Goal: Information Seeking & Learning: Learn about a topic

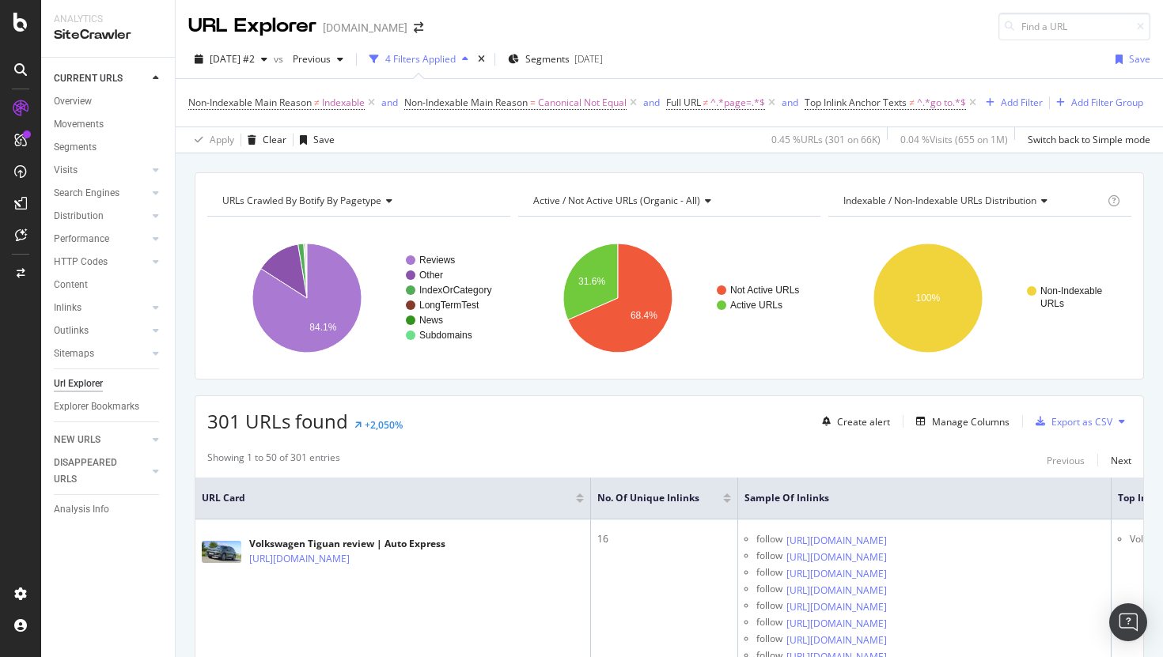
scroll to position [31, 0]
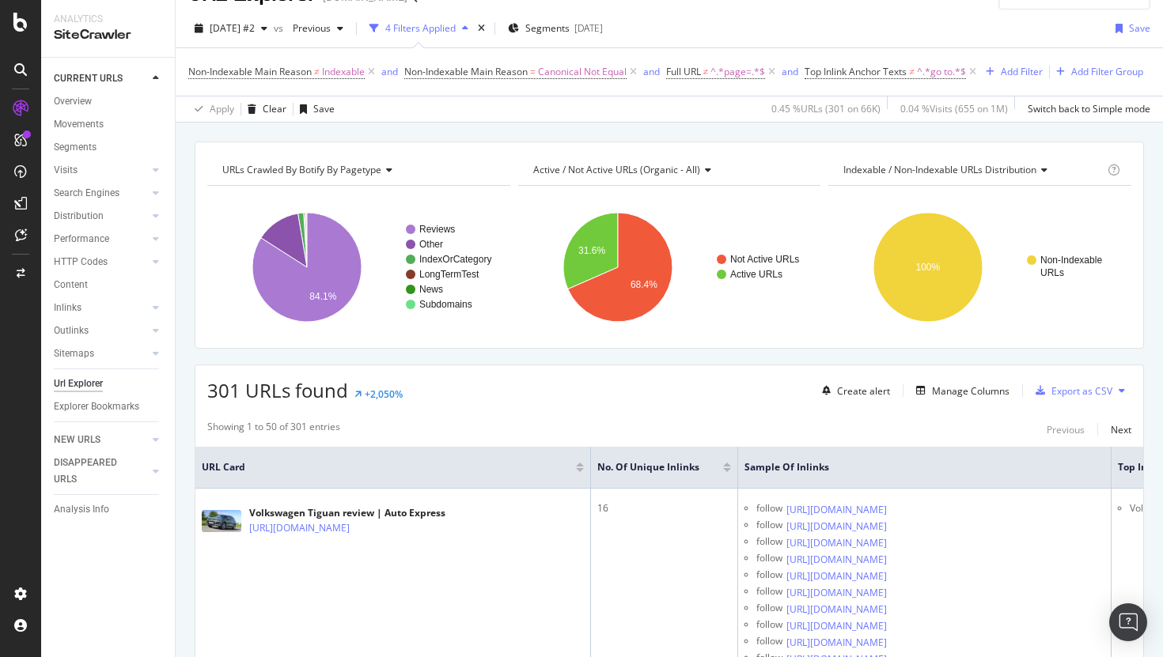
click at [712, 13] on div "2025 Aug. 31st #2 vs Previous 4 Filters Applied Segments 2025-08-31 Save Non-In…" at bounding box center [669, 65] width 987 height 113
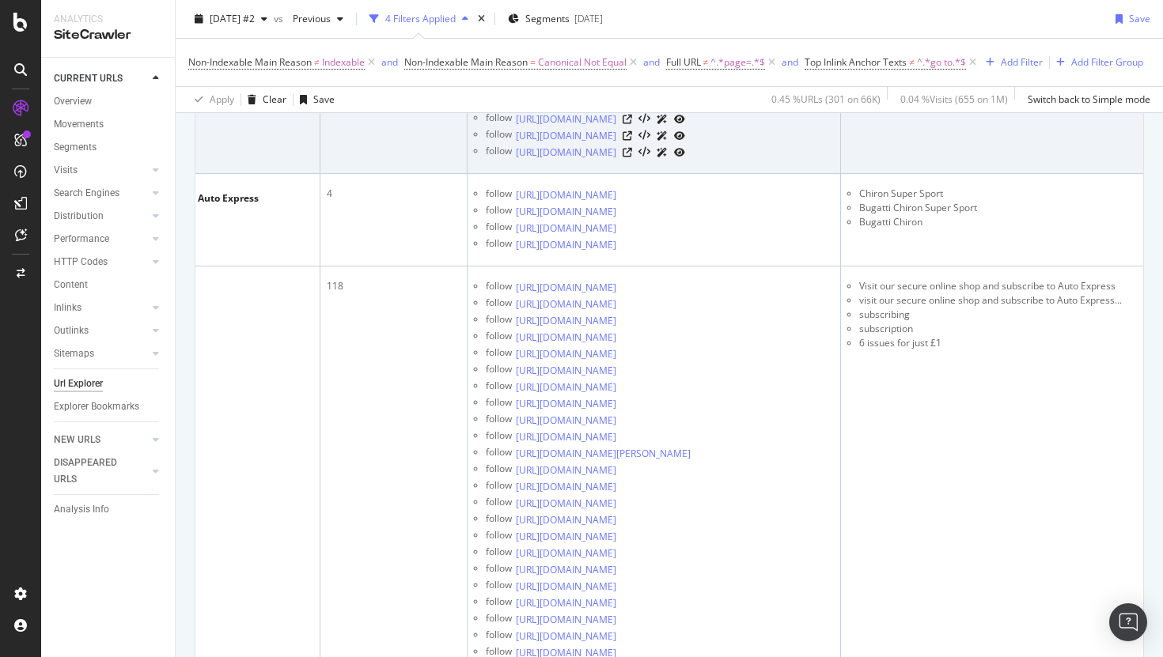
scroll to position [639, 0]
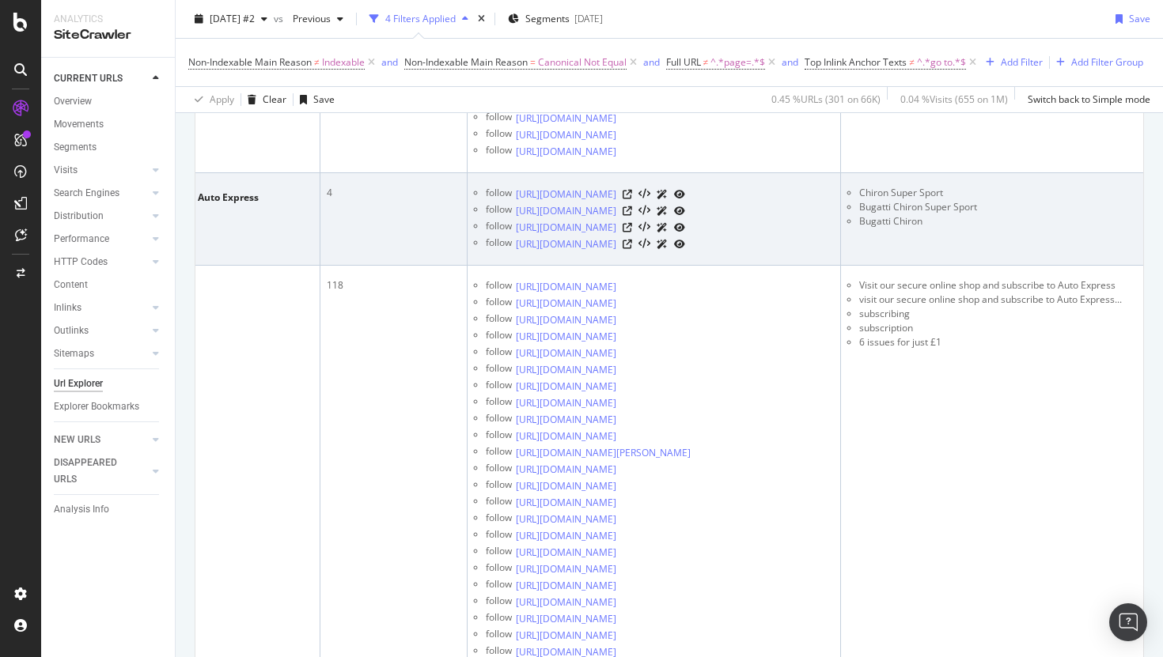
click at [917, 266] on td "Chiron Super Sport Bugatti Chiron Super Sport Bugatti Chiron" at bounding box center [1039, 219] width 396 height 93
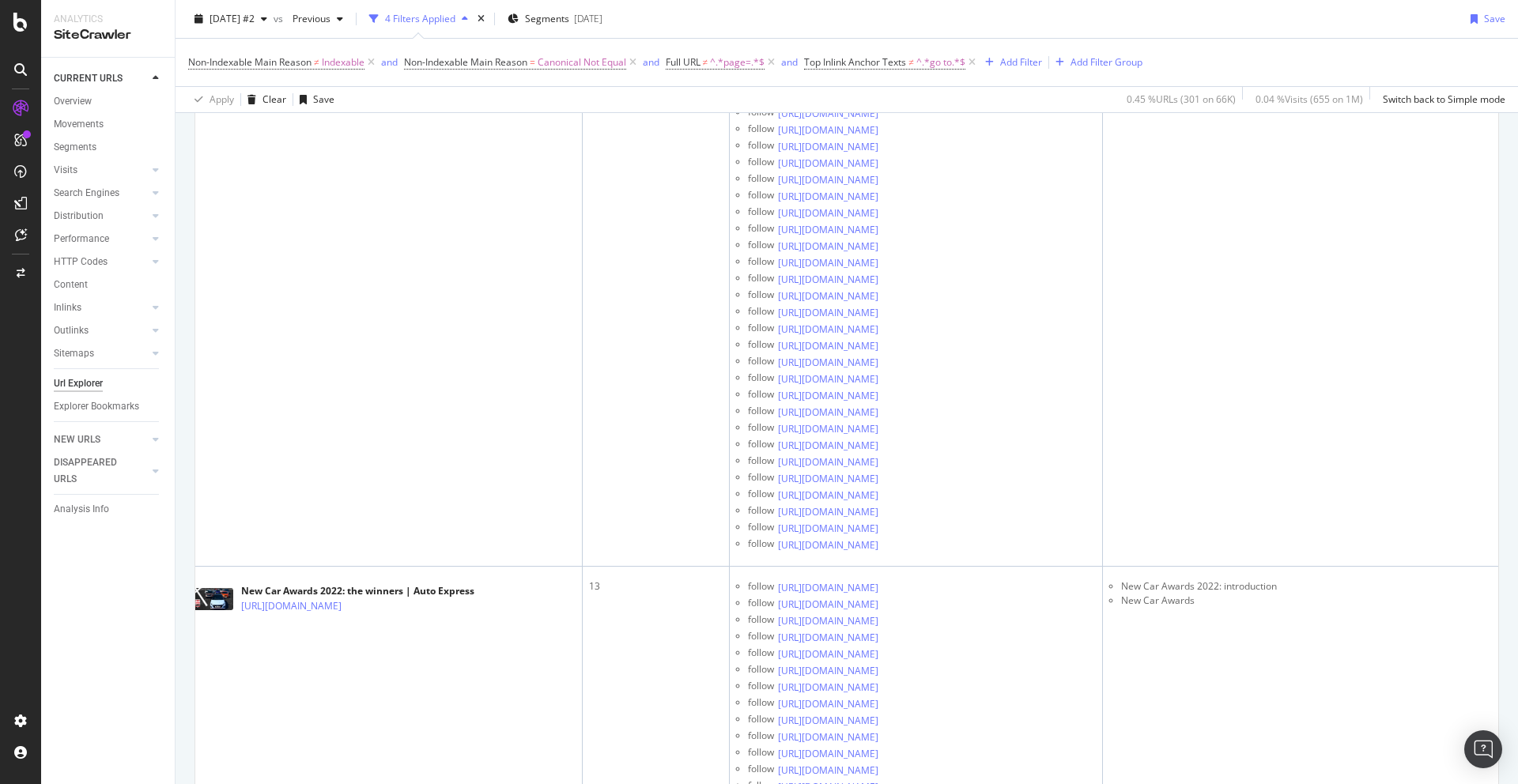
scroll to position [0, 29]
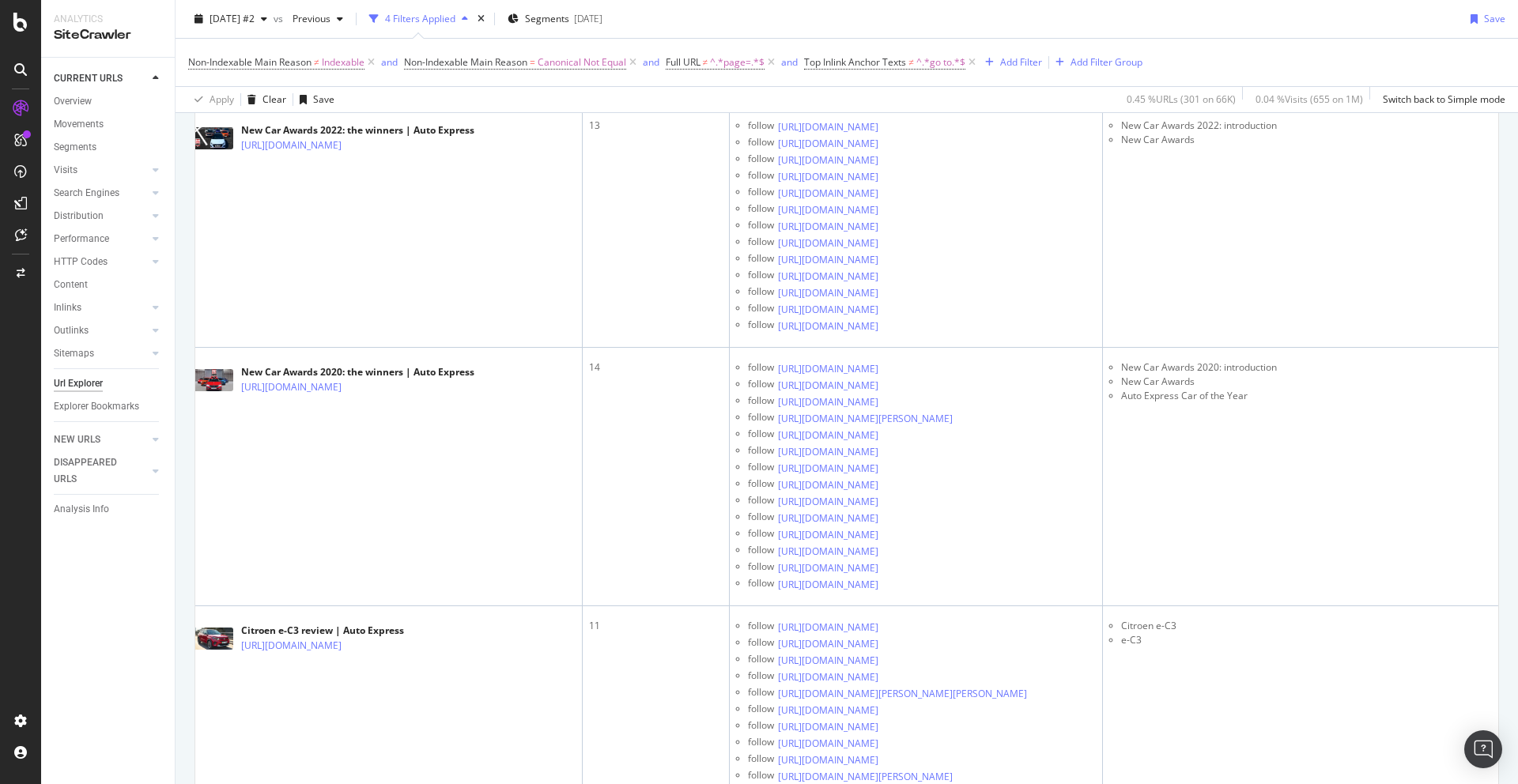
scroll to position [6237, 0]
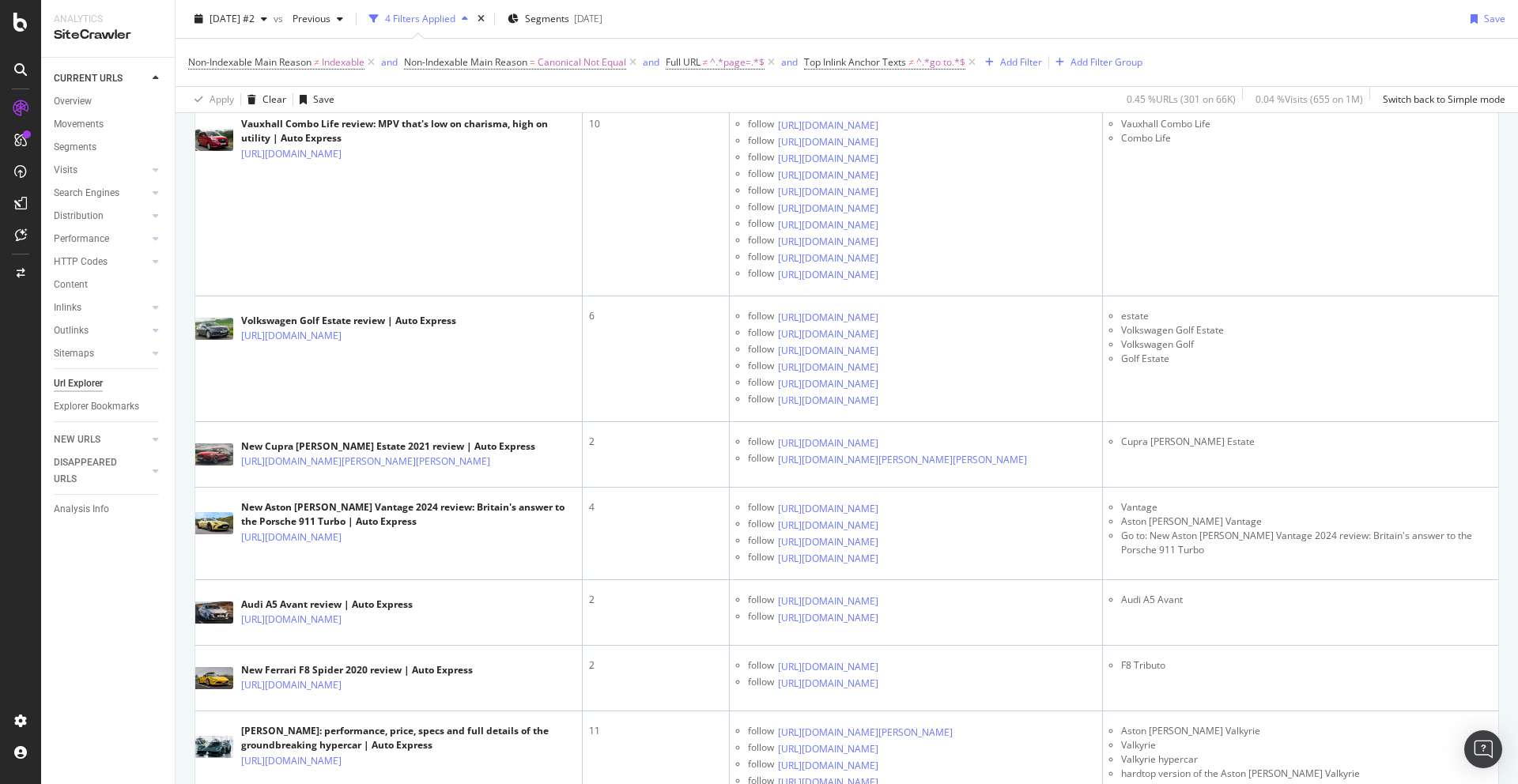
scroll to position [11434, 0]
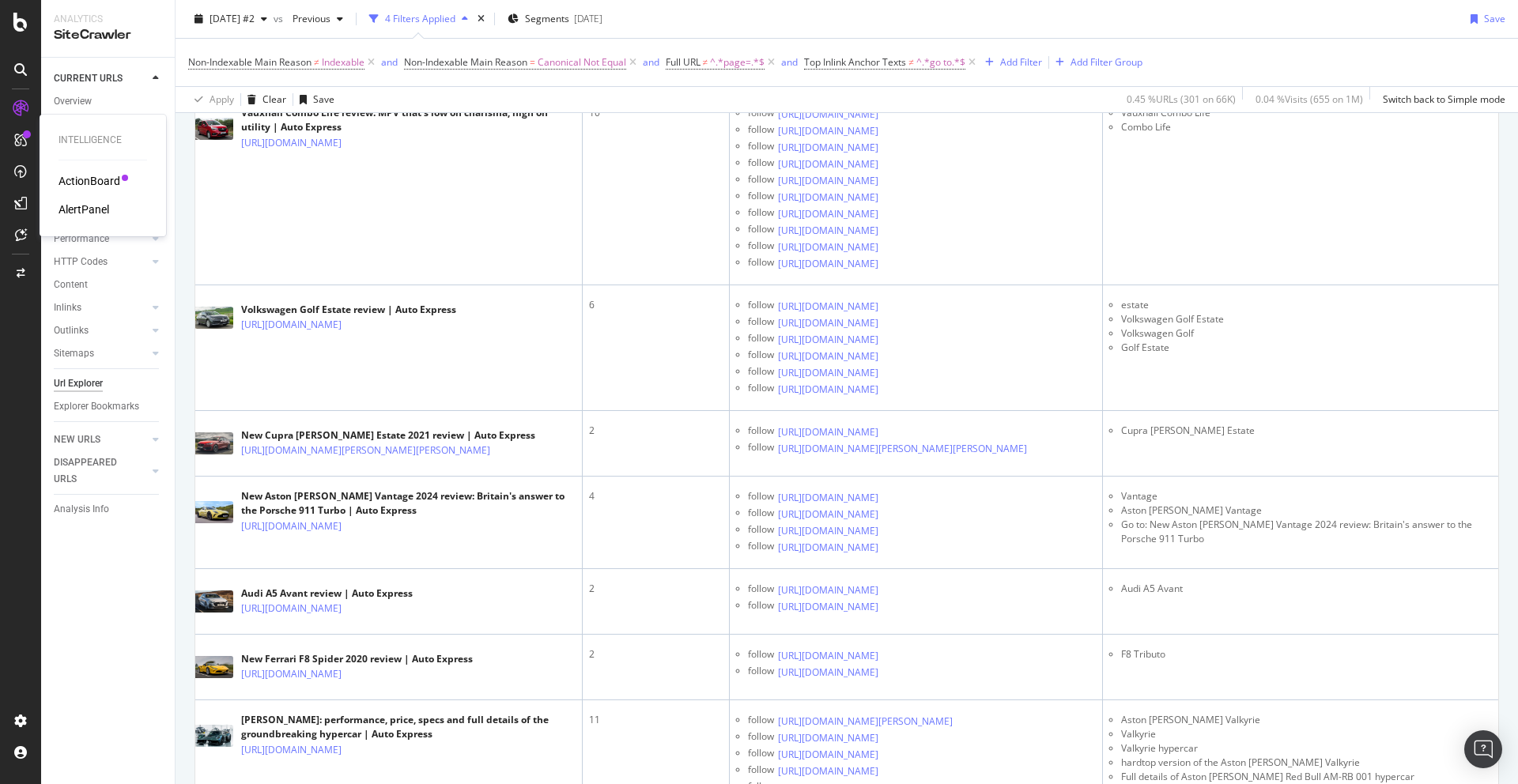
click at [105, 183] on div "ActionBoard" at bounding box center [90, 181] width 62 height 16
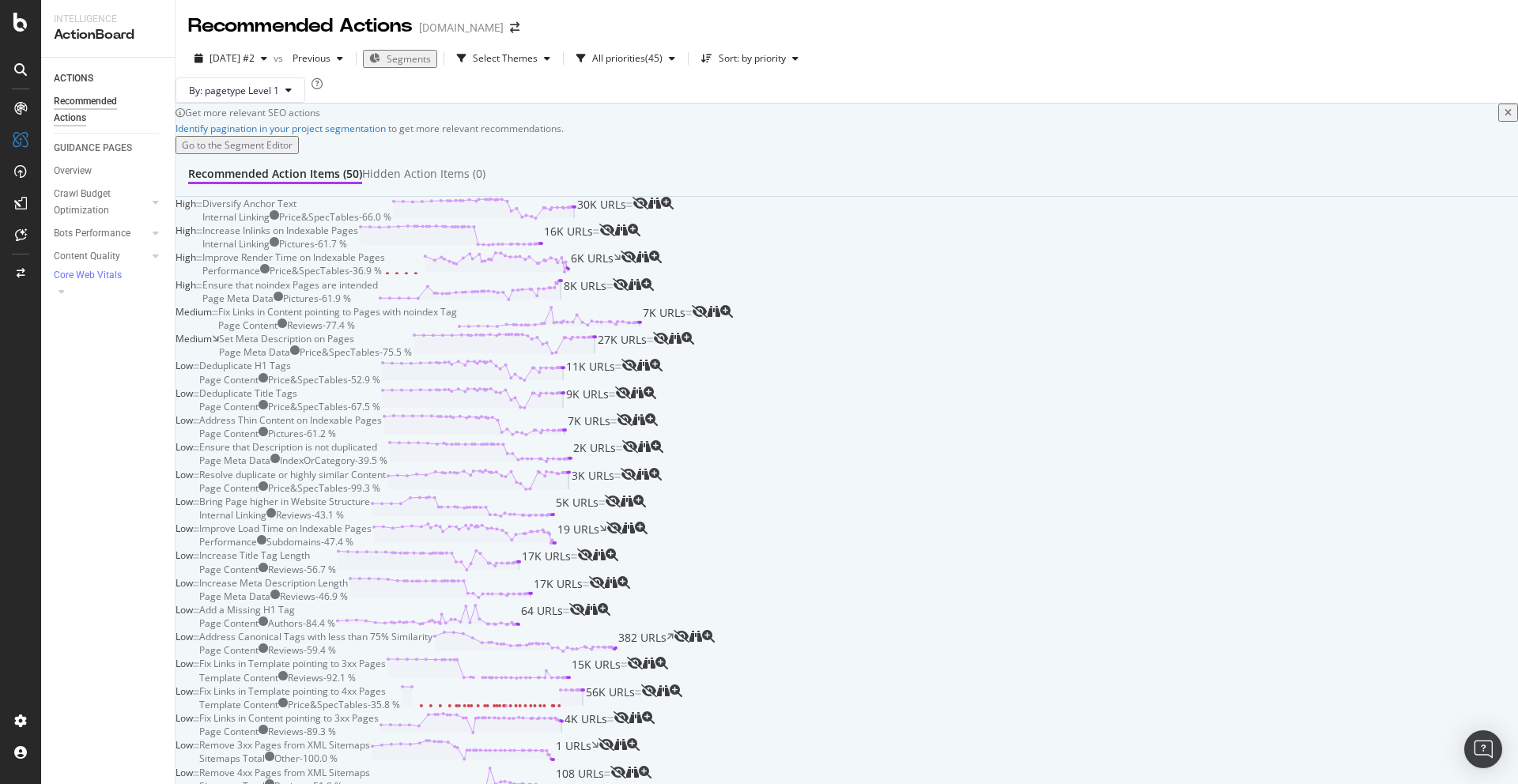
scroll to position [630, 0]
click at [94, 234] on div "RealKeywords" at bounding box center [94, 235] width 70 height 16
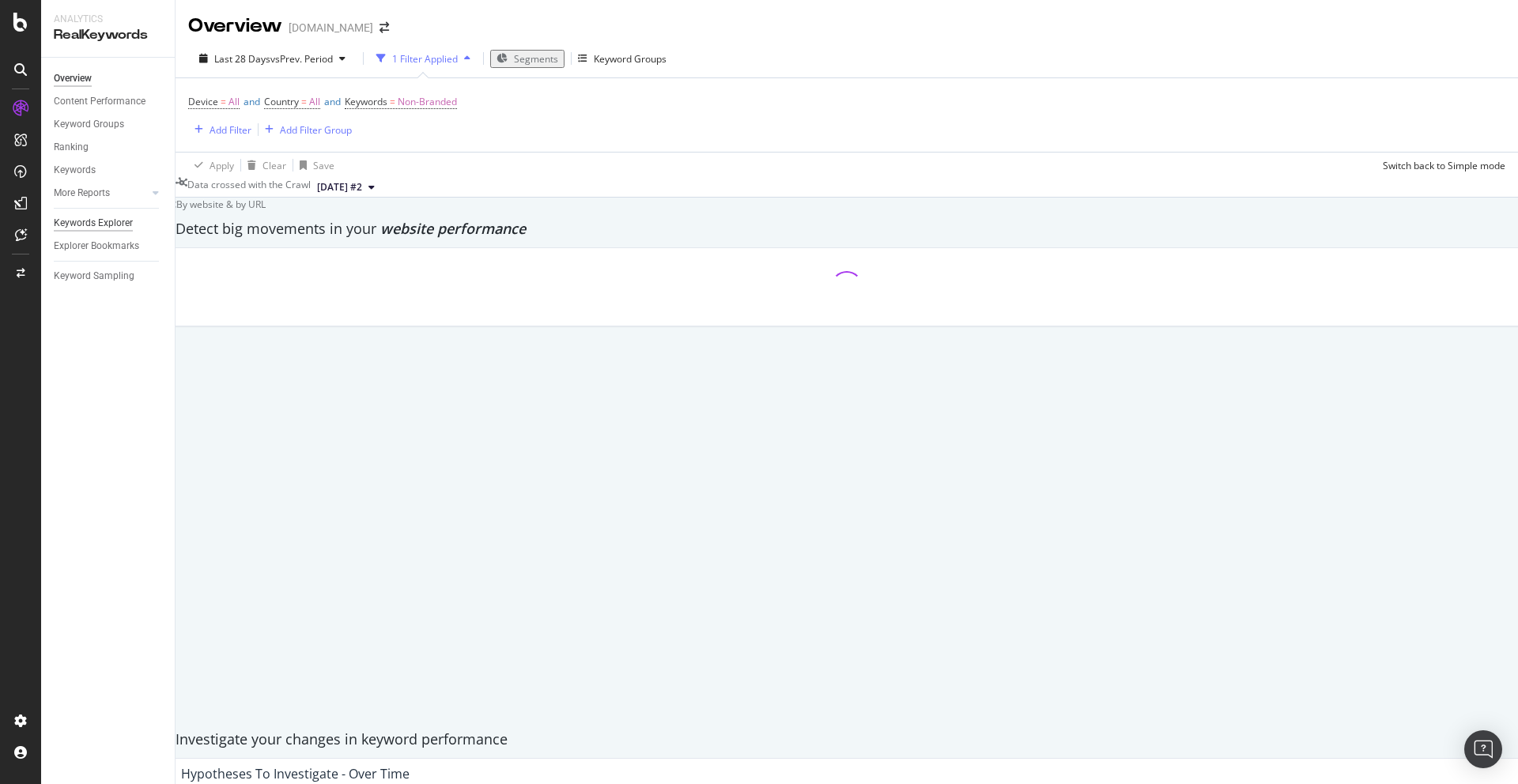
click at [89, 225] on div "Keywords Explorer" at bounding box center [93, 223] width 79 height 17
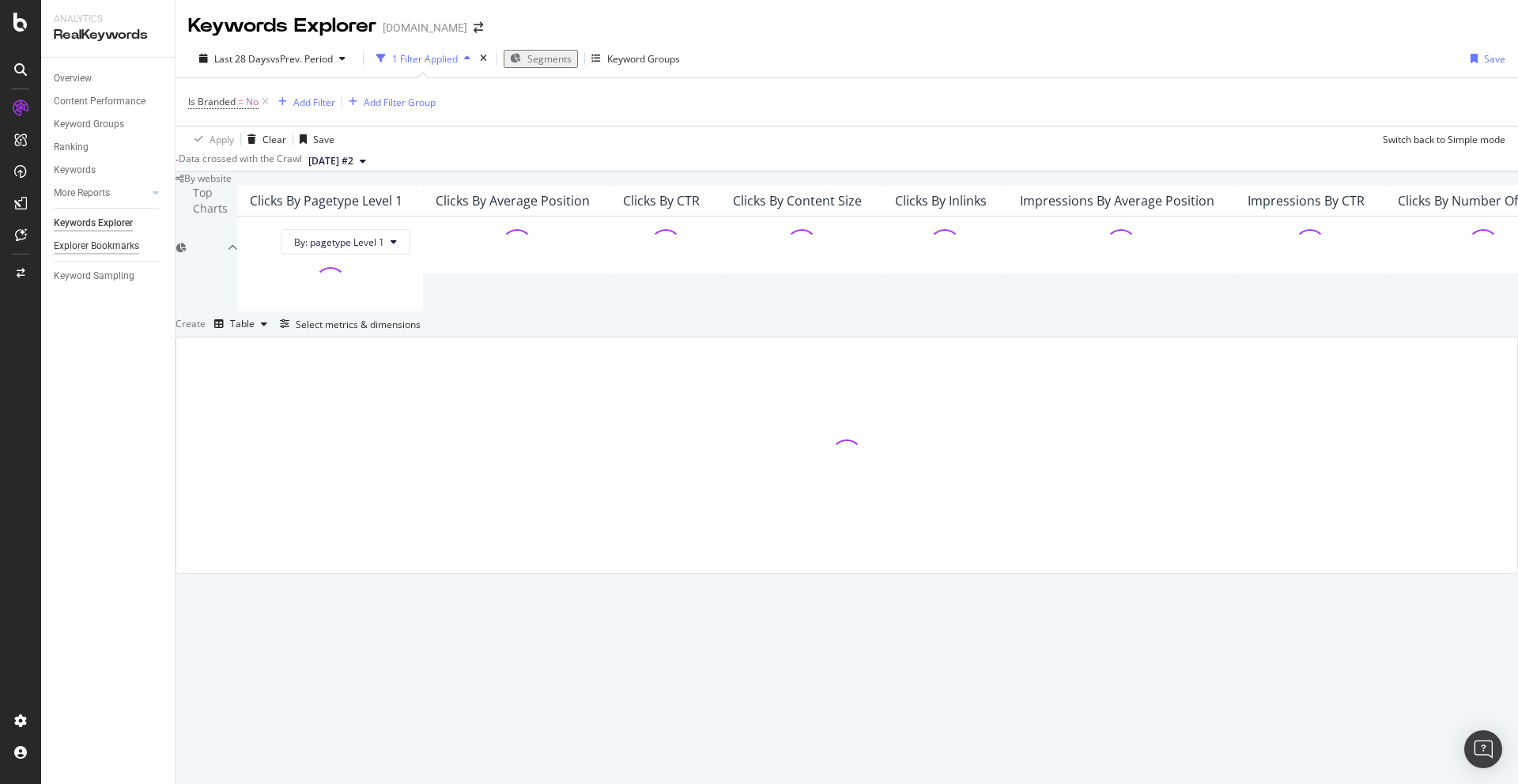
click at [89, 248] on div "Explorer Bookmarks" at bounding box center [96, 246] width 85 height 17
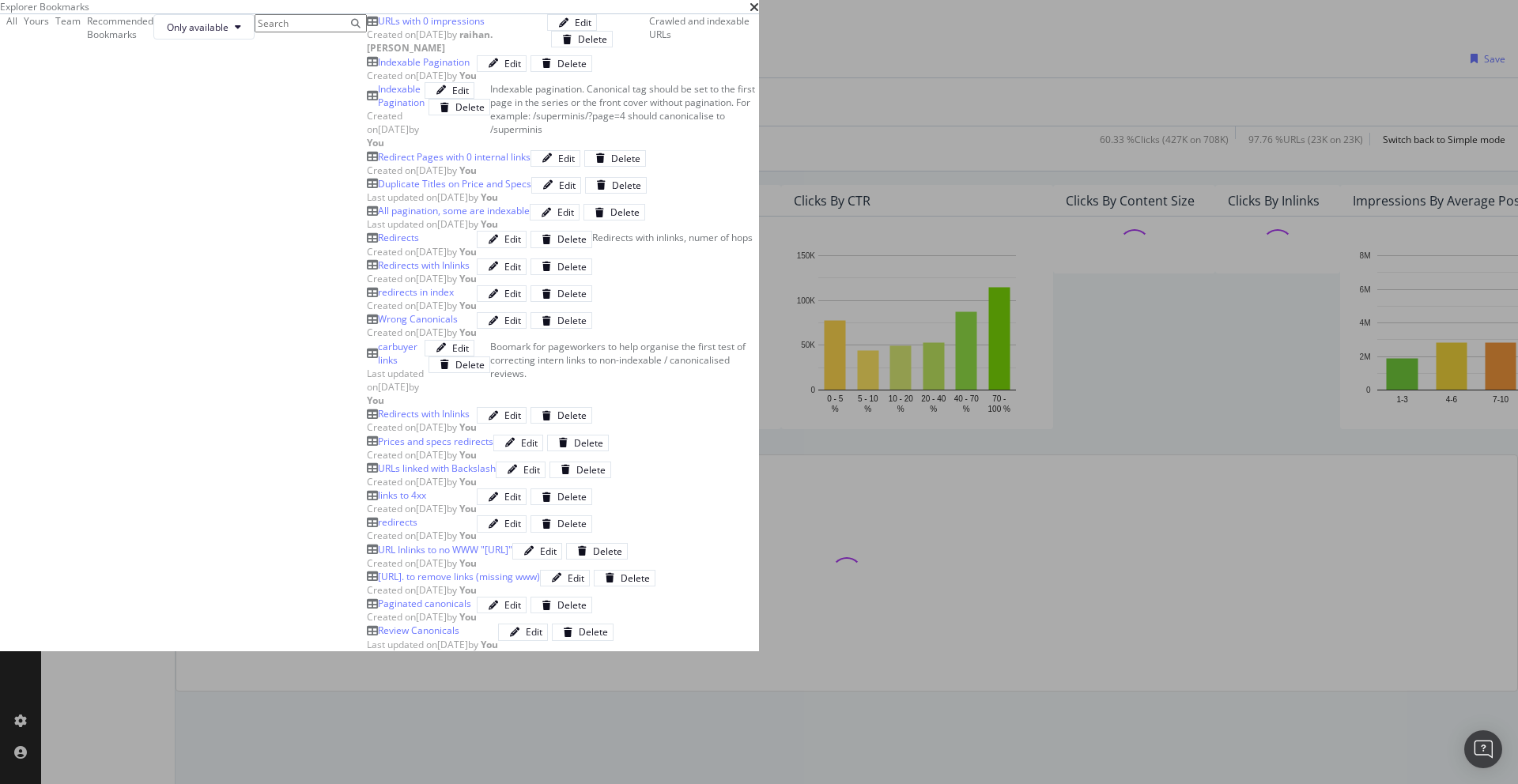
click at [378, 28] on div "URLs with 0 impressions" at bounding box center [431, 20] width 107 height 13
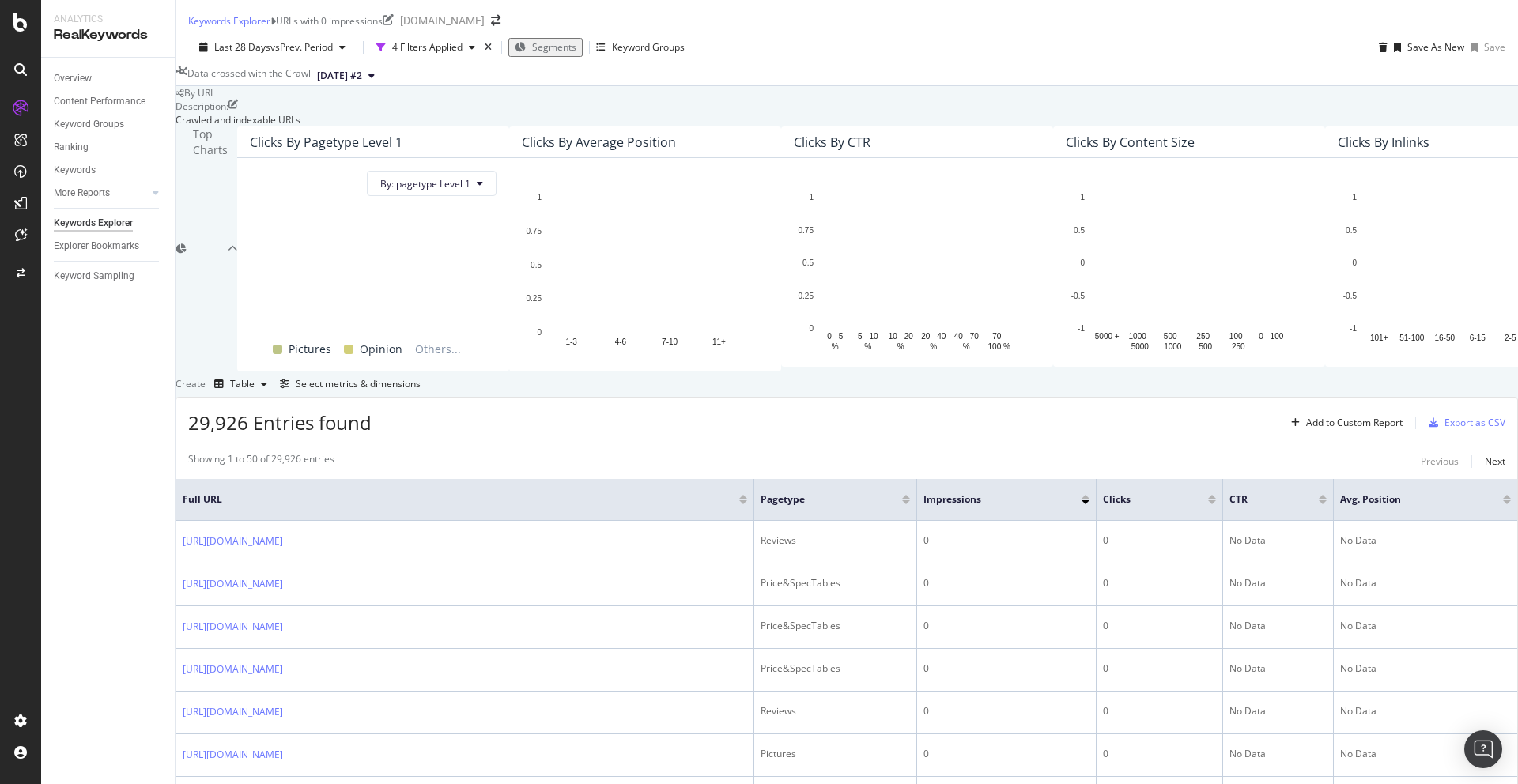
scroll to position [147, 0]
click at [421, 391] on div "Select metrics & dimensions" at bounding box center [358, 383] width 125 height 13
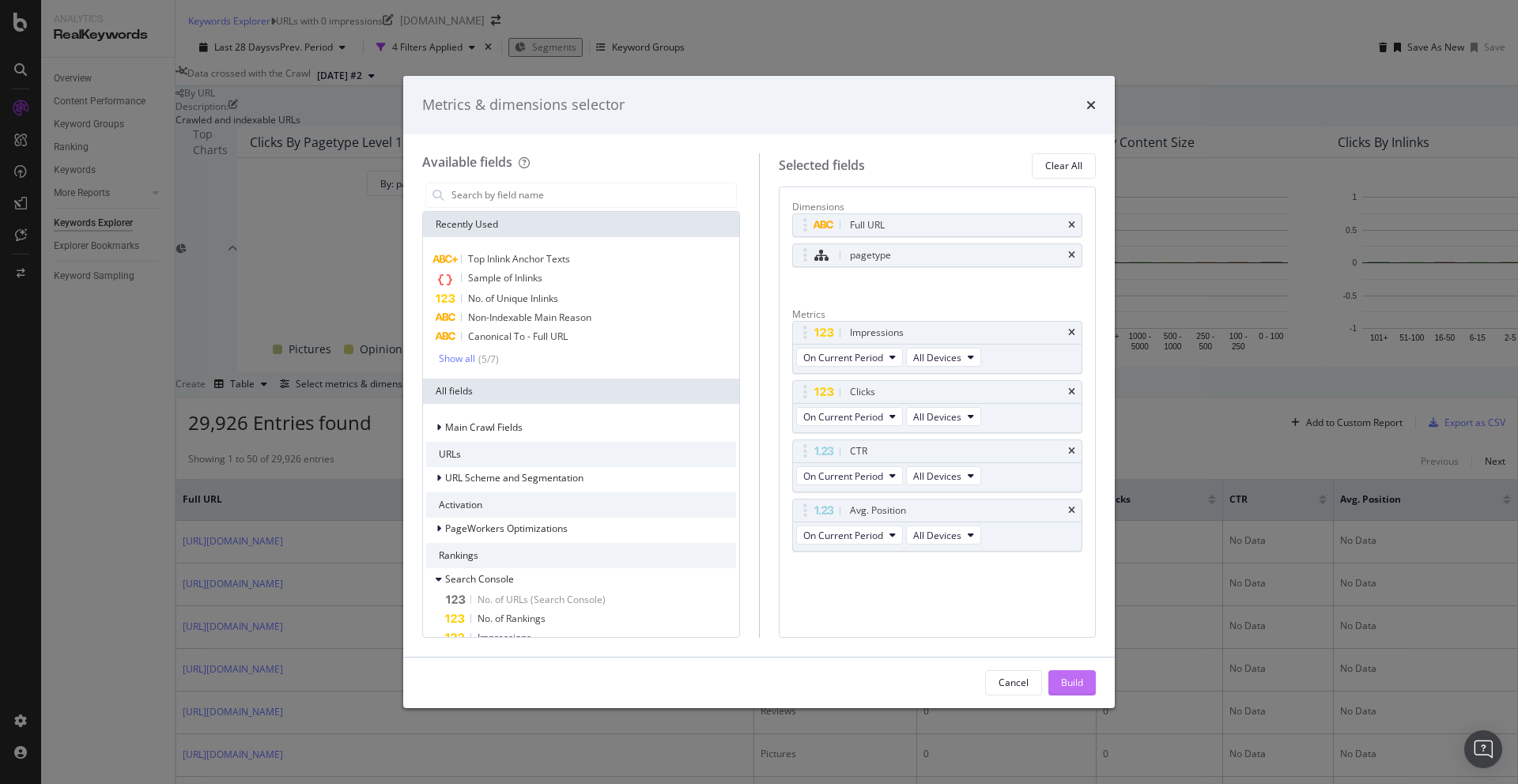
click at [1077, 656] on div "Build" at bounding box center [1072, 683] width 22 height 24
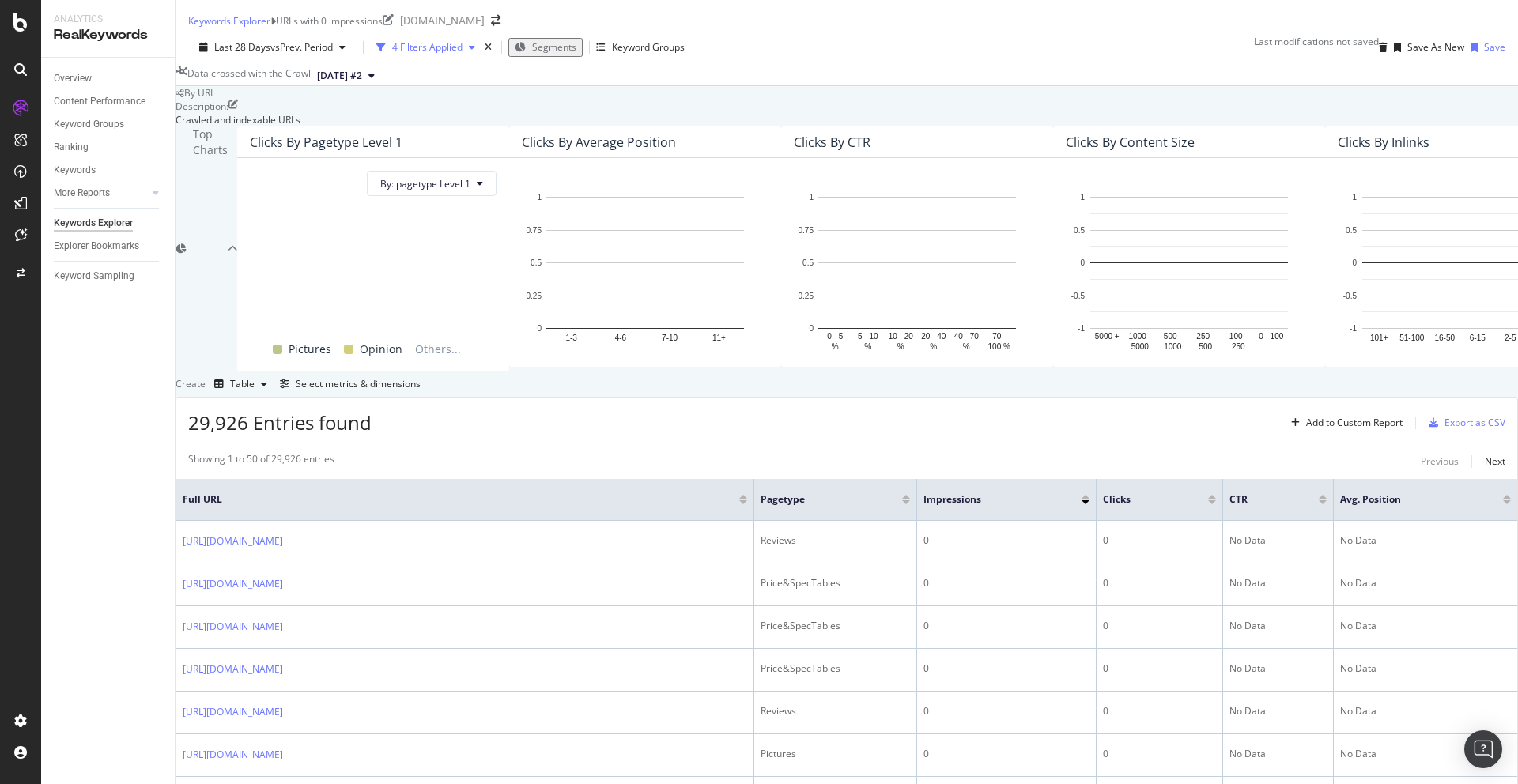
click at [424, 51] on div "4 Filters Applied" at bounding box center [427, 46] width 70 height 13
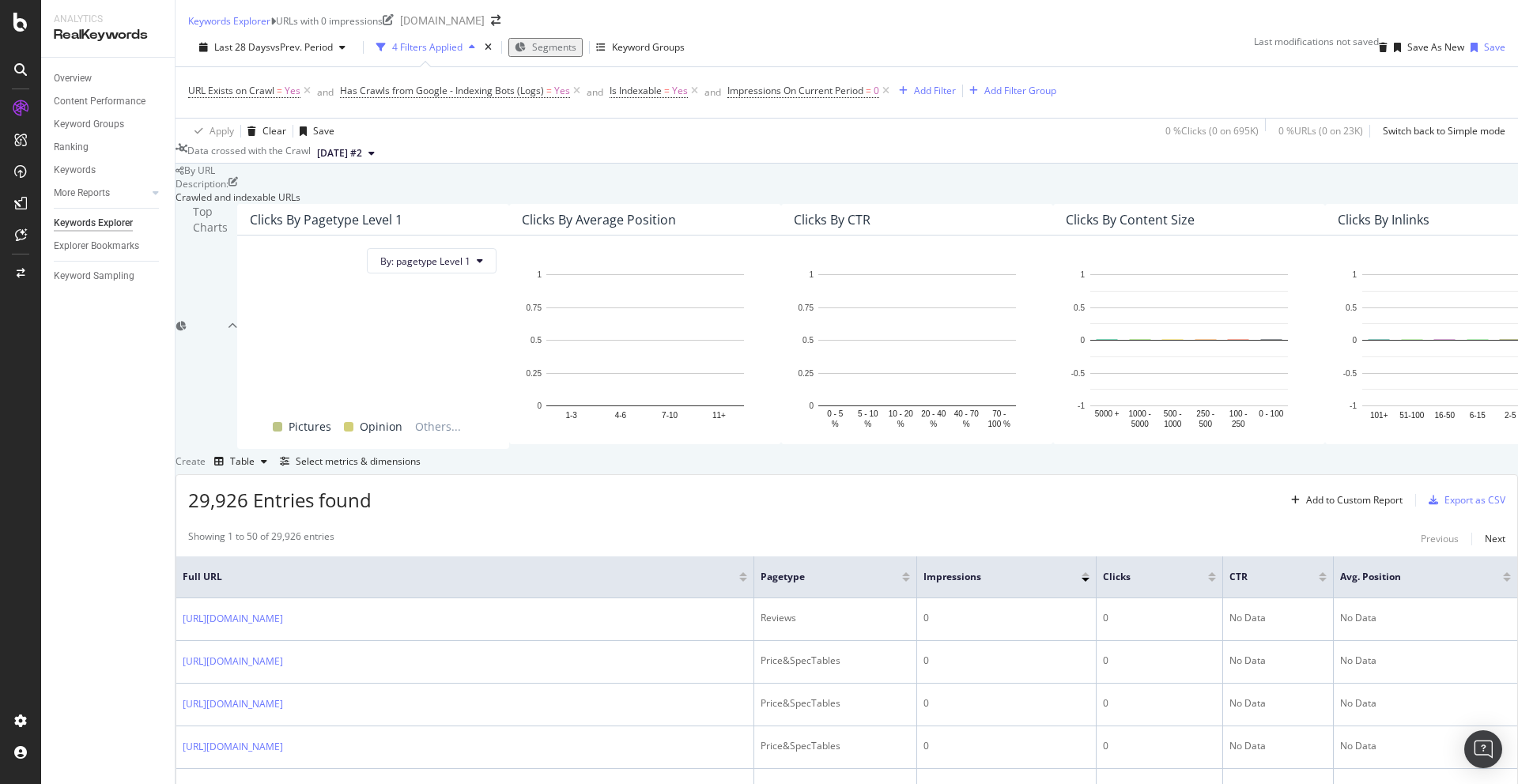
click at [616, 177] on div "By URL" at bounding box center [846, 170] width 1342 height 13
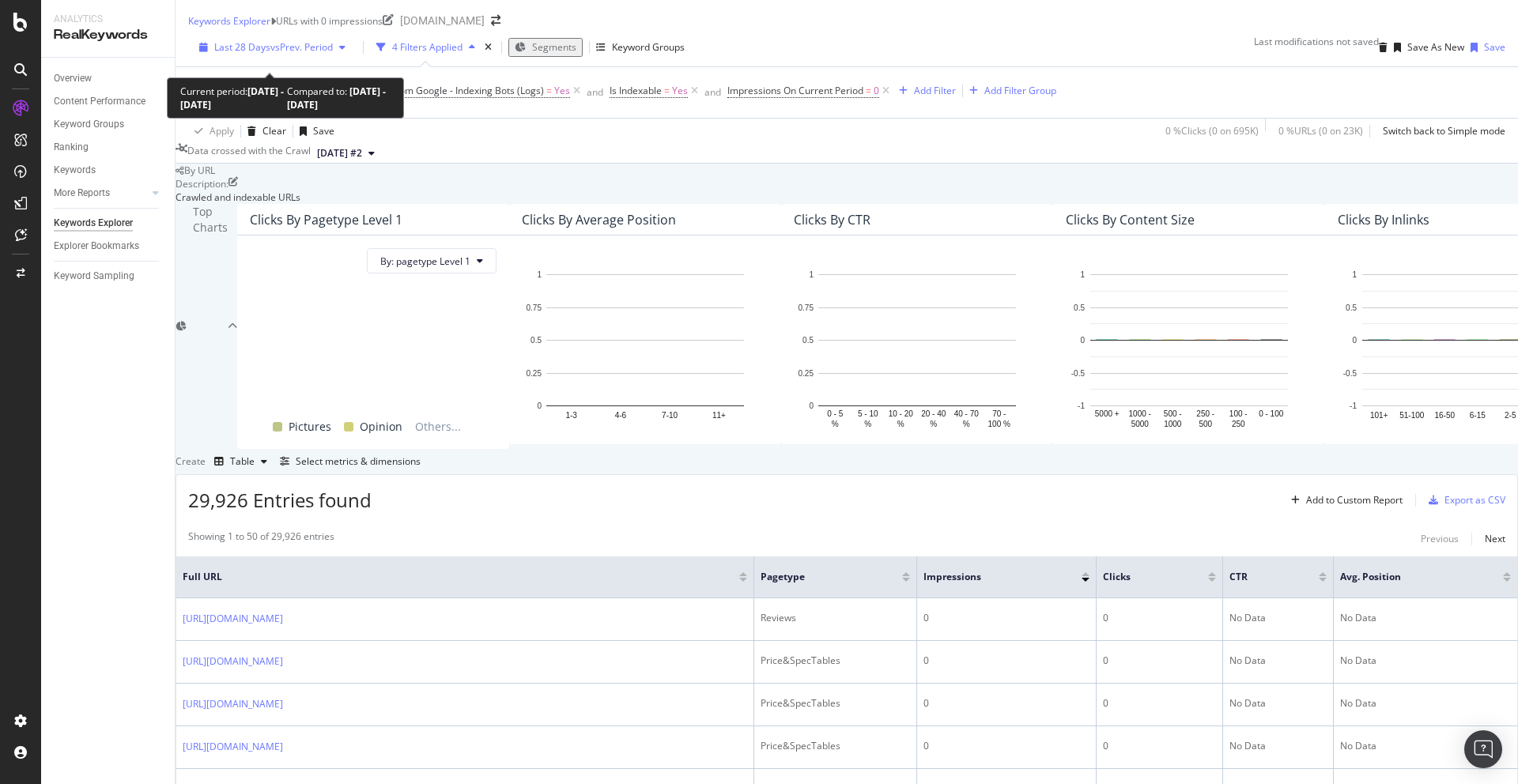
click at [271, 54] on span "vs Prev. Period" at bounding box center [302, 46] width 63 height 13
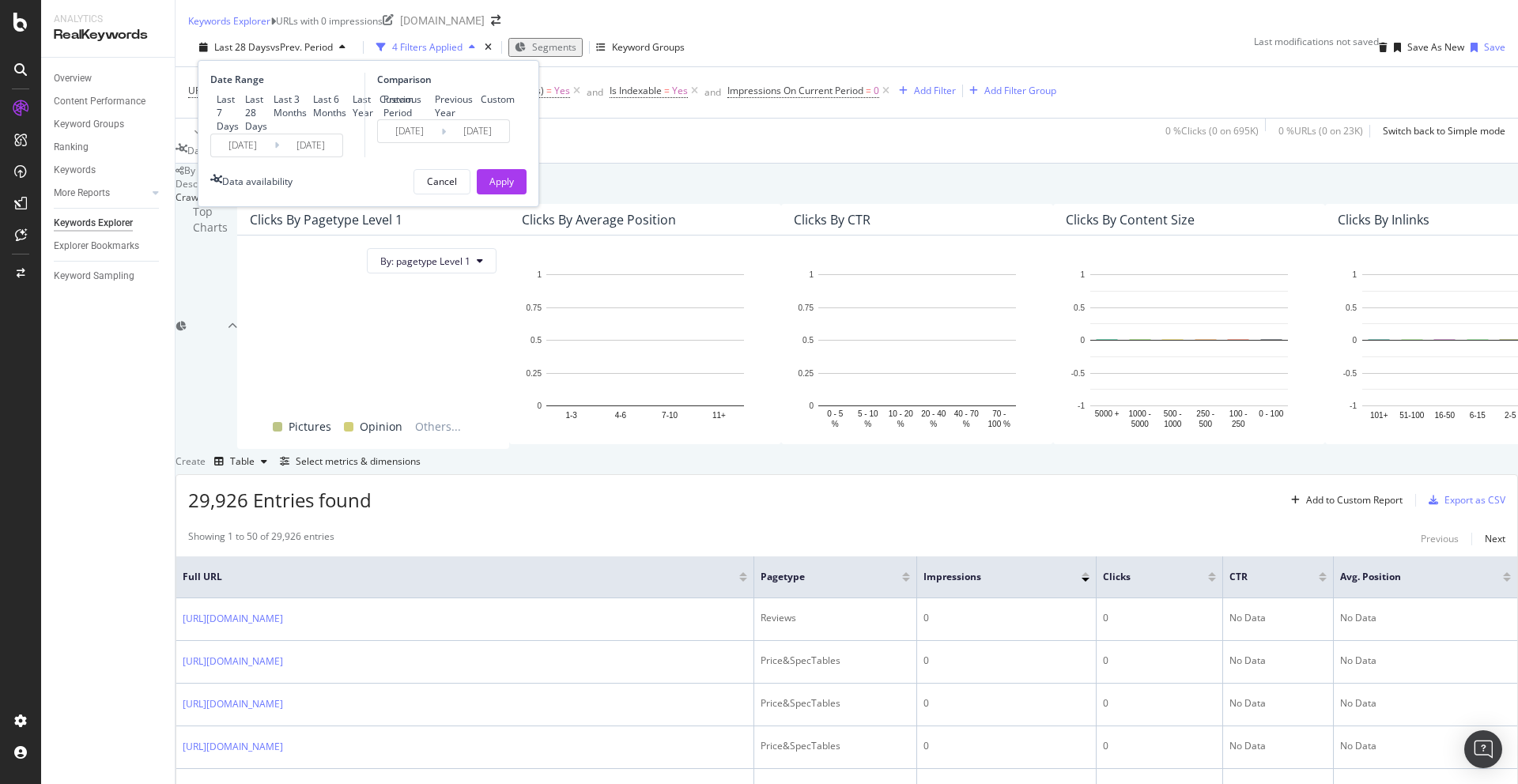
click at [353, 119] on div "Last Year" at bounding box center [363, 106] width 21 height 27
type input "2024/09/02"
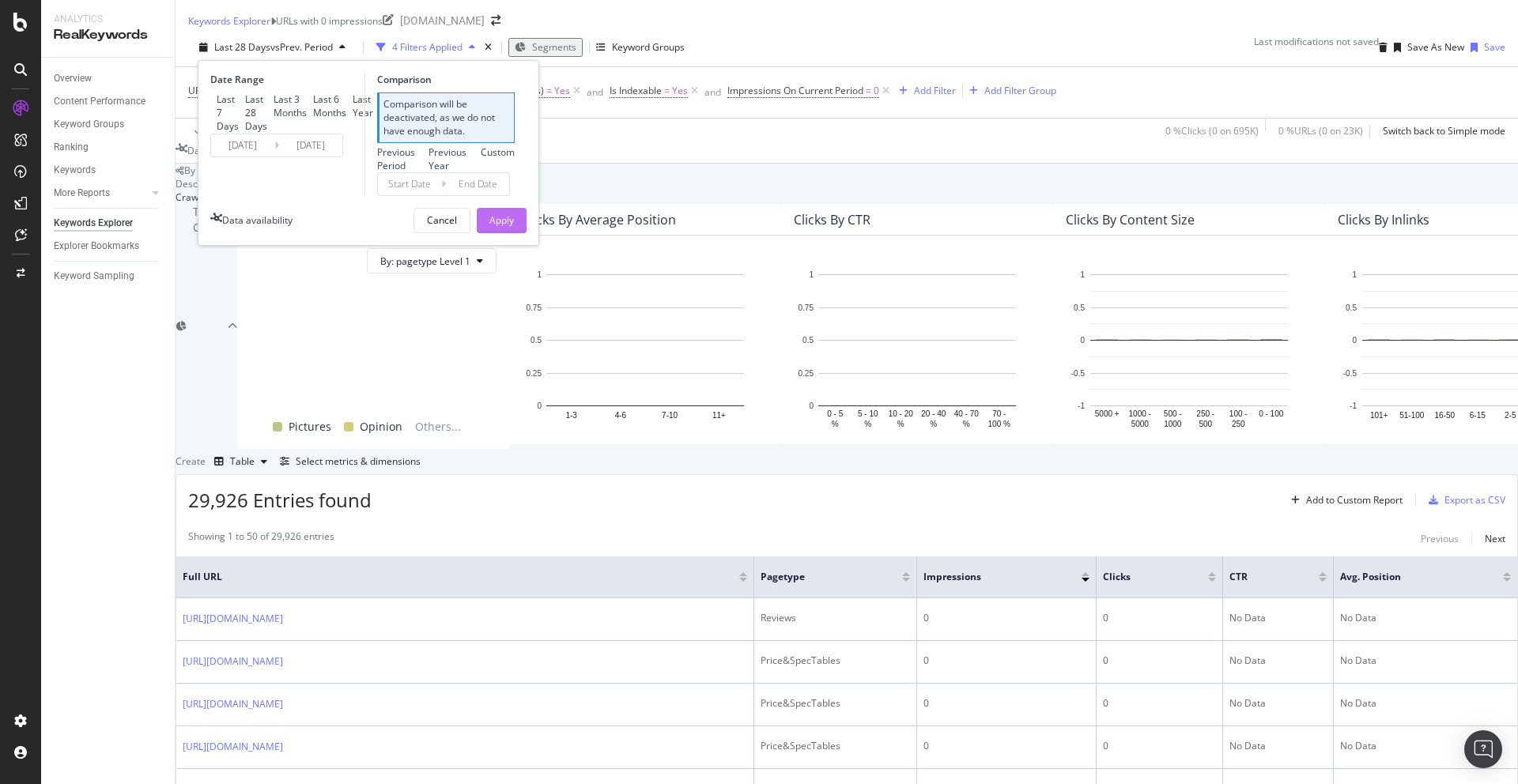
click at [505, 227] on div "Apply" at bounding box center [502, 220] width 25 height 13
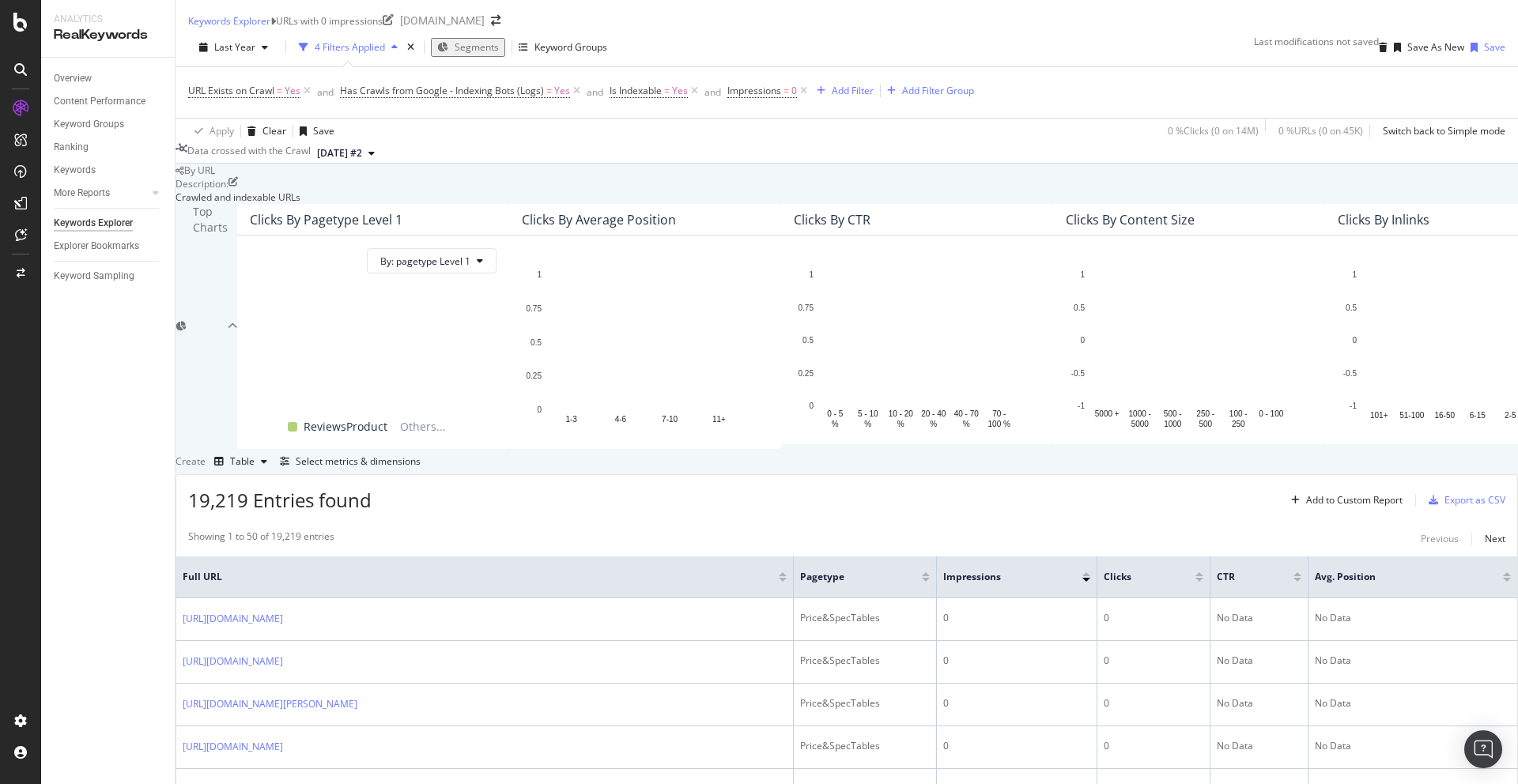
scroll to position [452, 0]
click at [1161, 493] on div "Export as CSV" at bounding box center [1475, 499] width 61 height 13
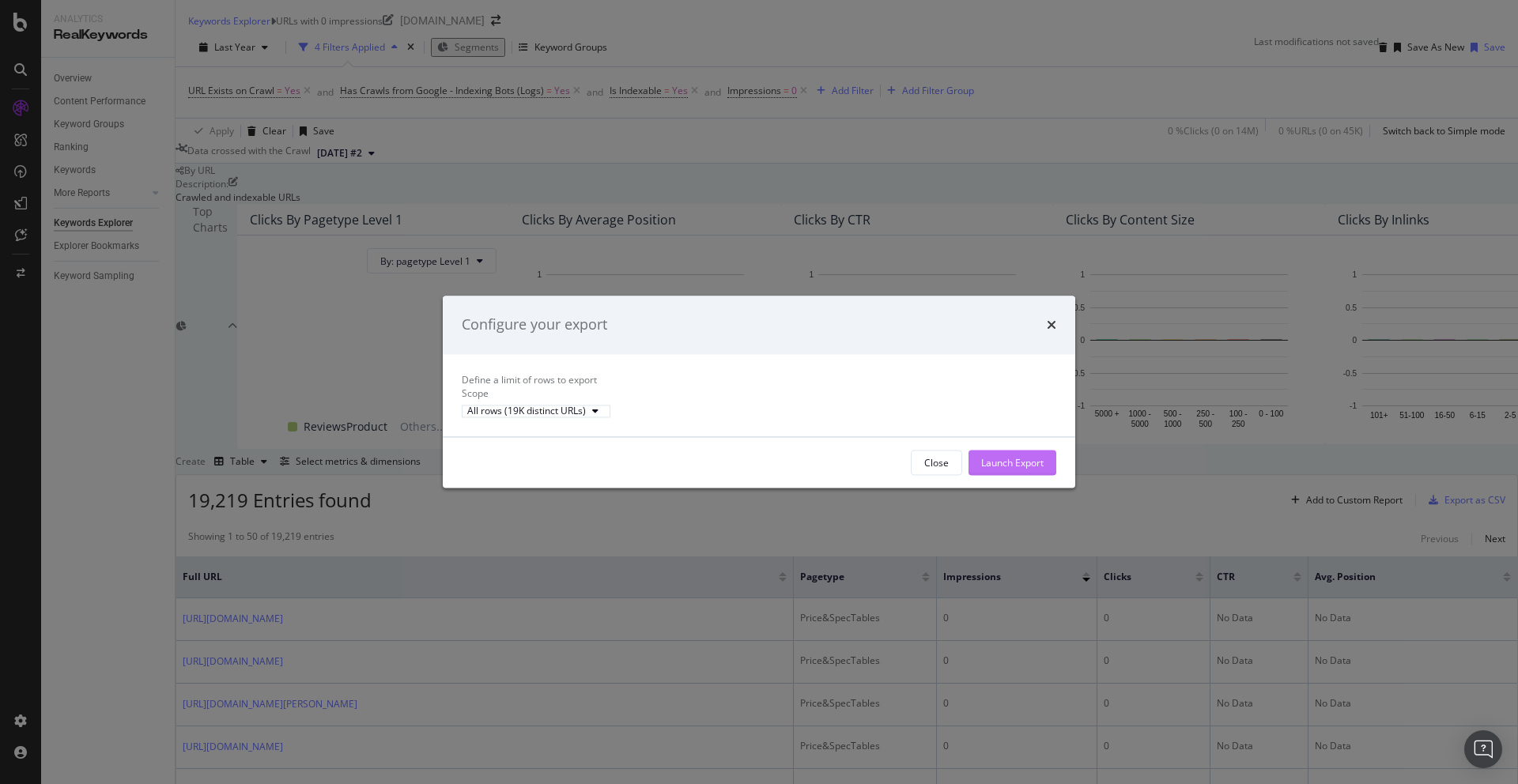
click at [995, 469] on div "Launch Export" at bounding box center [1012, 462] width 63 height 13
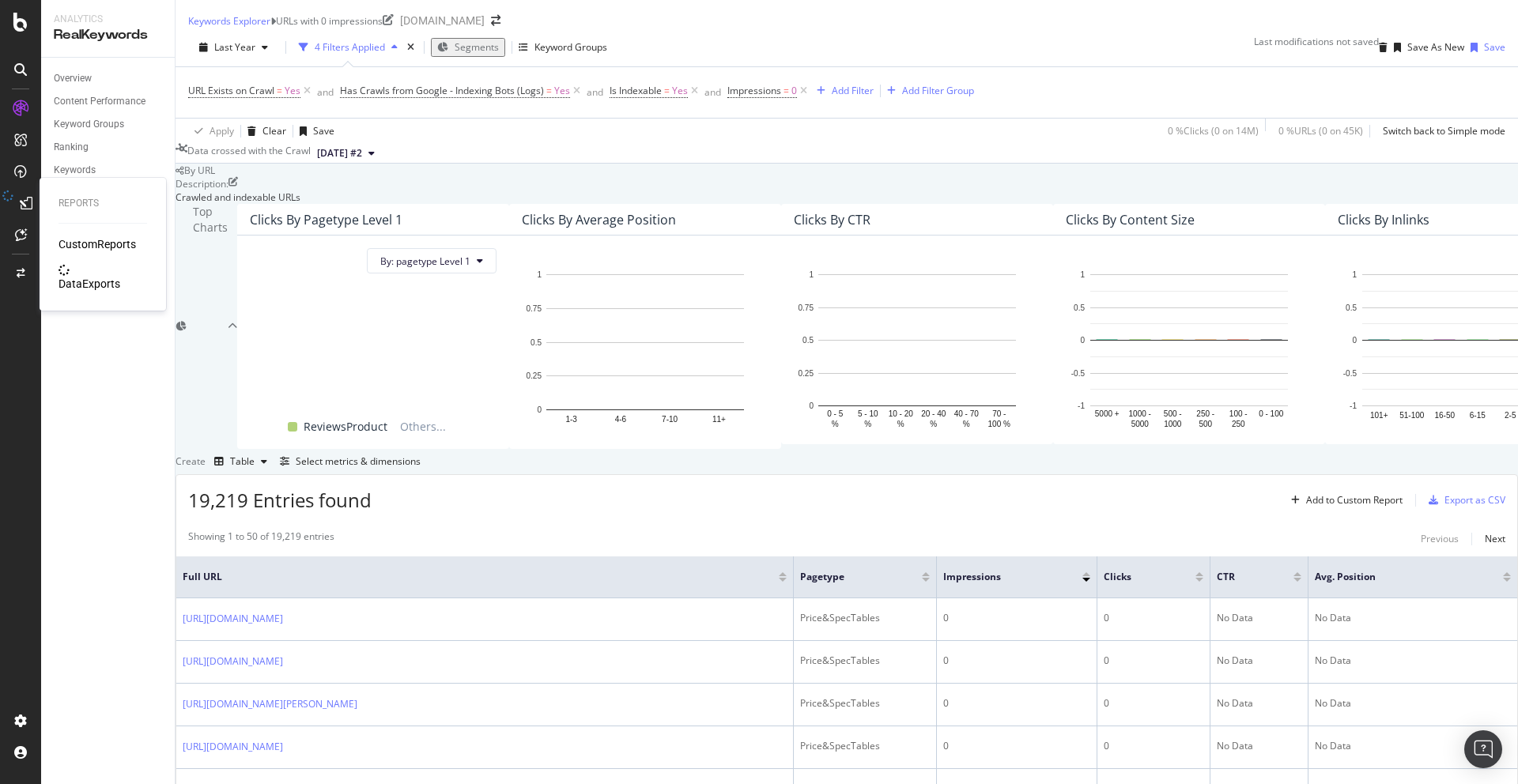
click at [93, 277] on div "DataExports" at bounding box center [90, 284] width 62 height 16
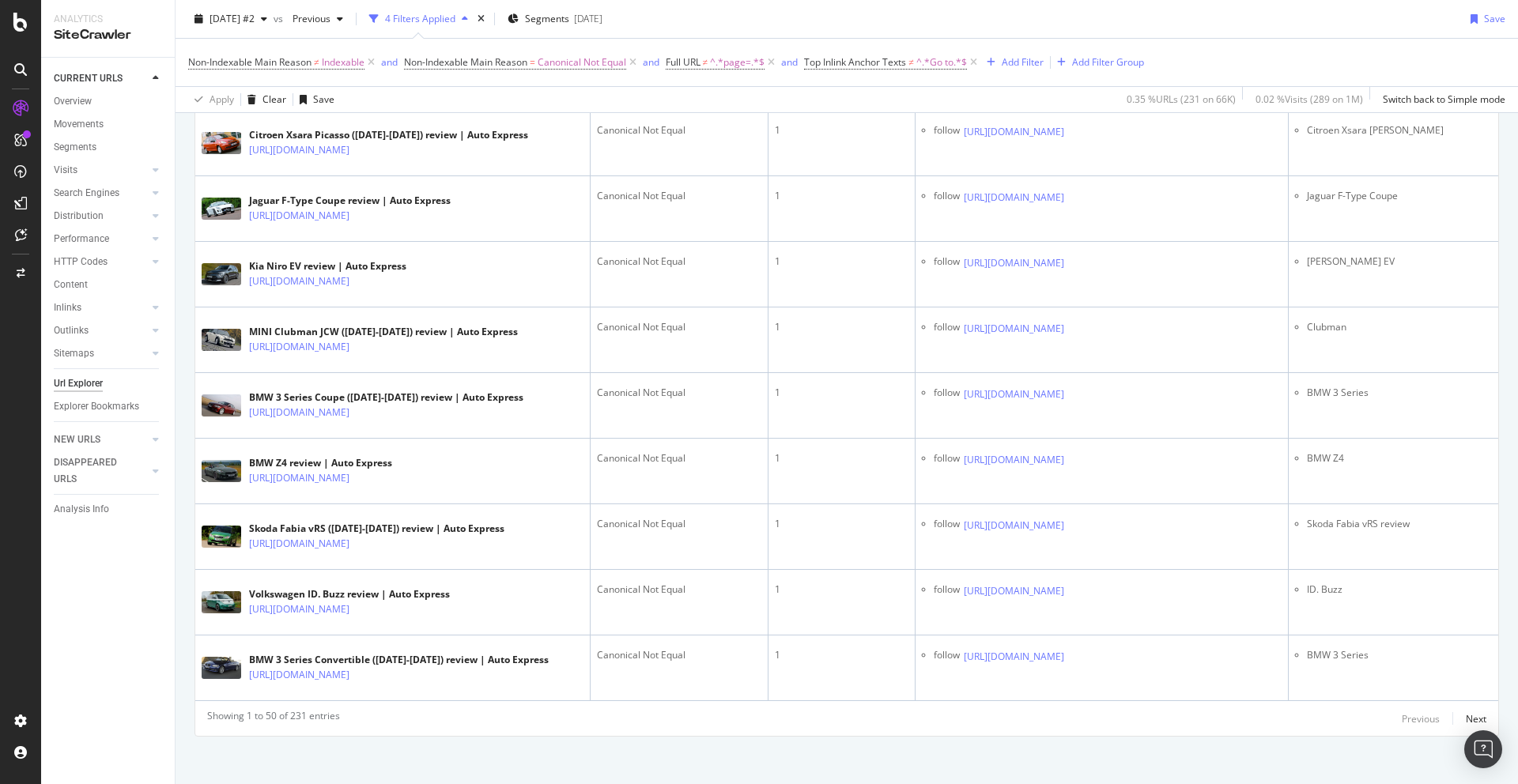
scroll to position [3381, 0]
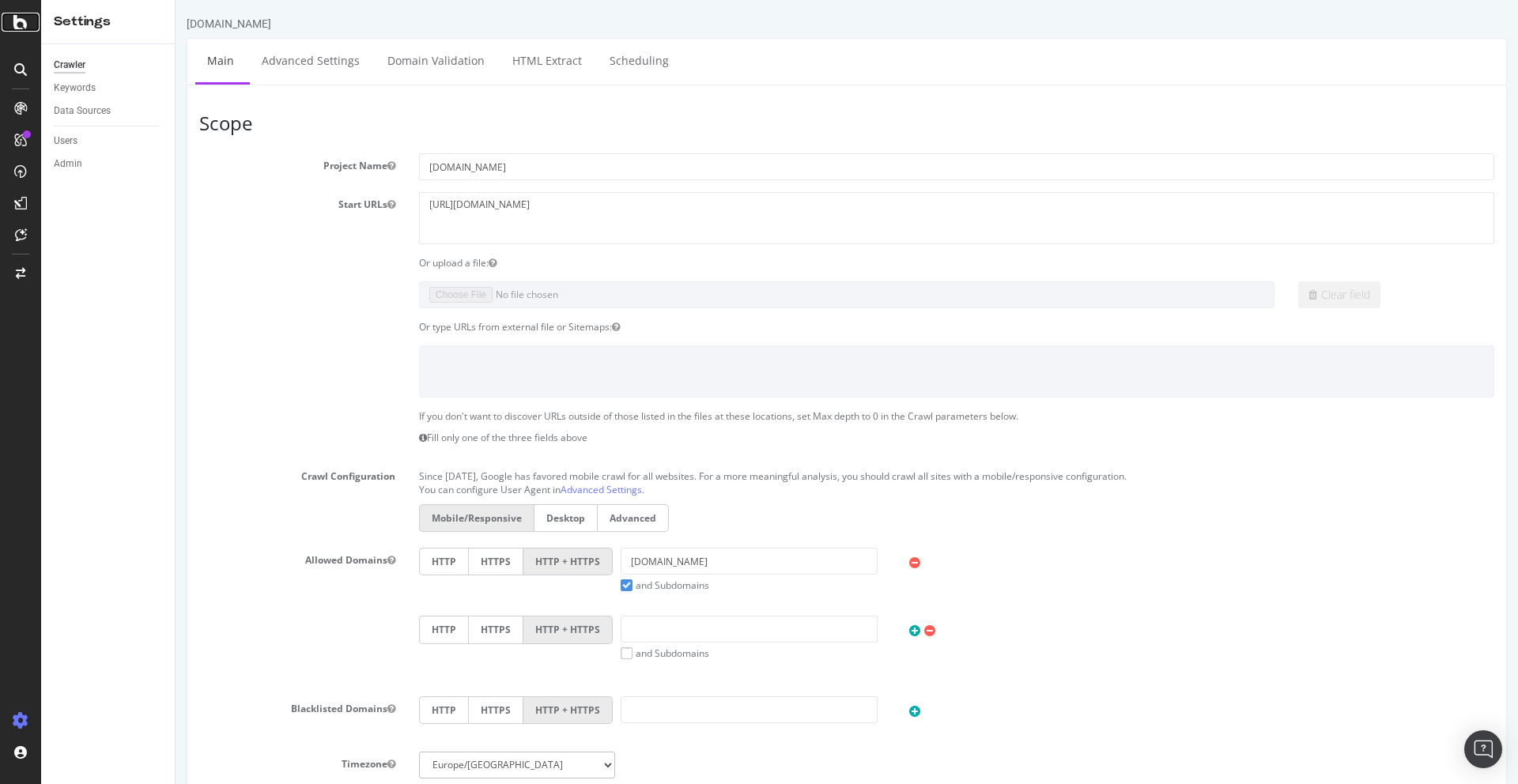
click at [25, 23] on icon at bounding box center [20, 22] width 14 height 19
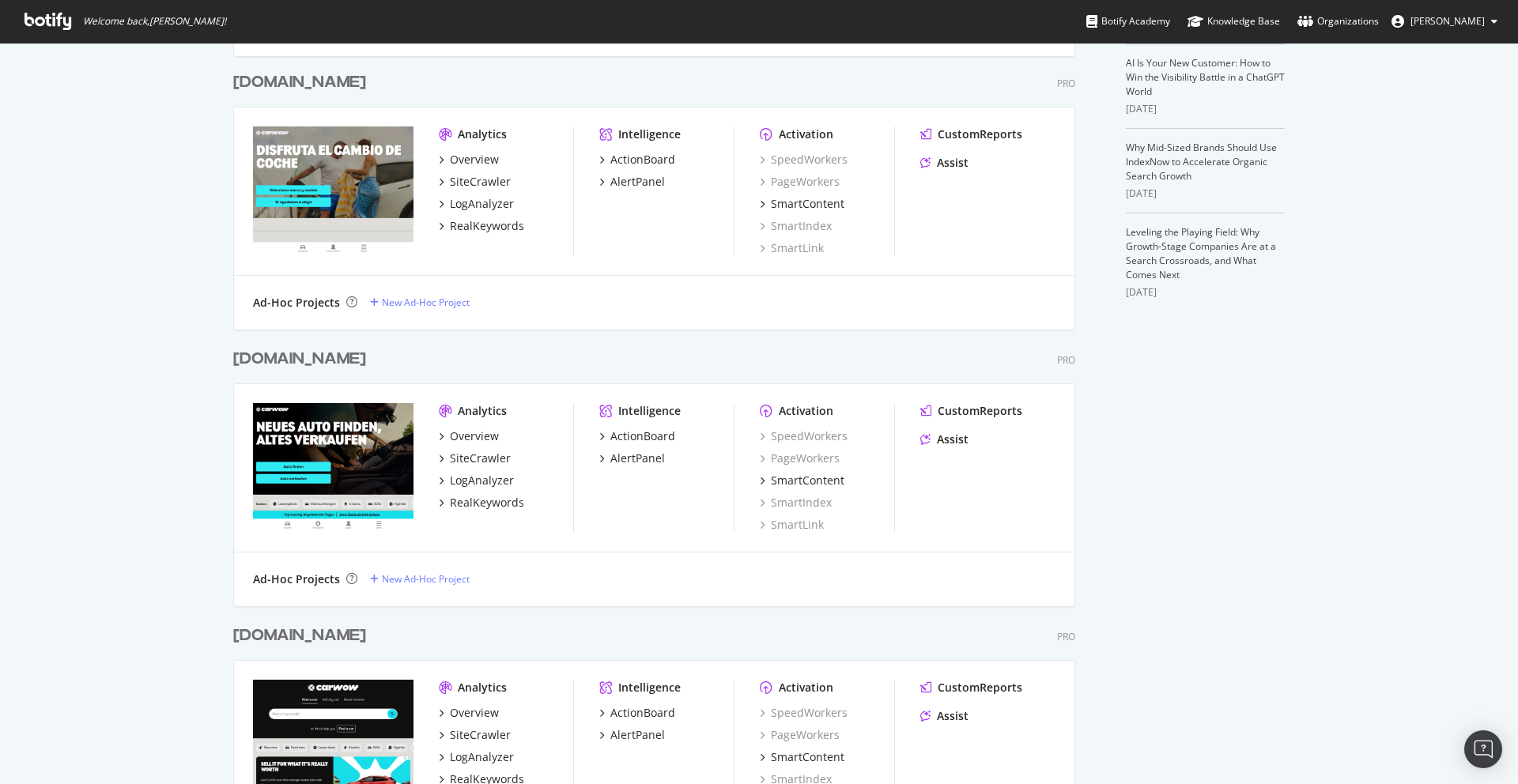
scroll to position [542, 0]
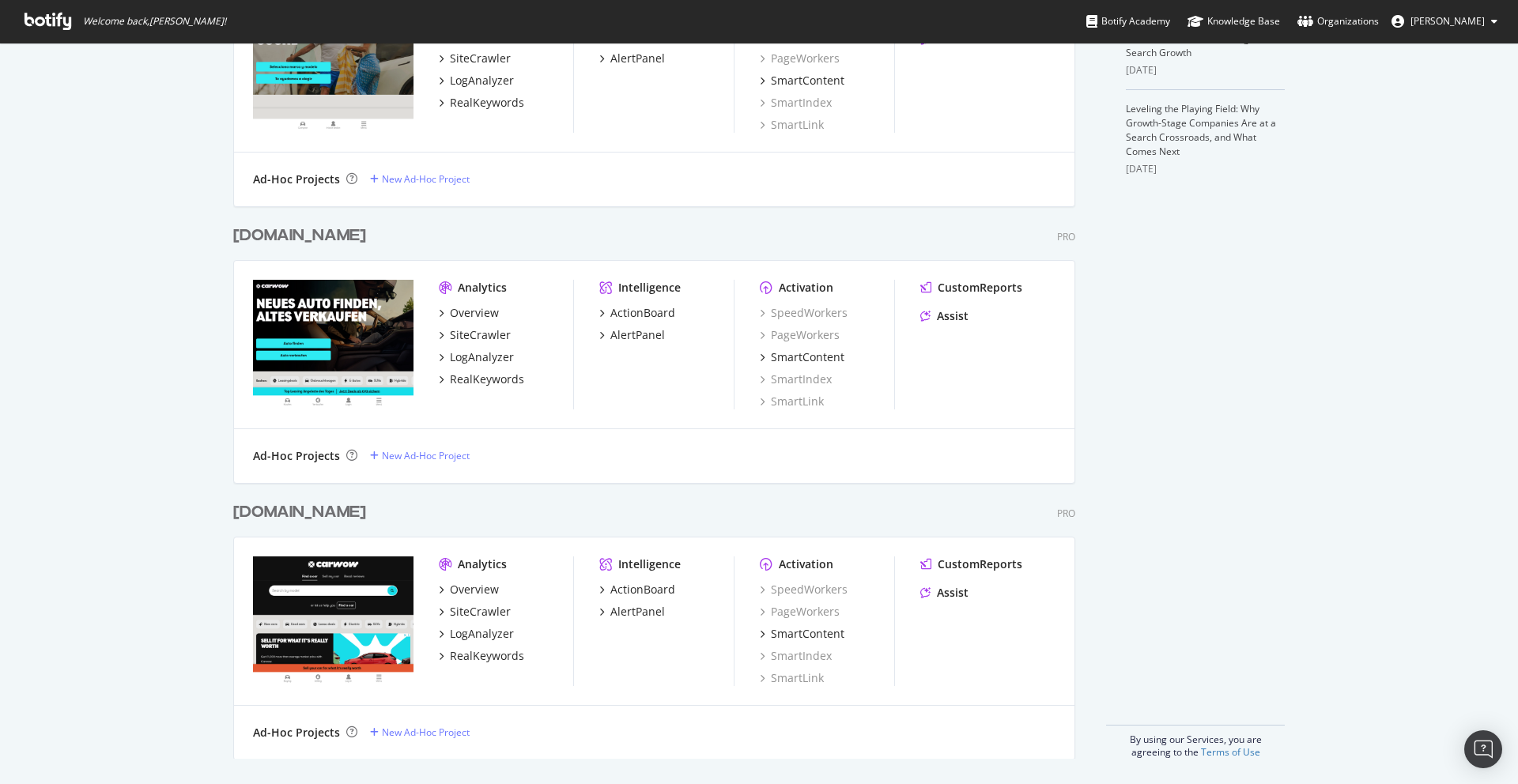
click at [491, 619] on div "Overview SiteCrawler LogAnalyzer RealKeywords" at bounding box center [506, 622] width 135 height 82
click at [493, 612] on div "SiteCrawler" at bounding box center [480, 611] width 61 height 16
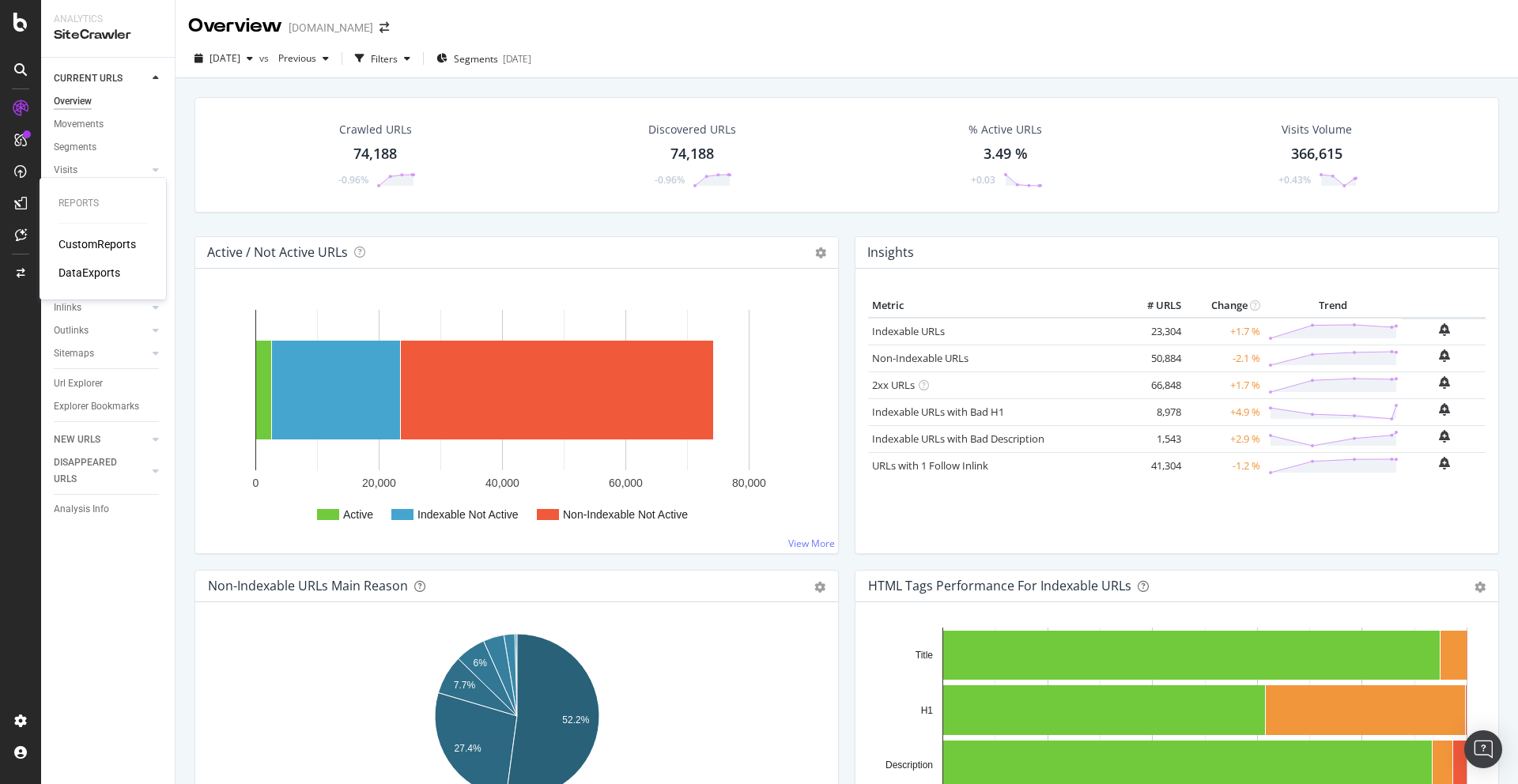
click at [127, 241] on div "CustomReports" at bounding box center [98, 245] width 78 height 16
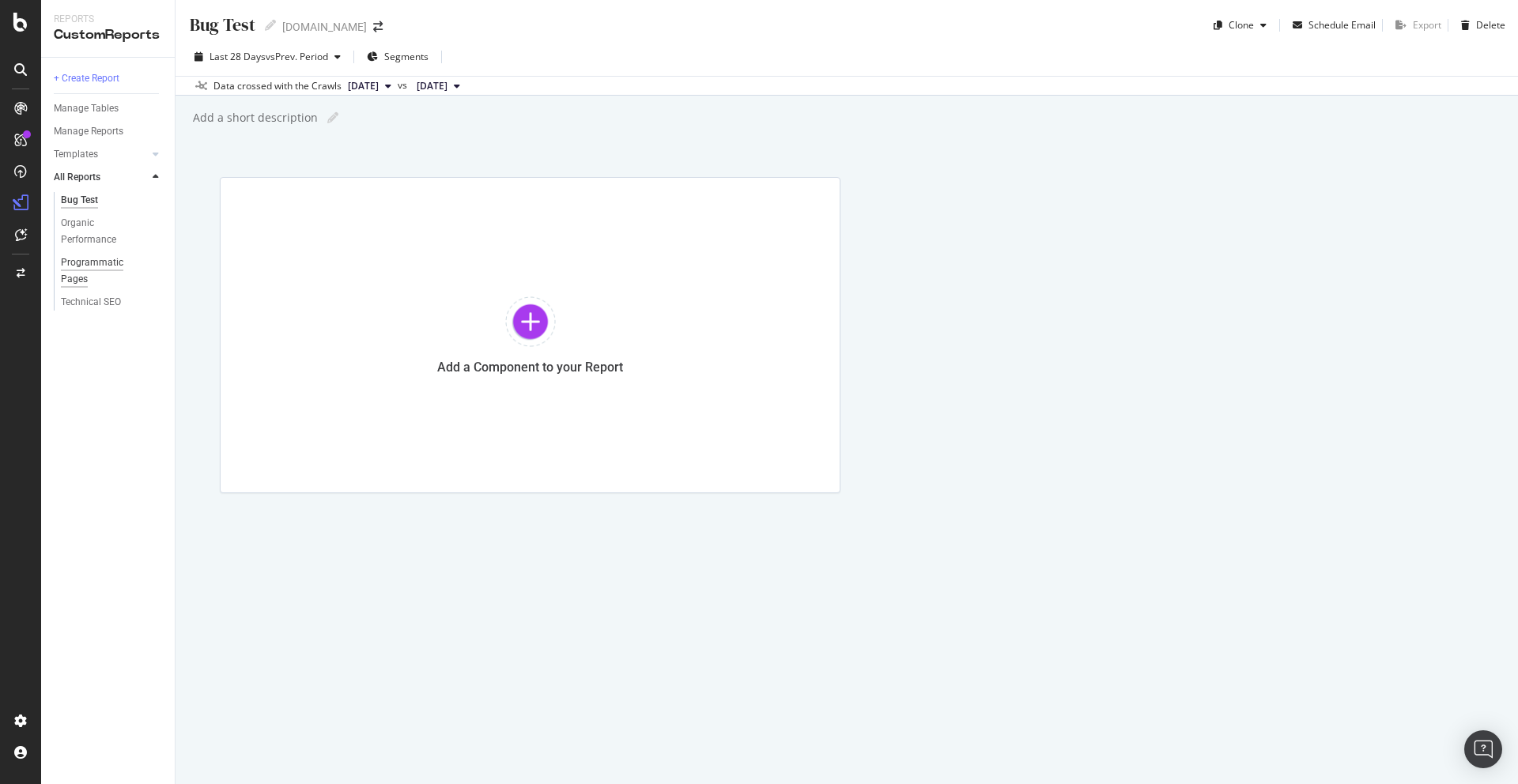
click at [92, 261] on div "Programmatic Pages" at bounding box center [105, 271] width 88 height 33
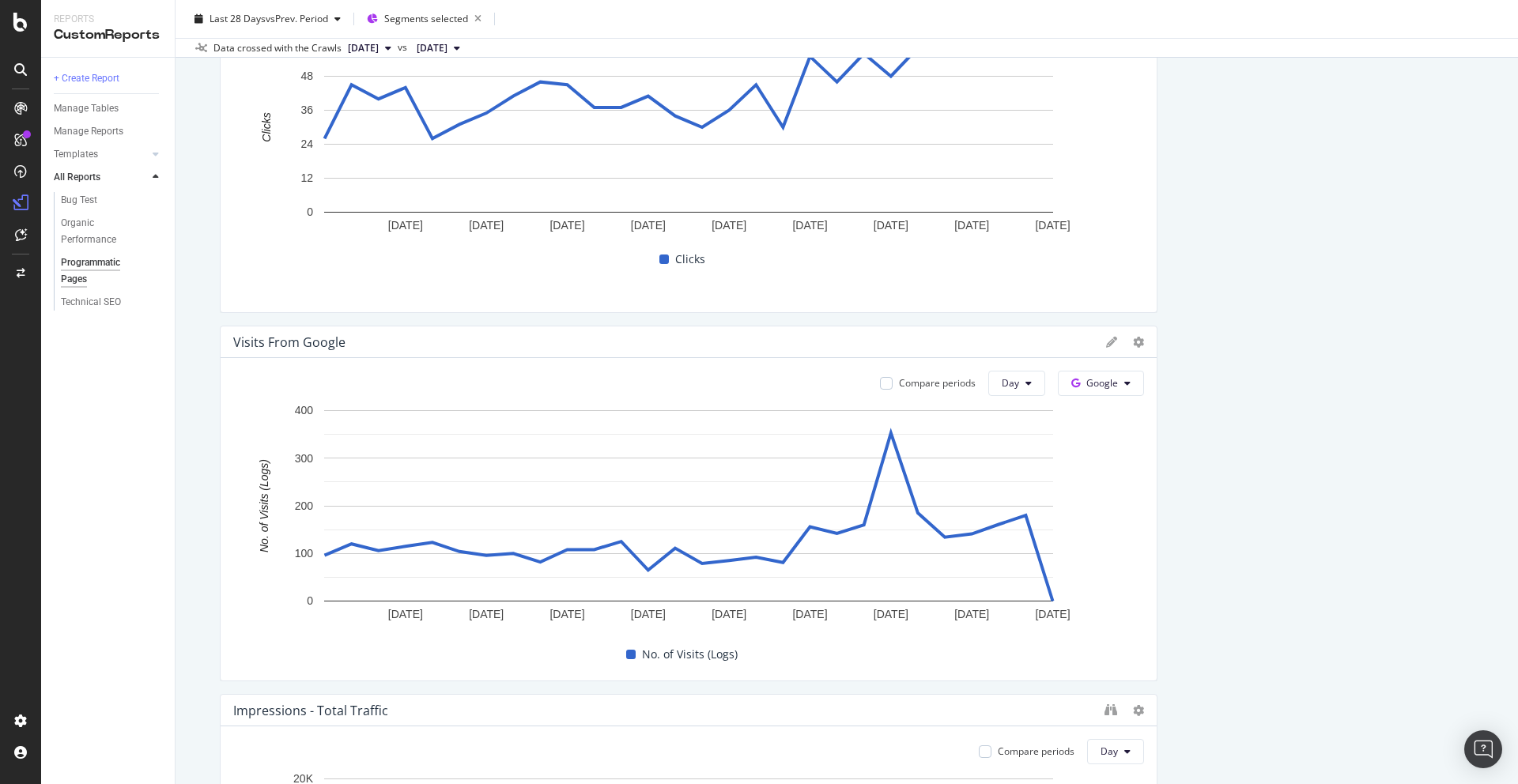
scroll to position [49, 0]
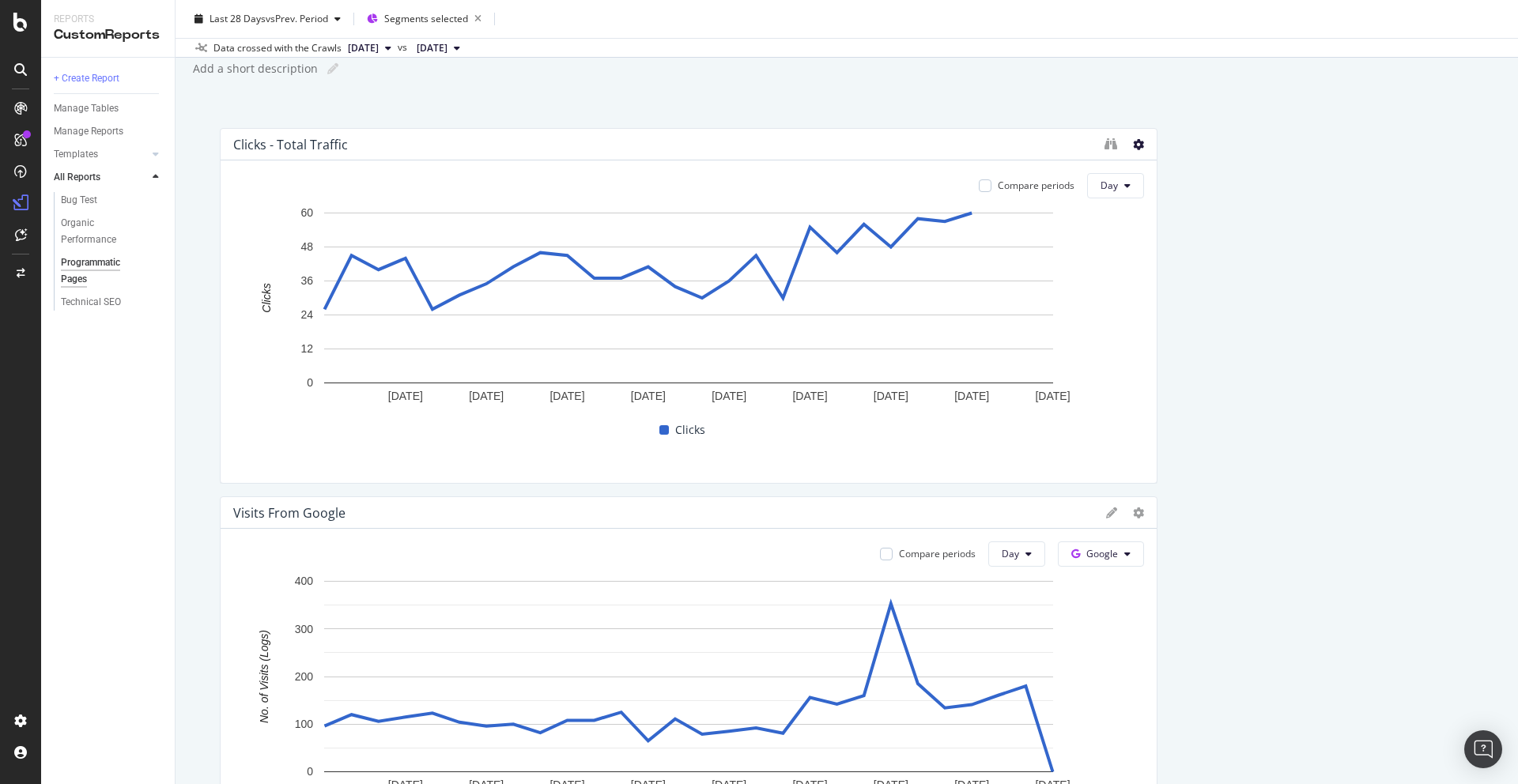
click at [1140, 144] on icon at bounding box center [1138, 144] width 11 height 11
click at [1109, 145] on icon "binoculars" at bounding box center [1110, 144] width 13 height 13
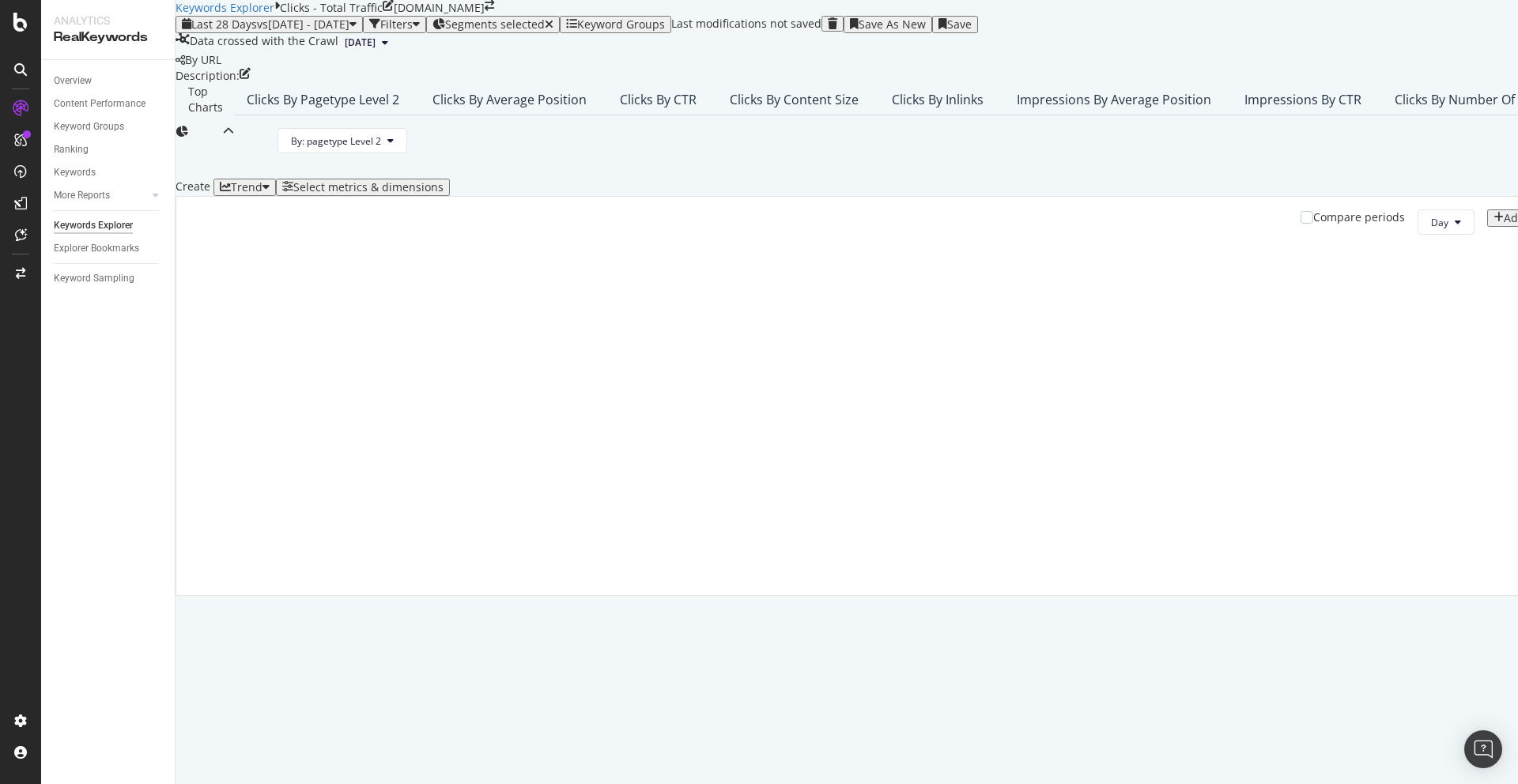
click at [545, 32] on span "Segments selected" at bounding box center [495, 24] width 100 height 15
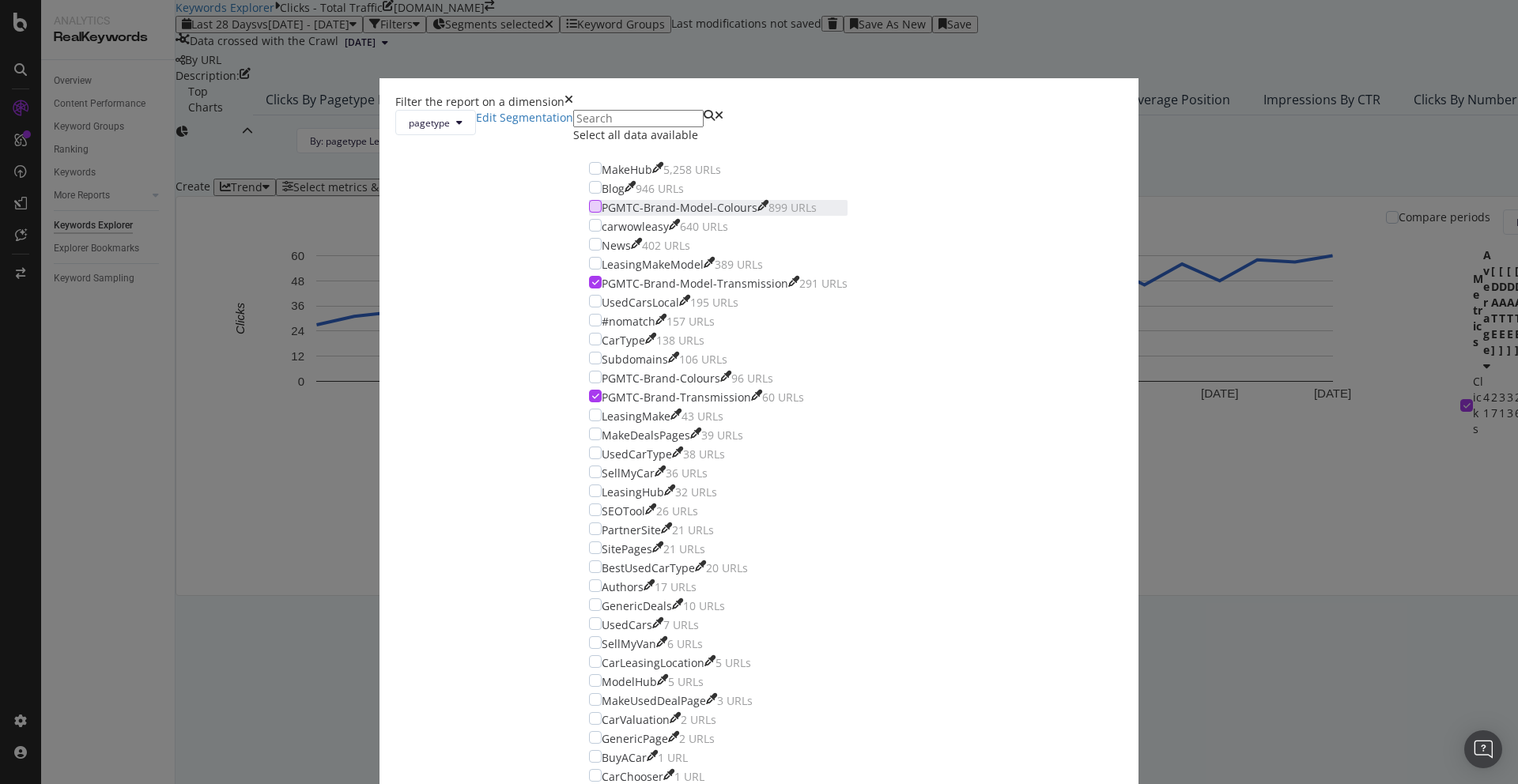
click at [602, 213] on div "modal" at bounding box center [595, 206] width 13 height 13
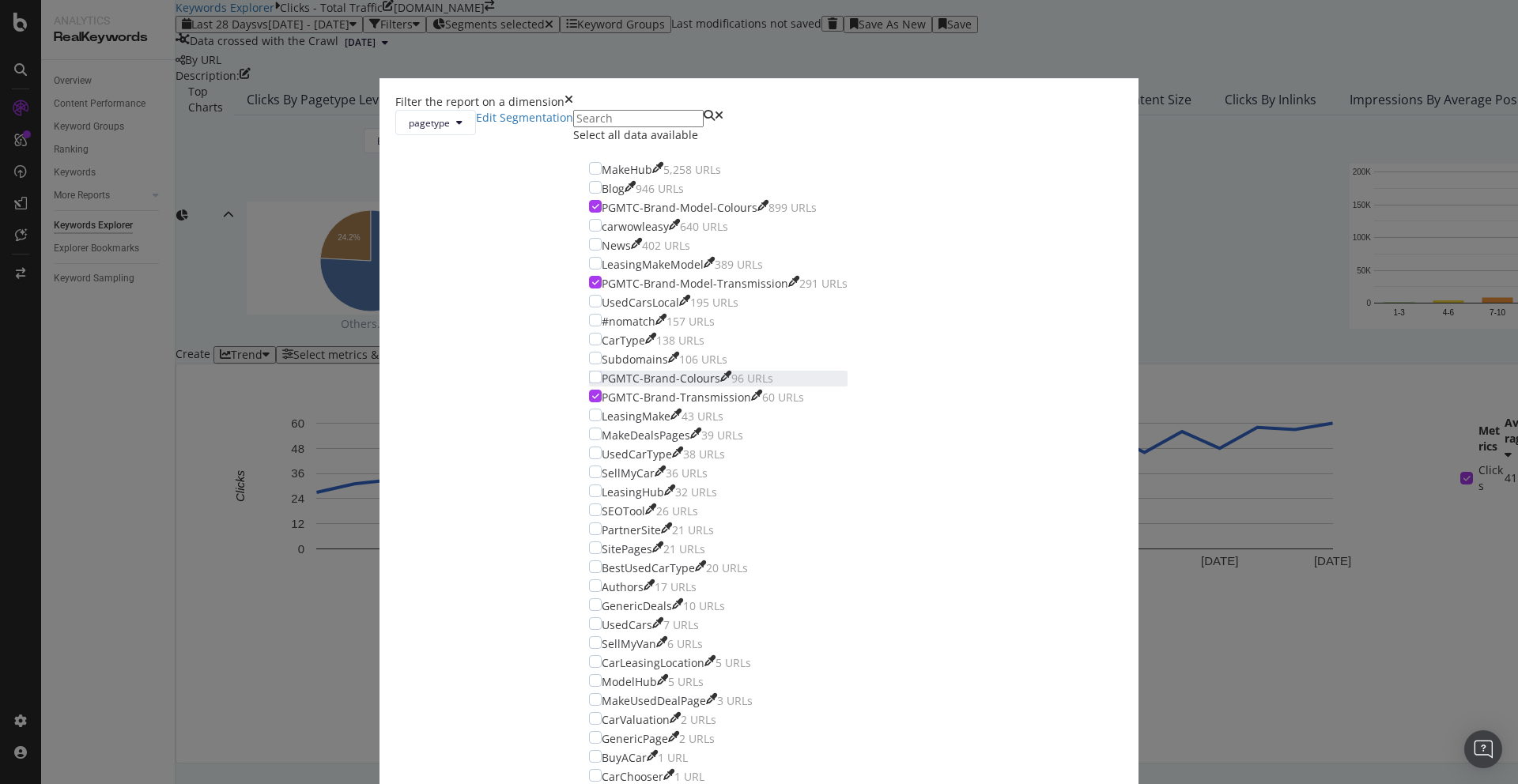
click at [612, 387] on div "PGMTC-Brand-Colours 96 URLs" at bounding box center [718, 379] width 259 height 16
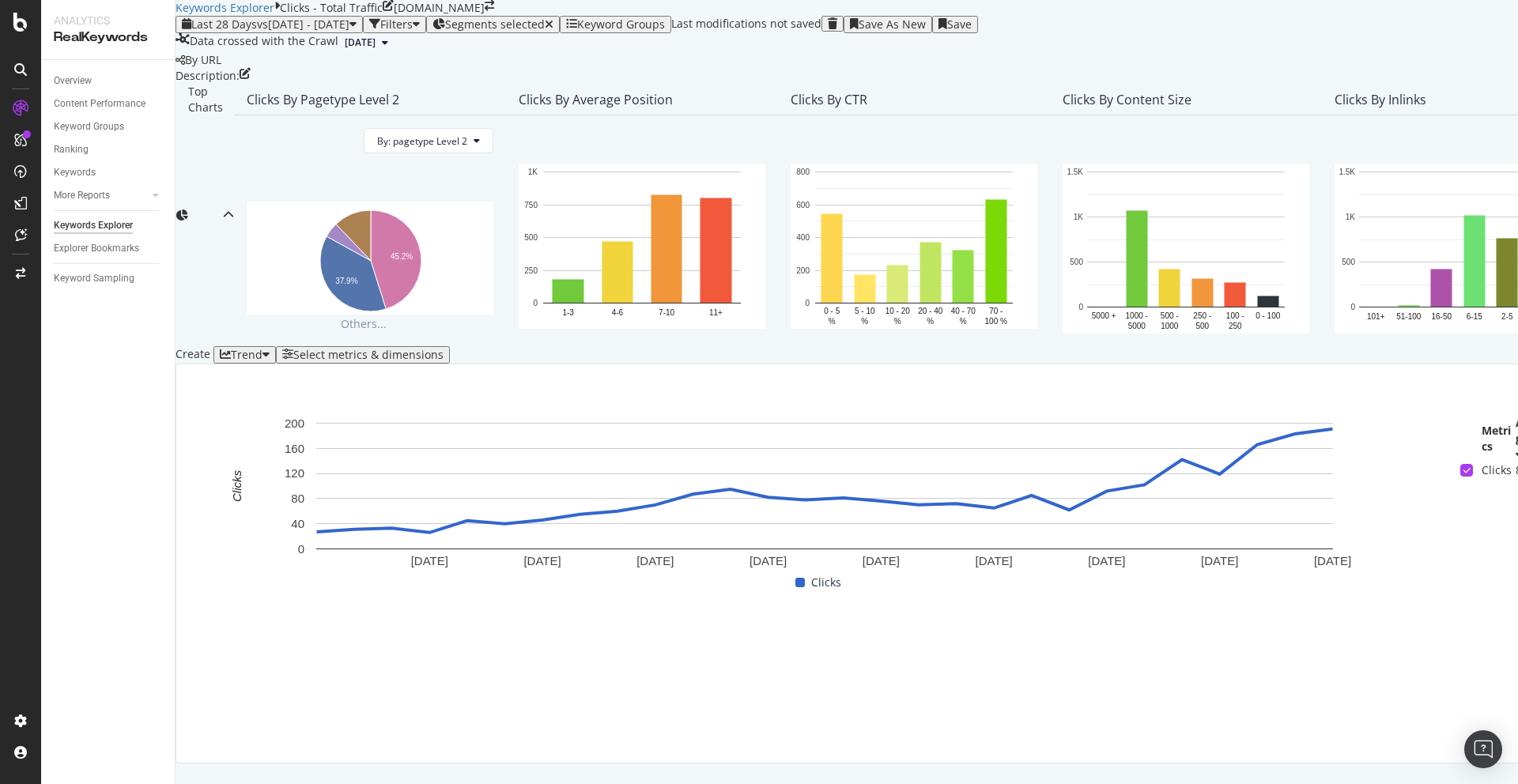
scroll to position [79, 0]
click at [270, 362] on div "button" at bounding box center [266, 355] width 7 height 13
click at [816, 364] on div "Create Trend Select metrics & dimensions" at bounding box center [1324, 355] width 2296 height 17
click at [971, 31] on div "Save" at bounding box center [959, 24] width 25 height 13
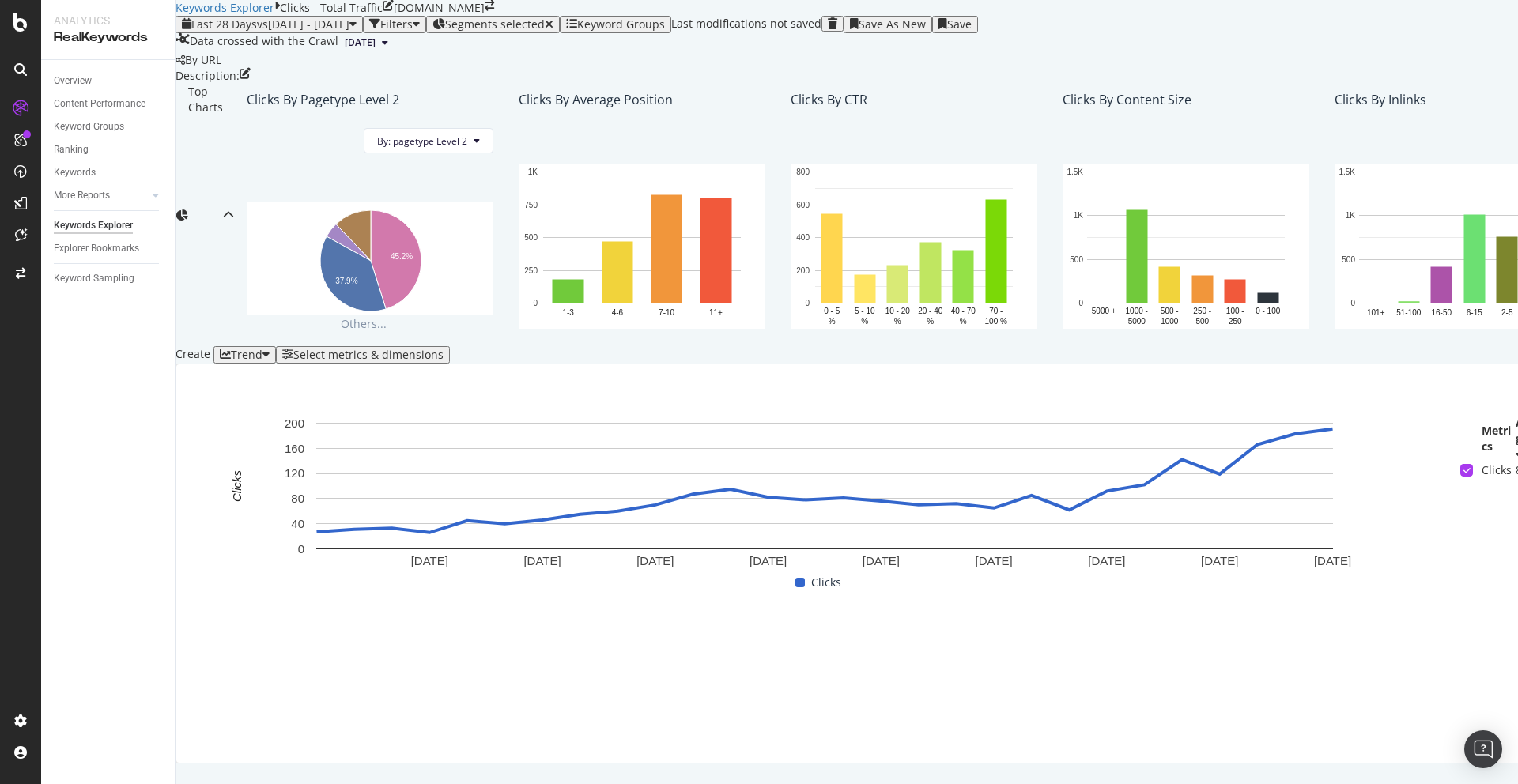
click at [363, 783] on link "here" at bounding box center [351, 791] width 25 height 15
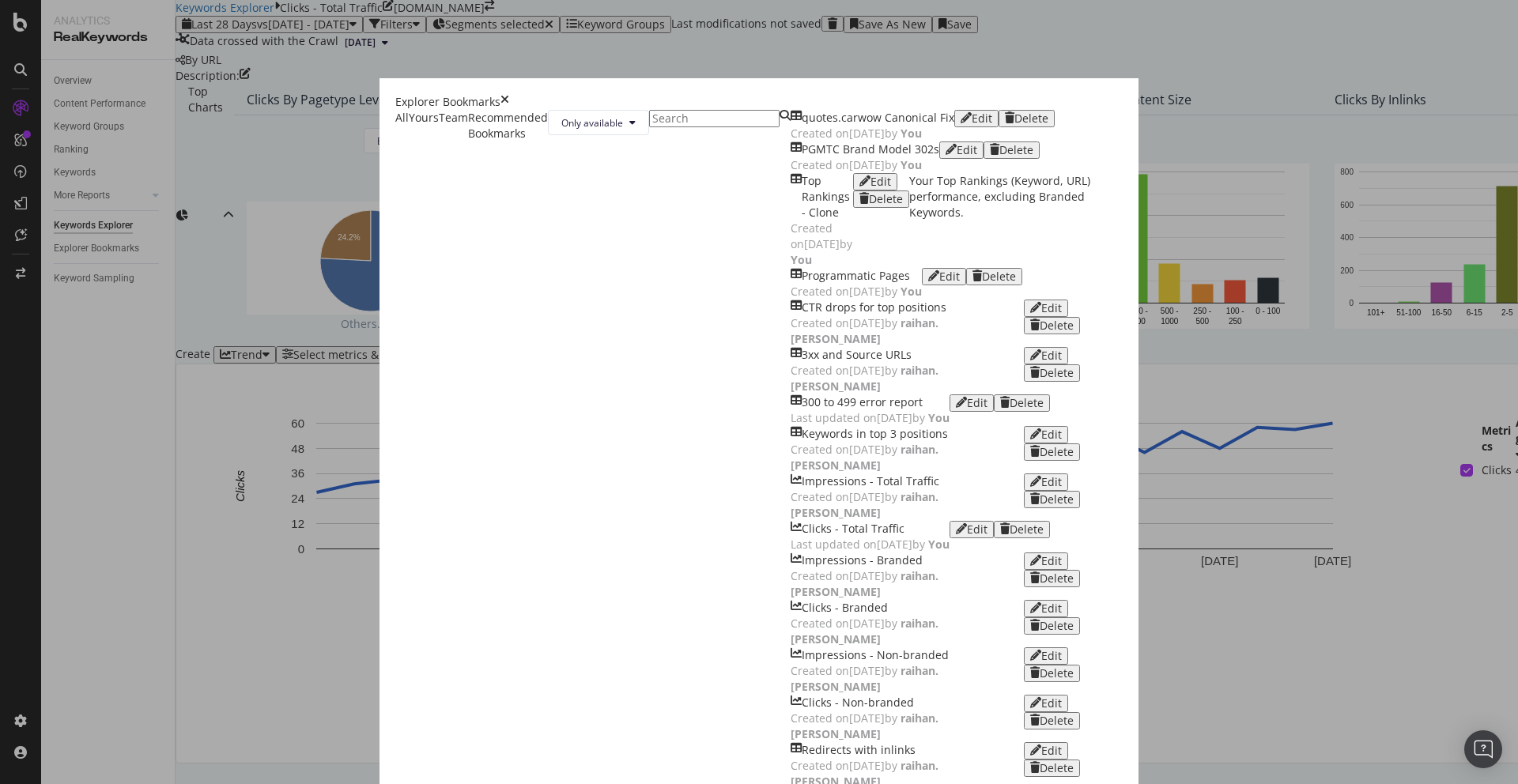
click at [510, 94] on icon "times" at bounding box center [505, 102] width 9 height 16
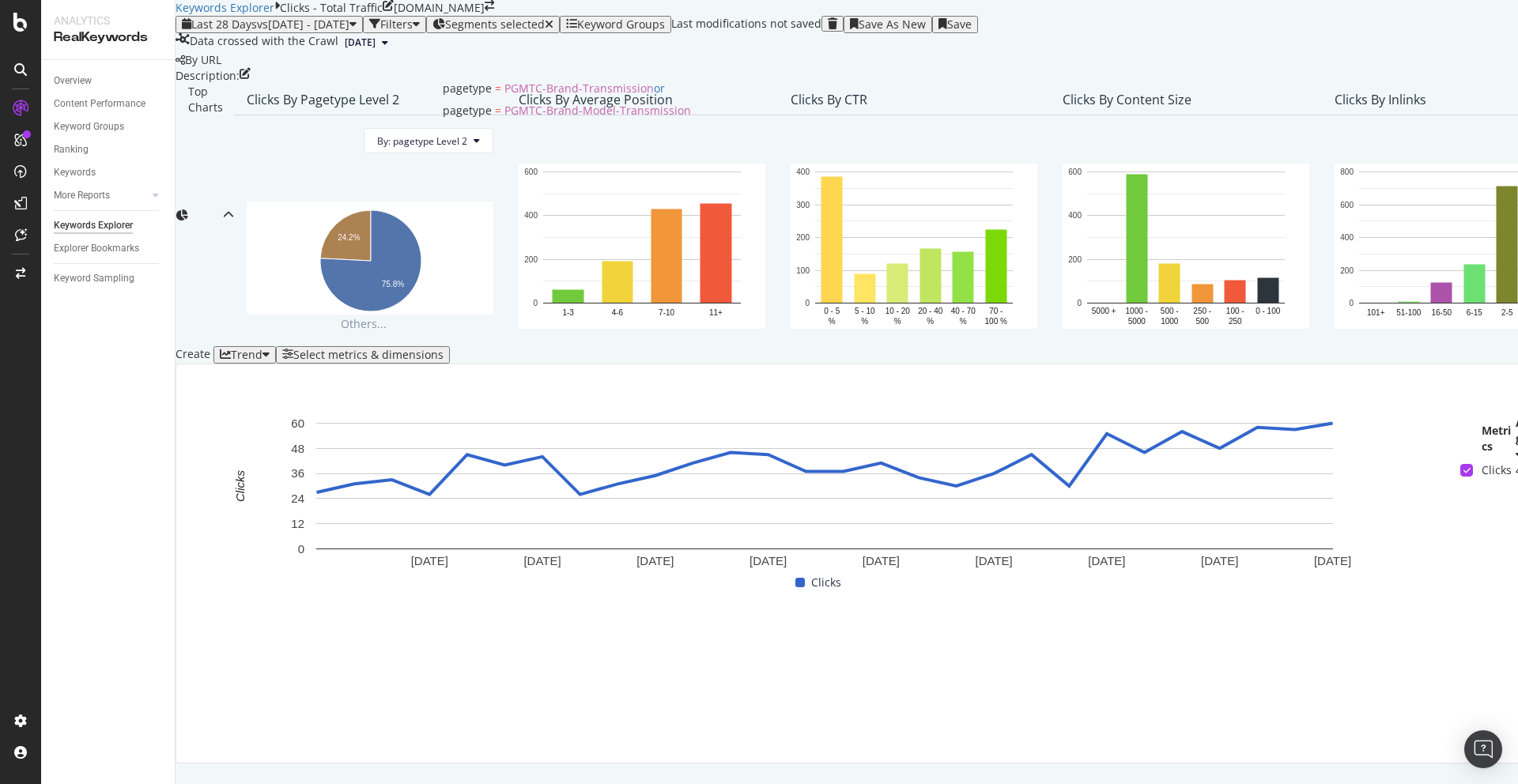
click at [545, 32] on span "Segments selected" at bounding box center [495, 24] width 100 height 15
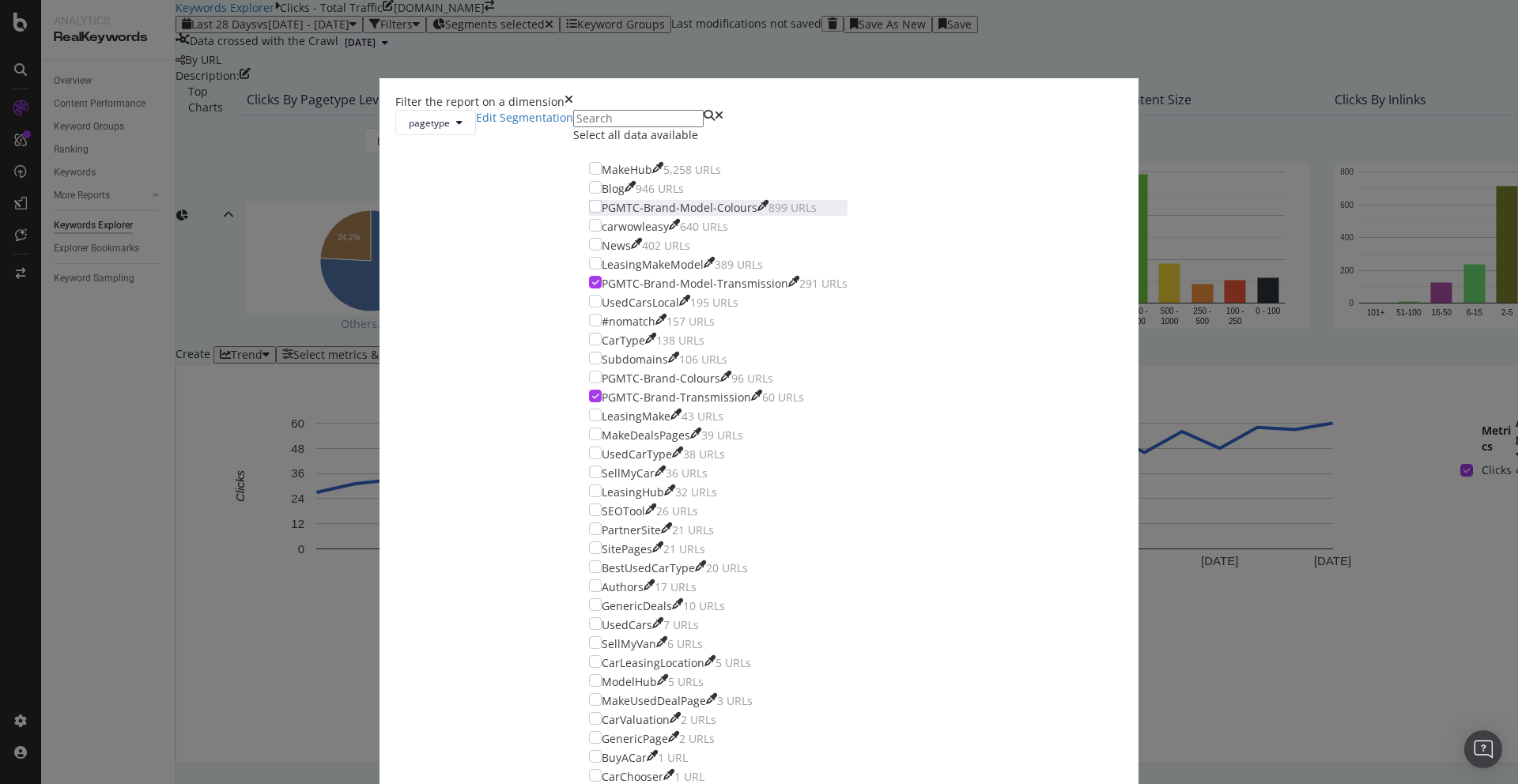
click at [738, 216] on div "PGMTC-Brand-Model-Colours" at bounding box center [680, 208] width 156 height 16
click at [721, 387] on div "PGMTC-Brand-Colours" at bounding box center [661, 379] width 119 height 16
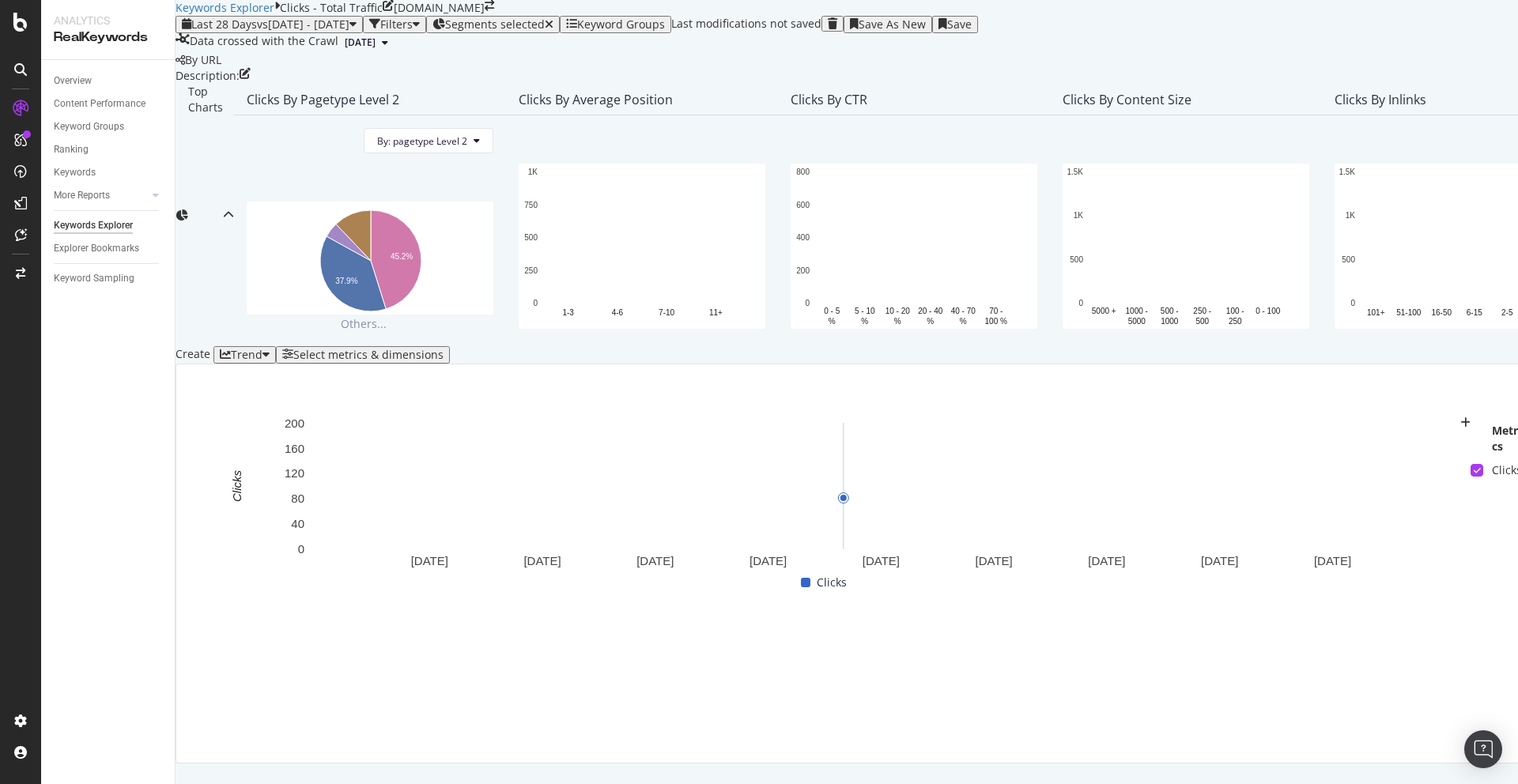
scroll to position [256, 0]
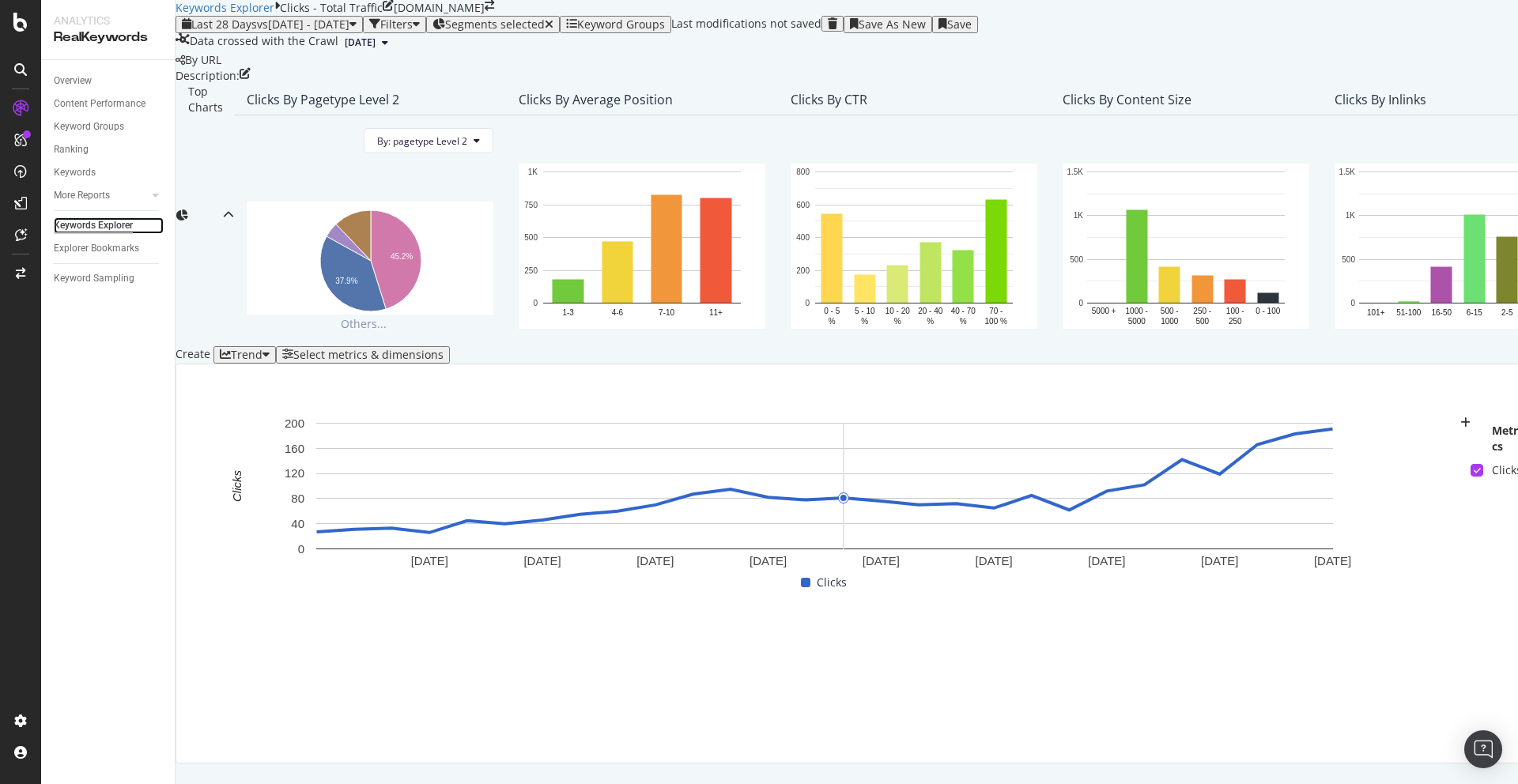
click at [89, 224] on div "Keywords Explorer" at bounding box center [93, 226] width 79 height 17
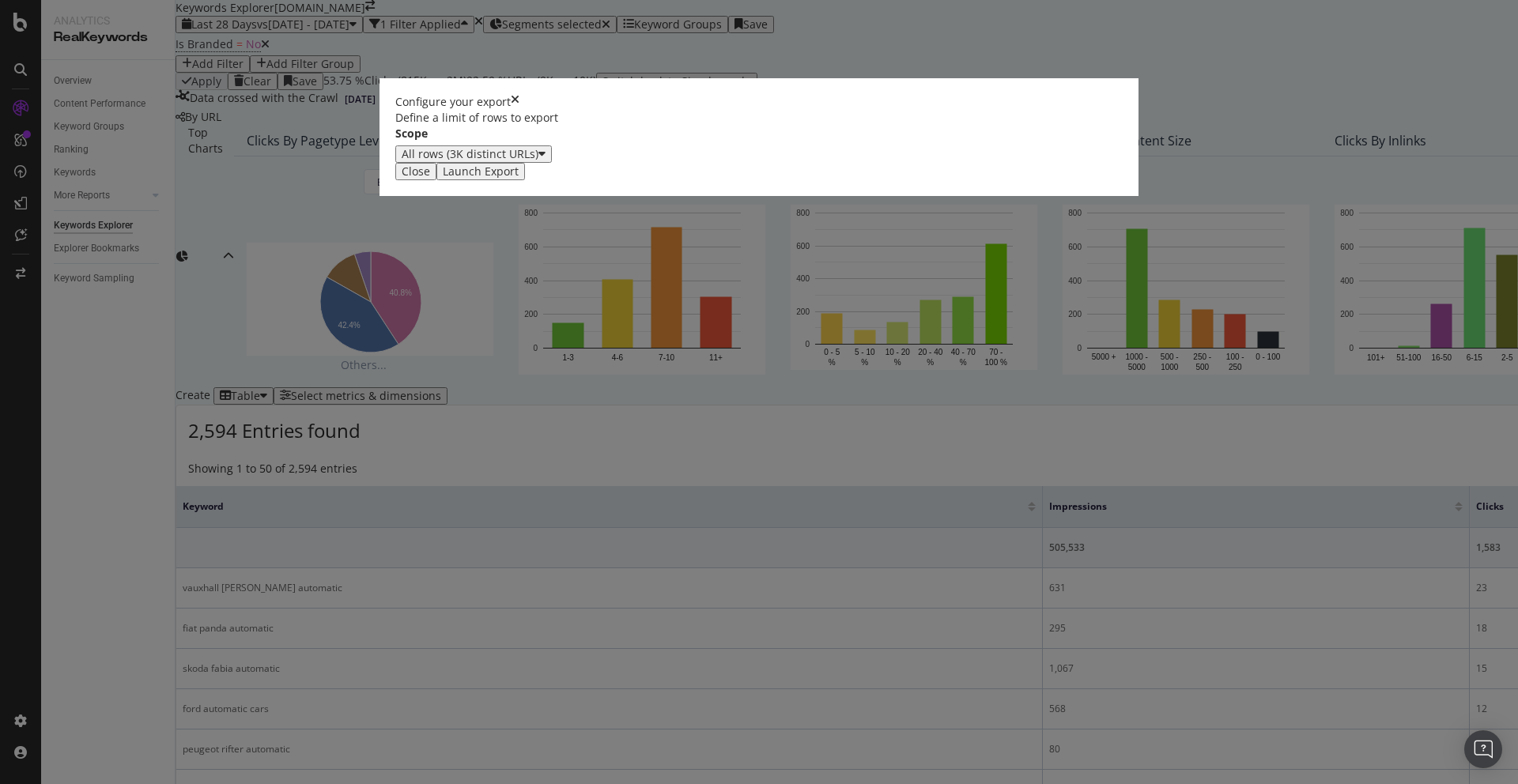
click at [519, 178] on div "Launch Export" at bounding box center [481, 171] width 76 height 13
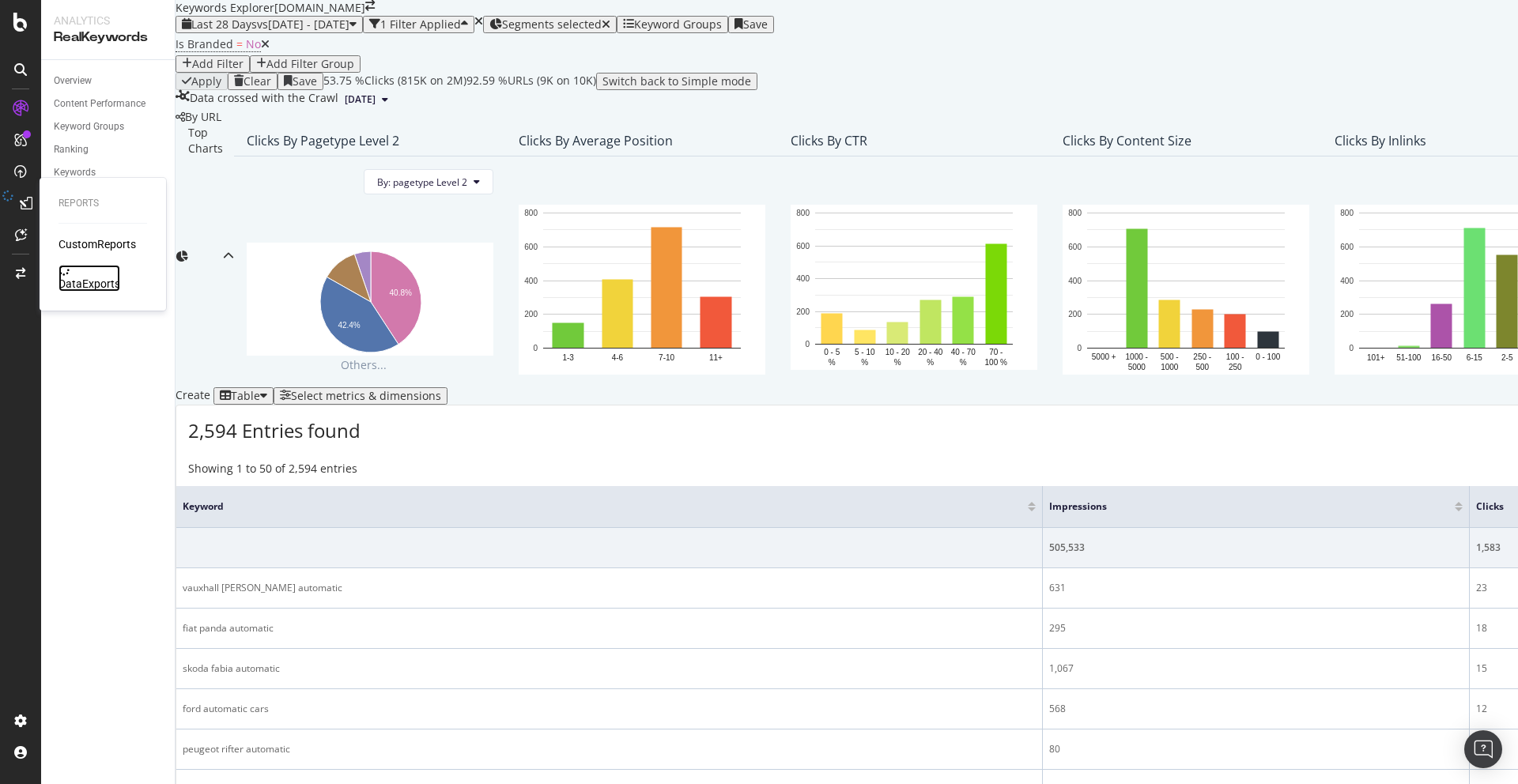
click at [81, 276] on div "DataExports" at bounding box center [90, 284] width 62 height 16
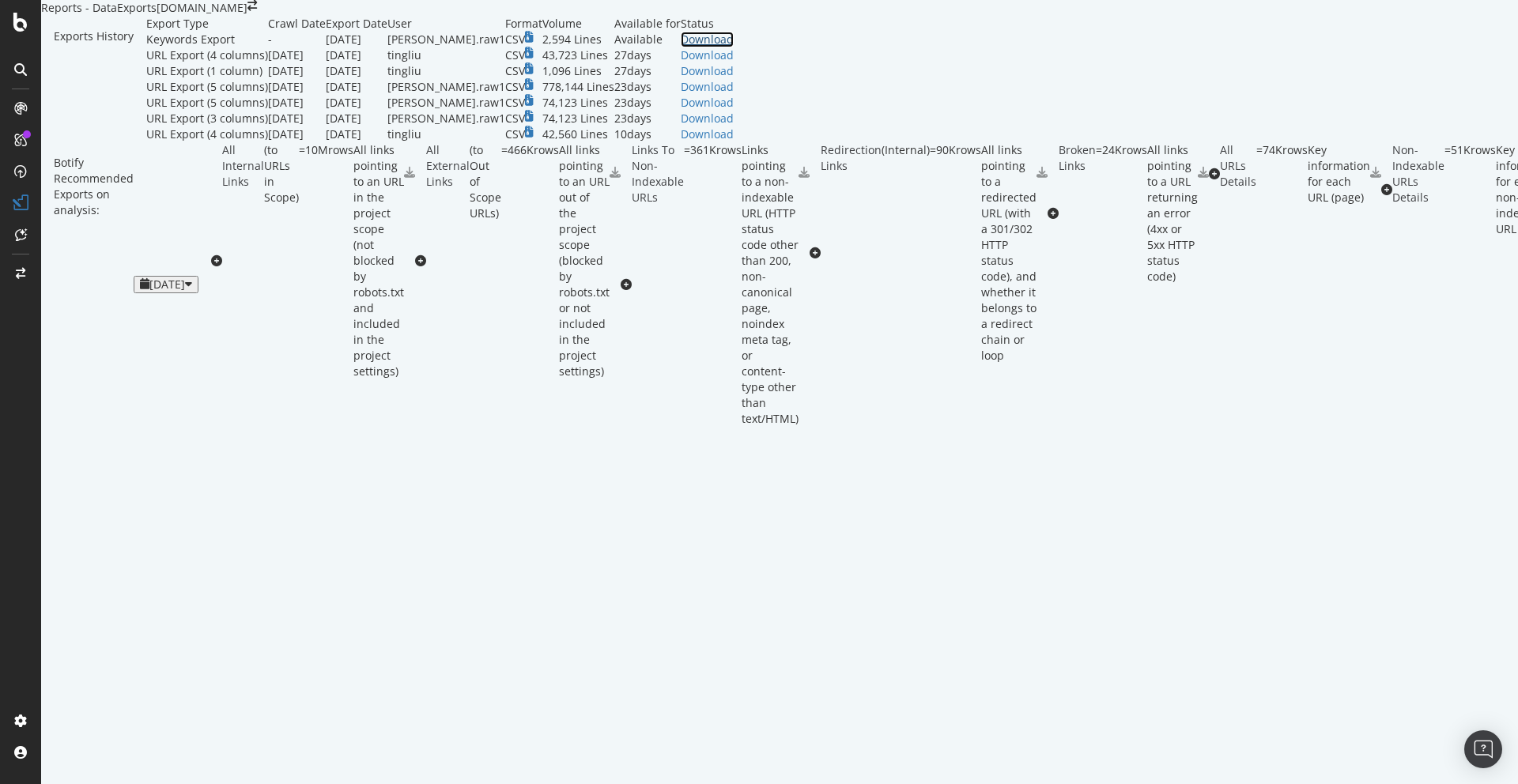
click at [734, 47] on div "Download" at bounding box center [707, 40] width 53 height 16
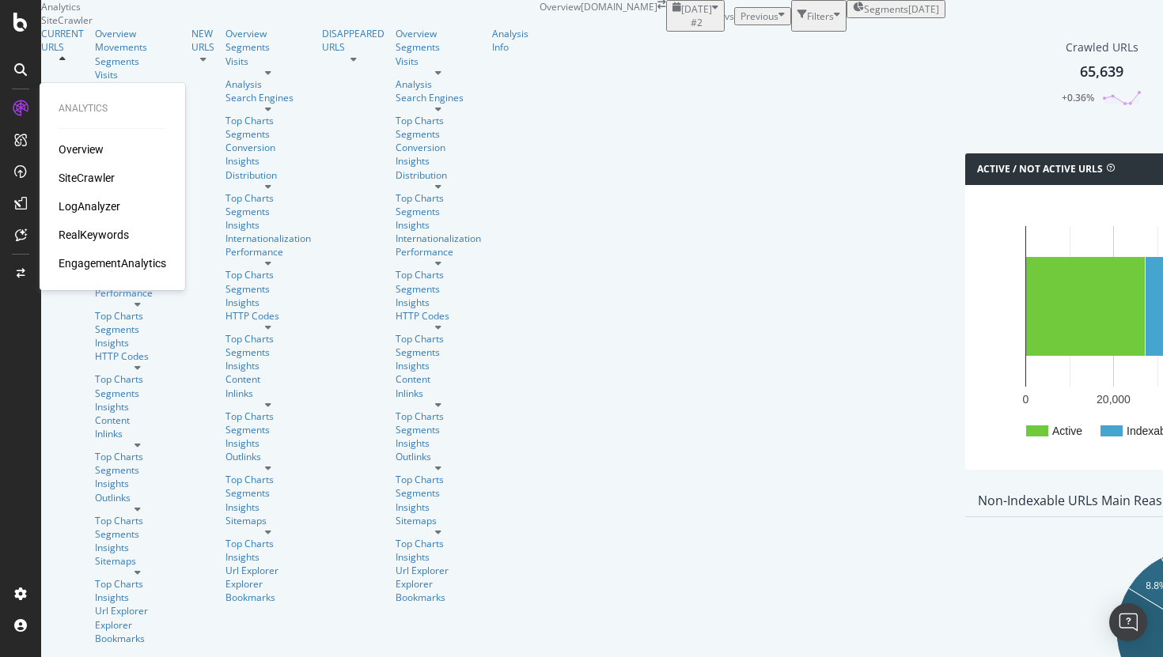
click at [89, 234] on div "RealKeywords" at bounding box center [94, 235] width 70 height 16
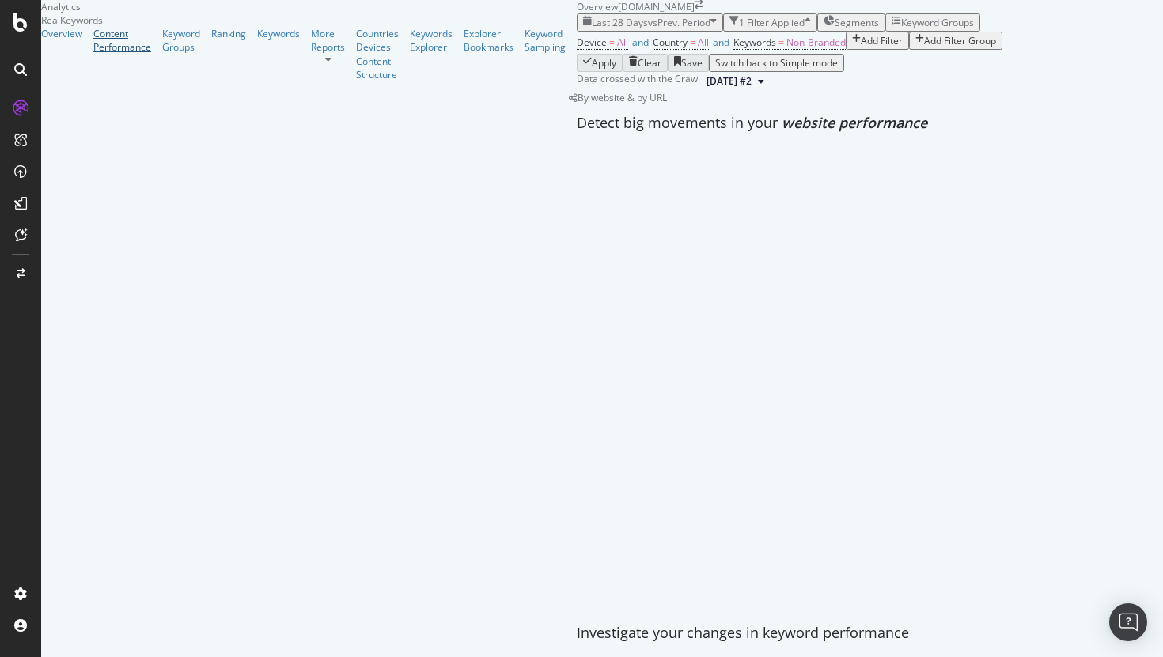
click at [107, 54] on div "Content Performance" at bounding box center [122, 40] width 58 height 27
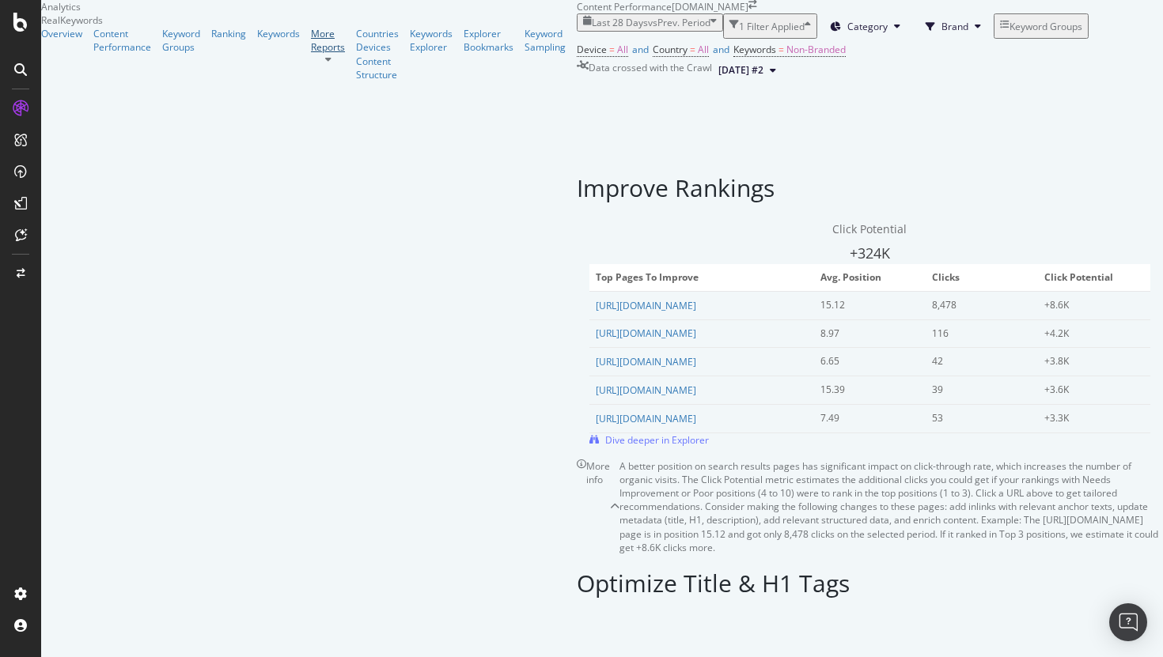
click at [311, 54] on div "More Reports" at bounding box center [328, 40] width 34 height 27
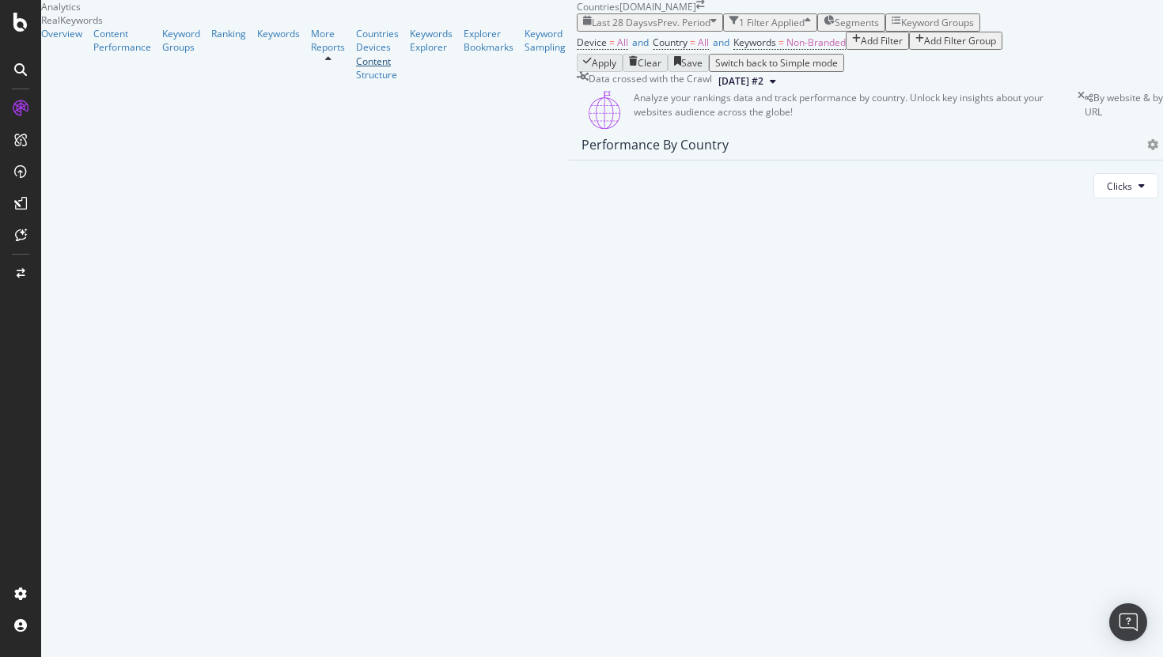
click at [356, 68] on div "Content" at bounding box center [377, 61] width 43 height 13
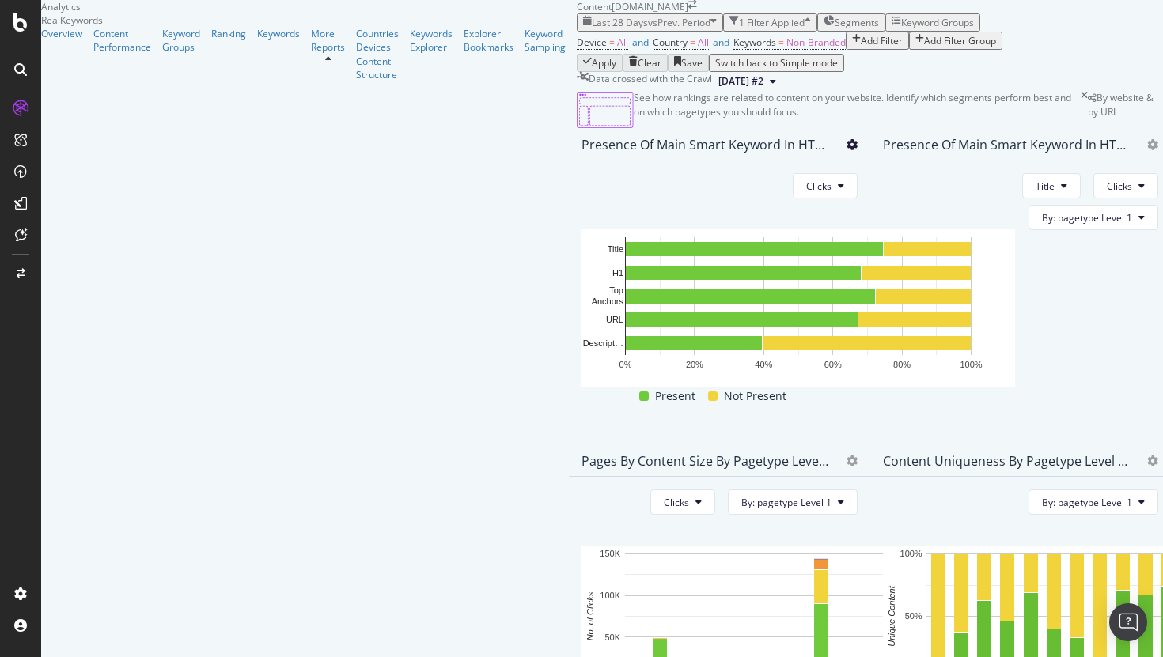
click at [847, 150] on icon at bounding box center [852, 144] width 11 height 11
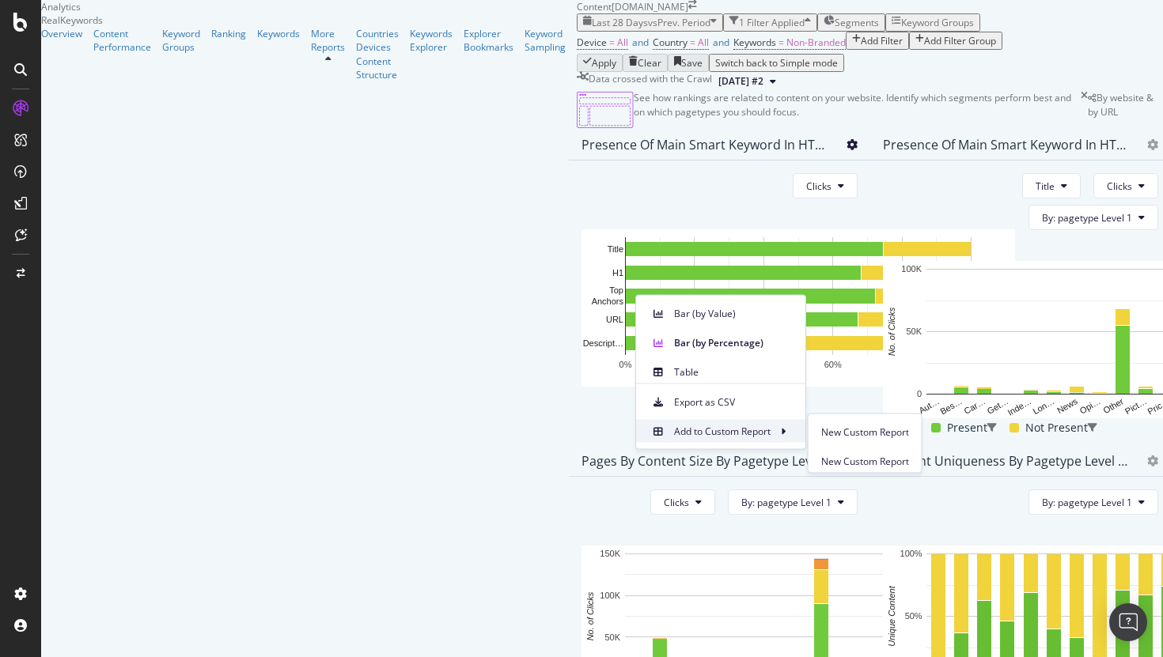
click at [739, 430] on span "Add to Custom Report" at bounding box center [722, 431] width 97 height 14
click at [761, 430] on span "Add to Custom Report" at bounding box center [722, 431] width 97 height 14
click at [870, 445] on div "Presence Of Main Smart Keyword In HTML Tags and Url by pagetype Level 1 Title C…" at bounding box center [1020, 287] width 301 height 316
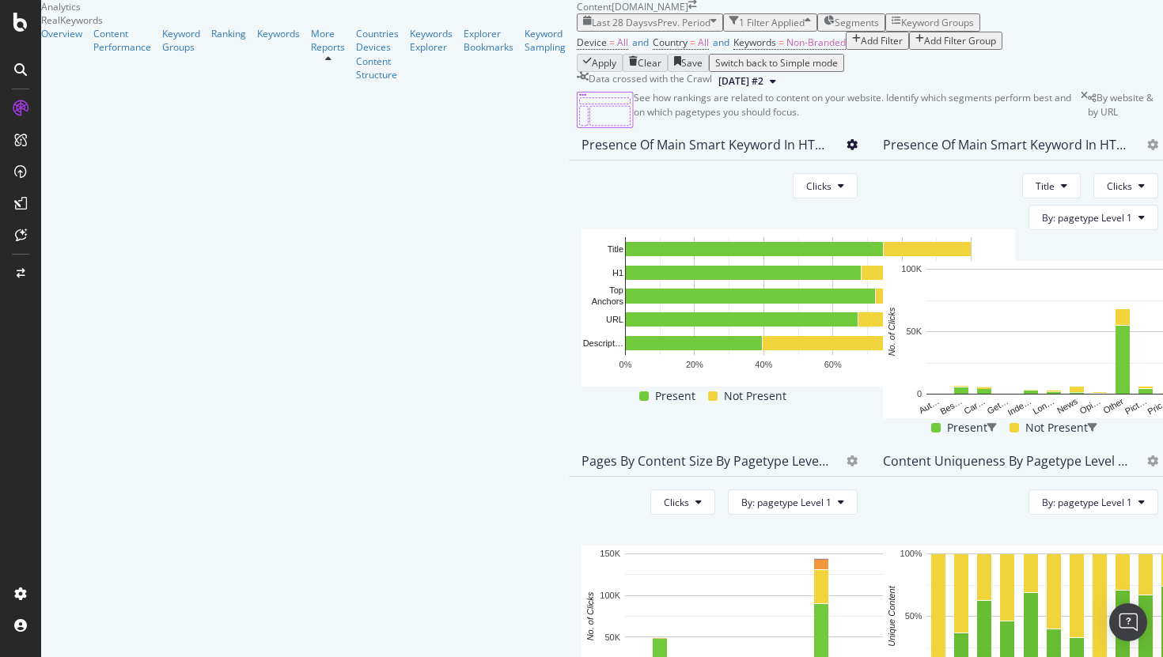
click at [847, 150] on icon at bounding box center [852, 144] width 11 height 11
click at [870, 445] on div "Presence Of Main Smart Keyword In HTML Tags and Url by pagetype Level 1 Title C…" at bounding box center [1020, 287] width 301 height 316
click at [356, 81] on div "Structure" at bounding box center [377, 74] width 43 height 13
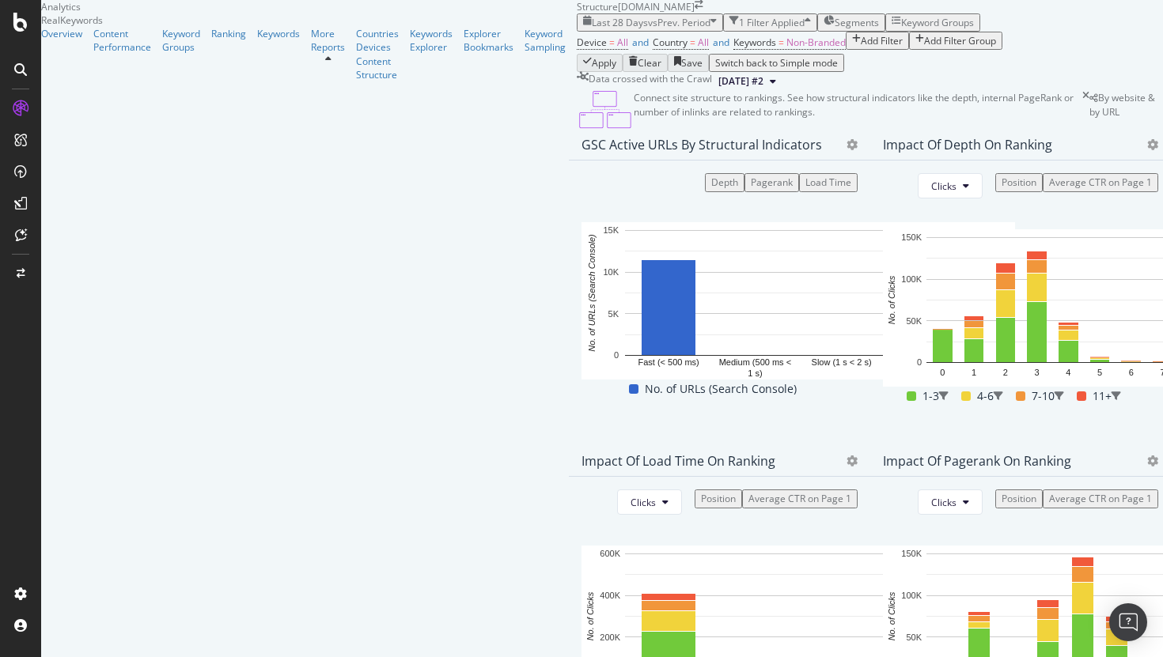
click at [835, 29] on span "Segments" at bounding box center [857, 22] width 44 height 13
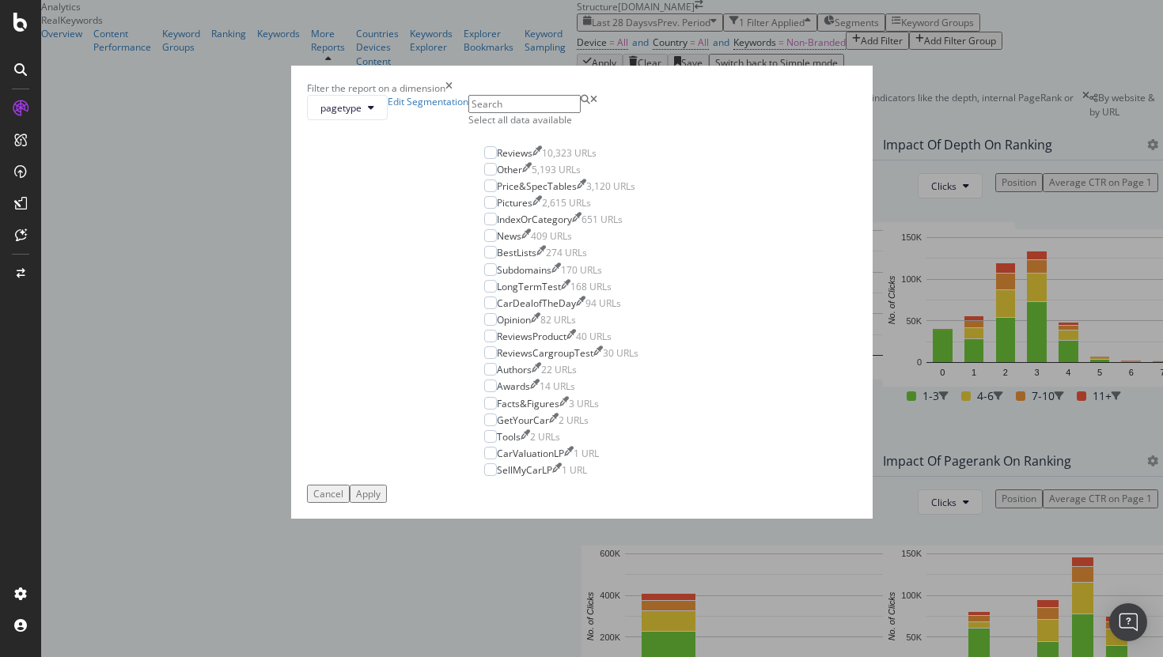
click at [423, 40] on div "Filter the report on a dimension pagetype Edit Segmentation Select all data ava…" at bounding box center [581, 328] width 1163 height 657
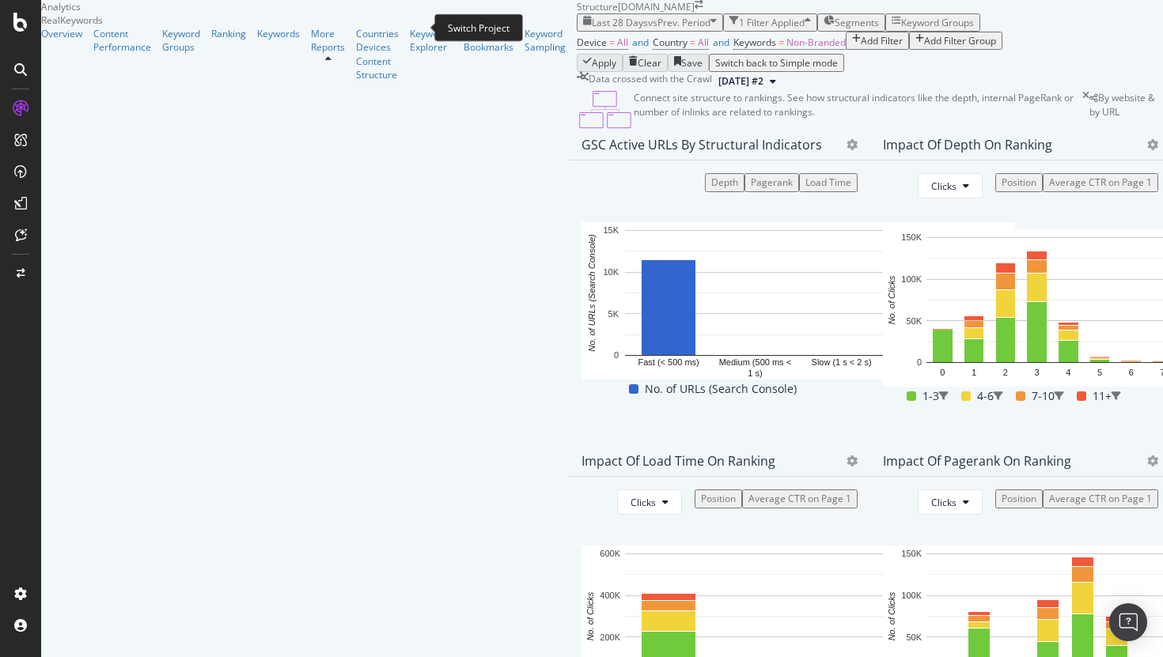
click at [695, 9] on icon "arrow-right-arrow-left" at bounding box center [699, 4] width 9 height 9
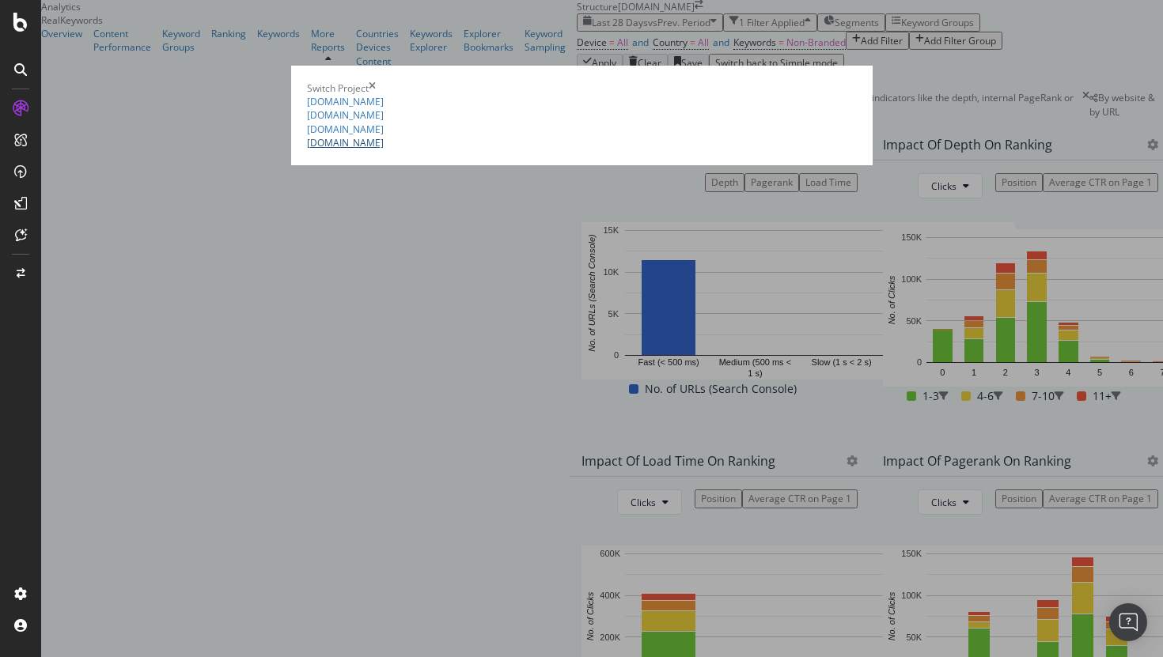
click at [307, 150] on link "www.carwow.co.uk" at bounding box center [345, 142] width 77 height 13
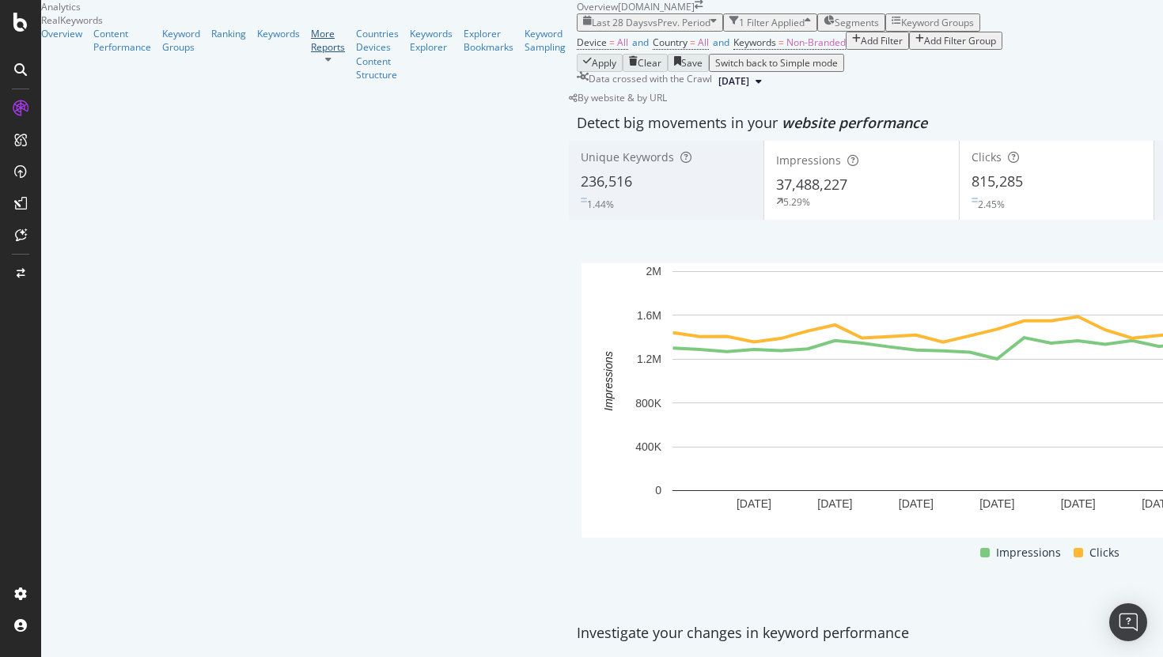
click at [311, 54] on div "More Reports" at bounding box center [328, 40] width 34 height 27
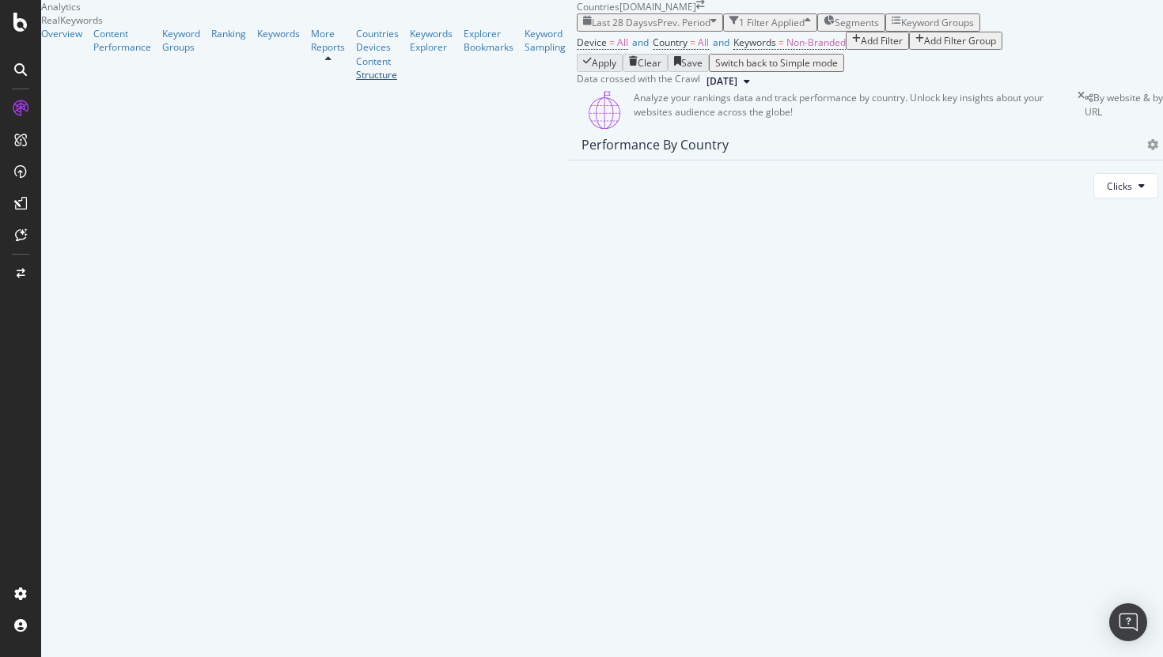
click at [356, 81] on div "Structure" at bounding box center [377, 74] width 43 height 13
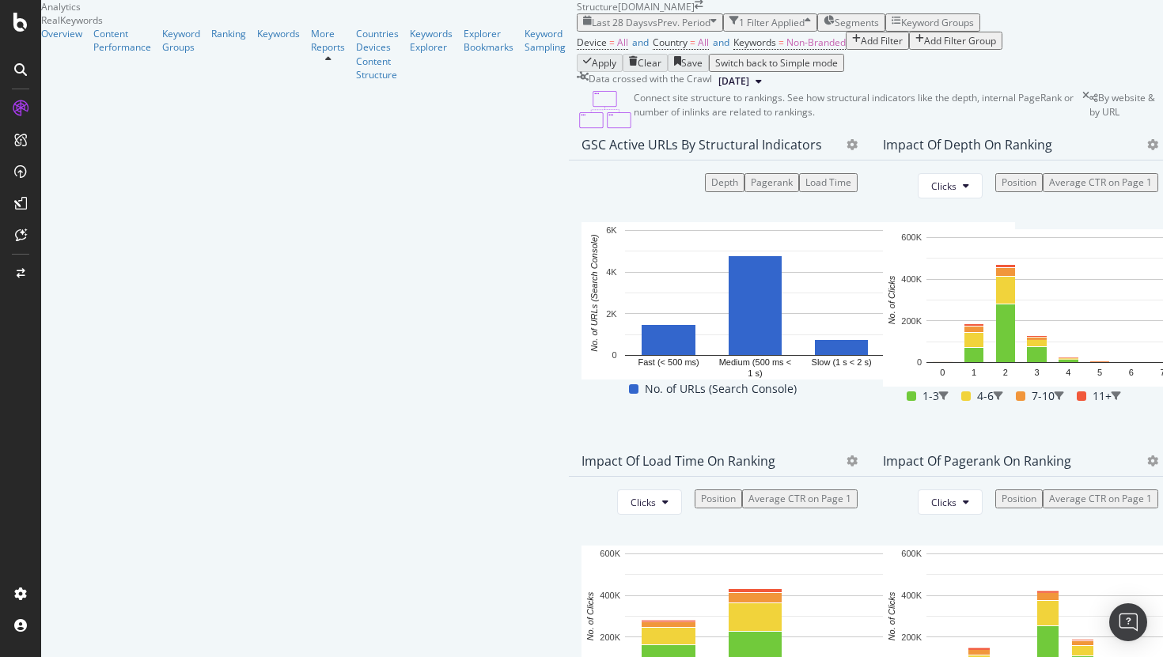
click at [835, 29] on span "Segments" at bounding box center [857, 22] width 44 height 13
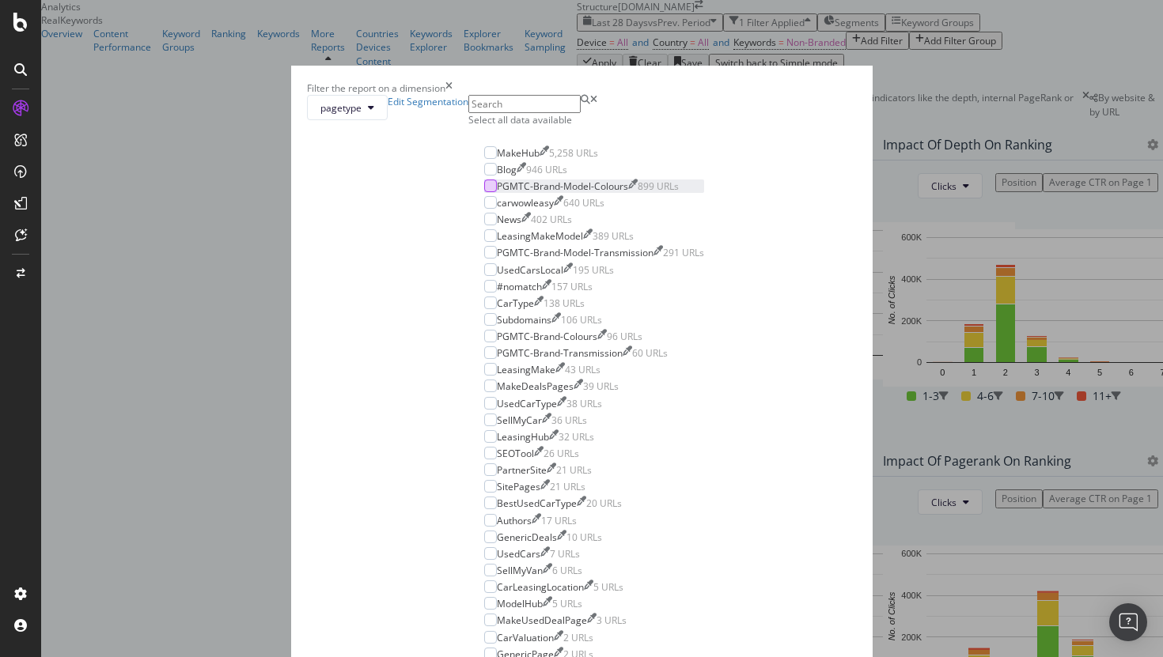
click at [484, 192] on div "modal" at bounding box center [490, 186] width 13 height 13
click at [484, 259] on div "modal" at bounding box center [490, 252] width 13 height 13
click at [484, 343] on div "modal" at bounding box center [490, 336] width 13 height 13
click at [484, 359] on div "modal" at bounding box center [490, 353] width 13 height 13
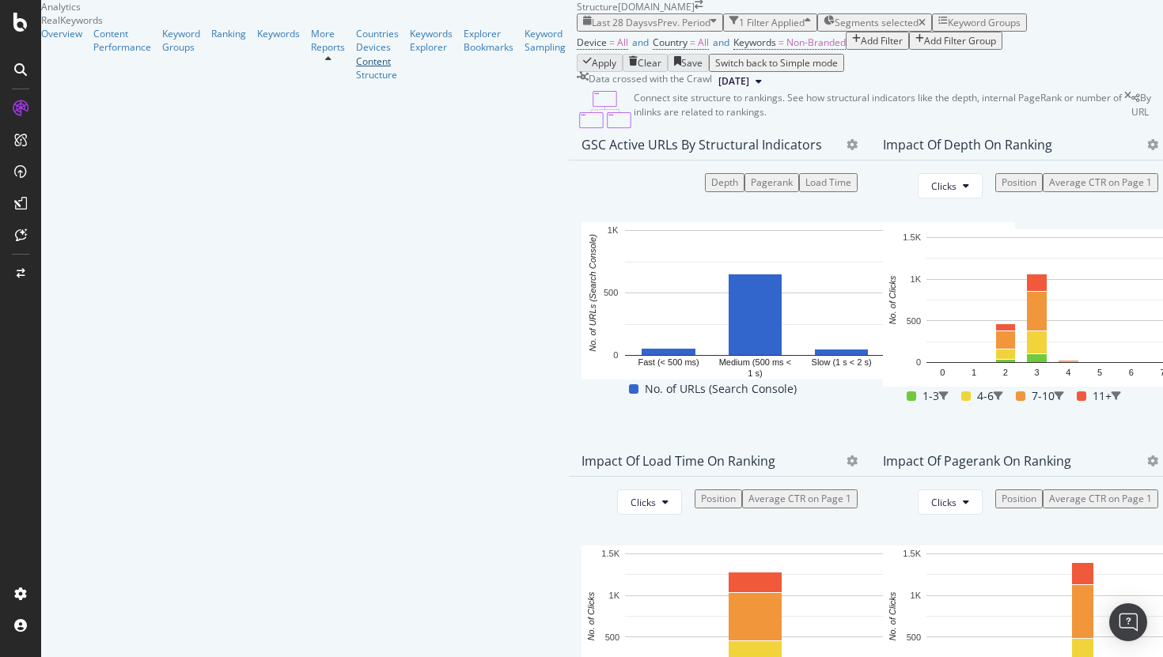
click at [356, 68] on div "Content" at bounding box center [377, 61] width 43 height 13
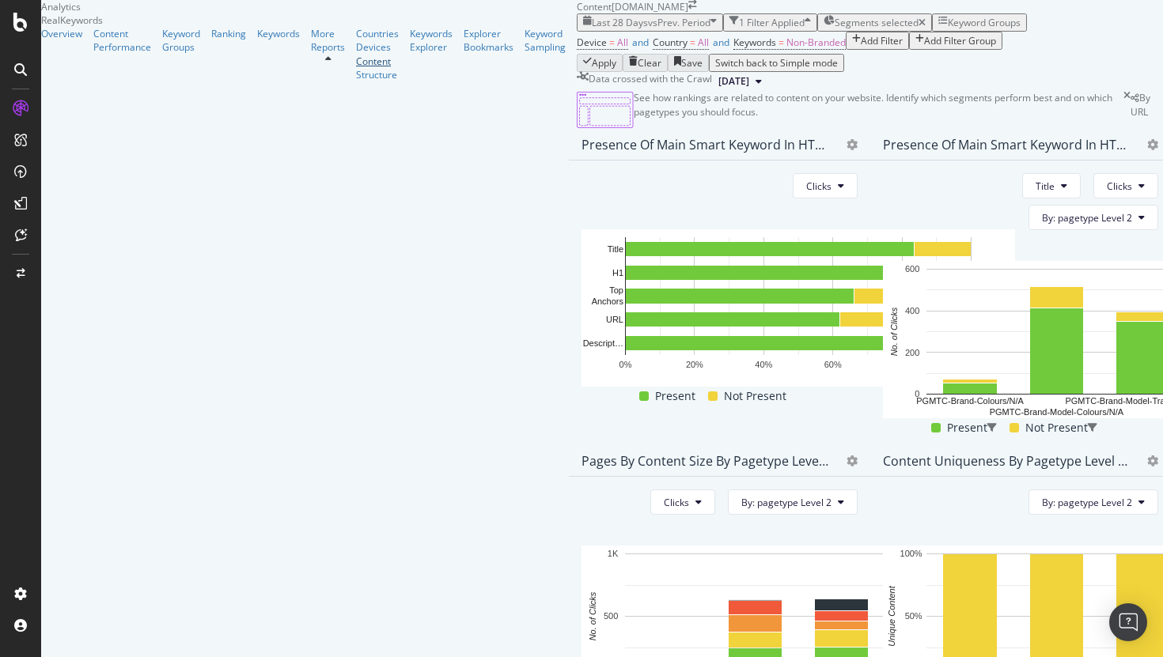
scroll to position [340, 0]
click at [356, 81] on div "Structure" at bounding box center [377, 74] width 43 height 13
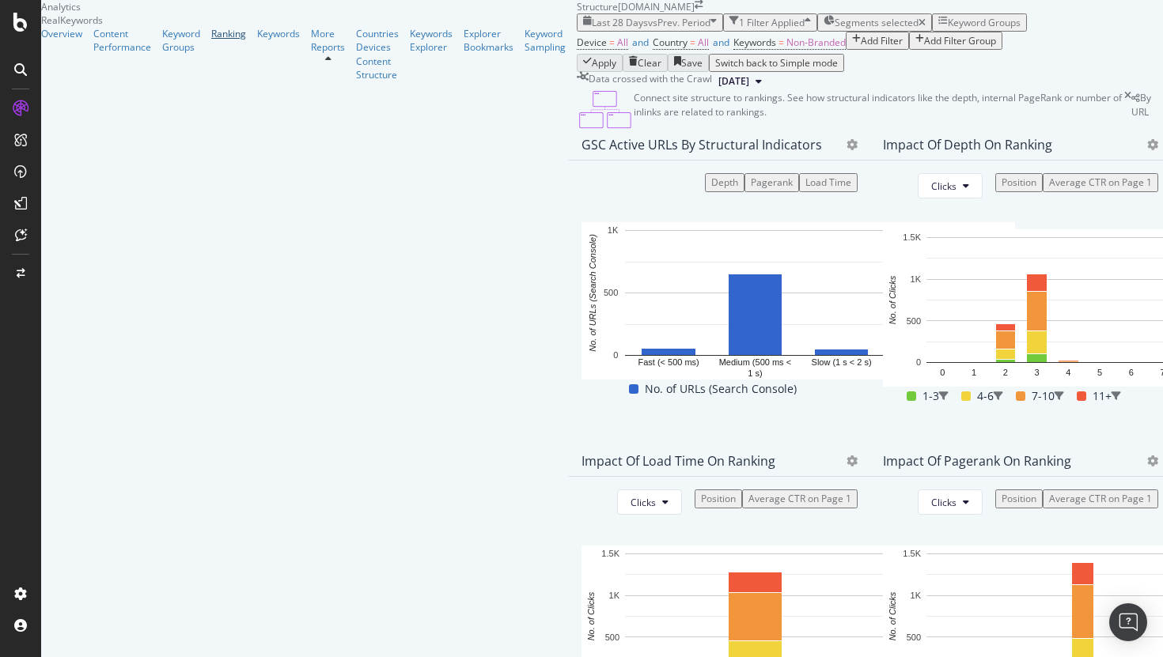
click at [211, 40] on div "Ranking" at bounding box center [228, 33] width 35 height 13
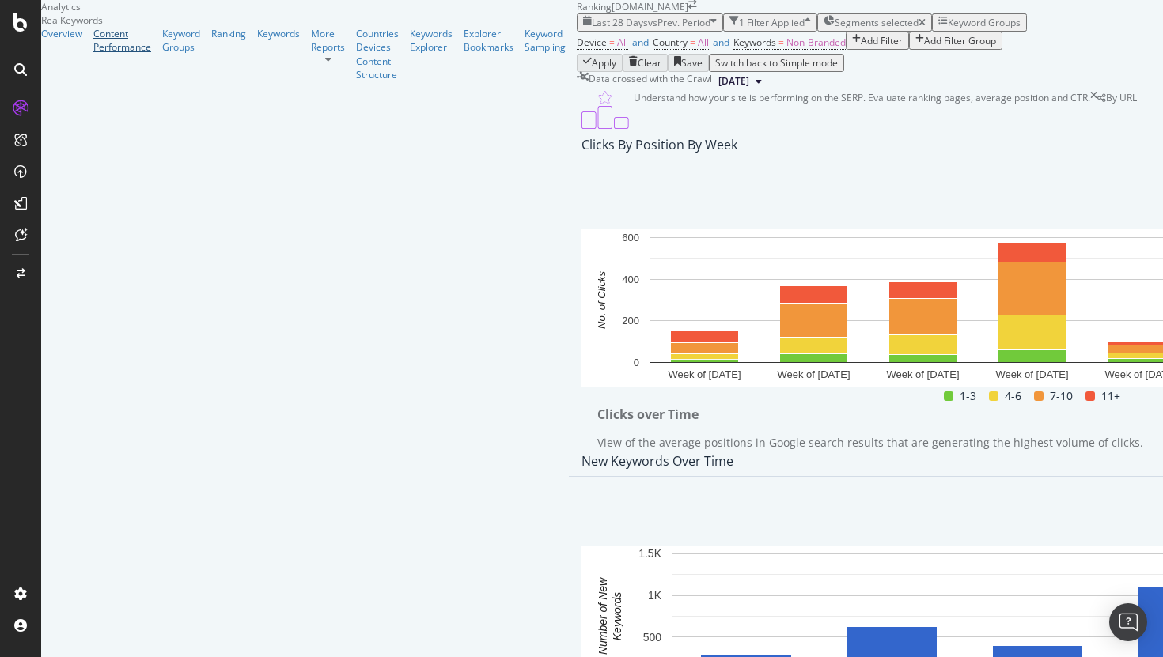
click at [116, 54] on div "Content Performance" at bounding box center [122, 40] width 58 height 27
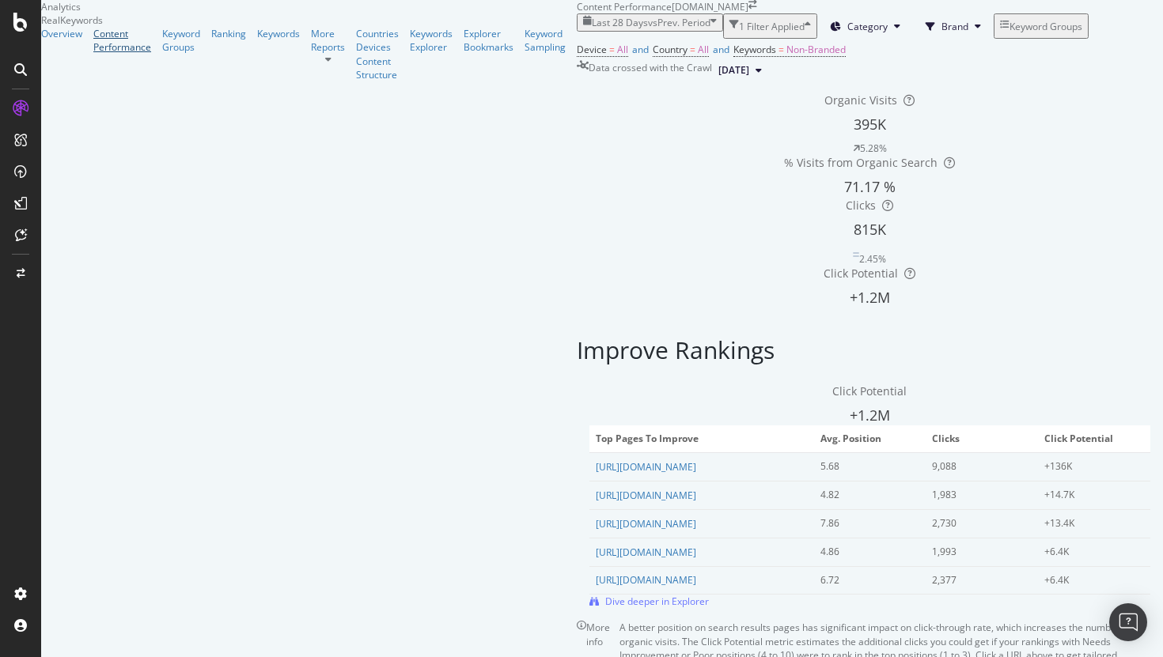
scroll to position [229, 0]
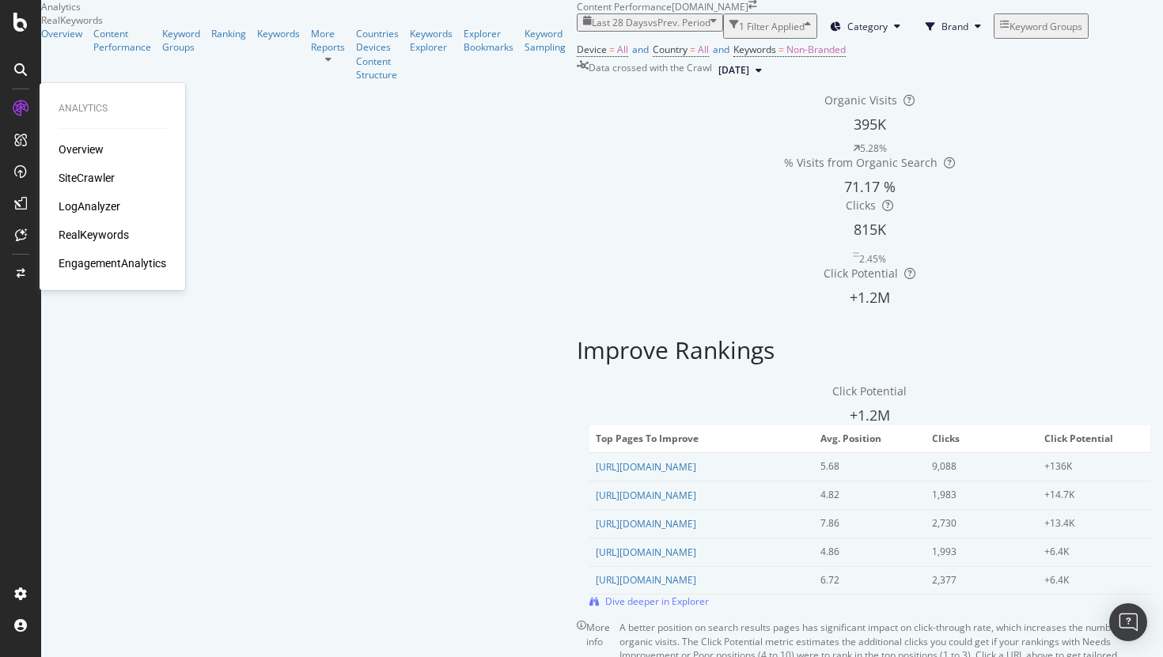
click at [113, 260] on div "EngagementAnalytics" at bounding box center [113, 264] width 108 height 16
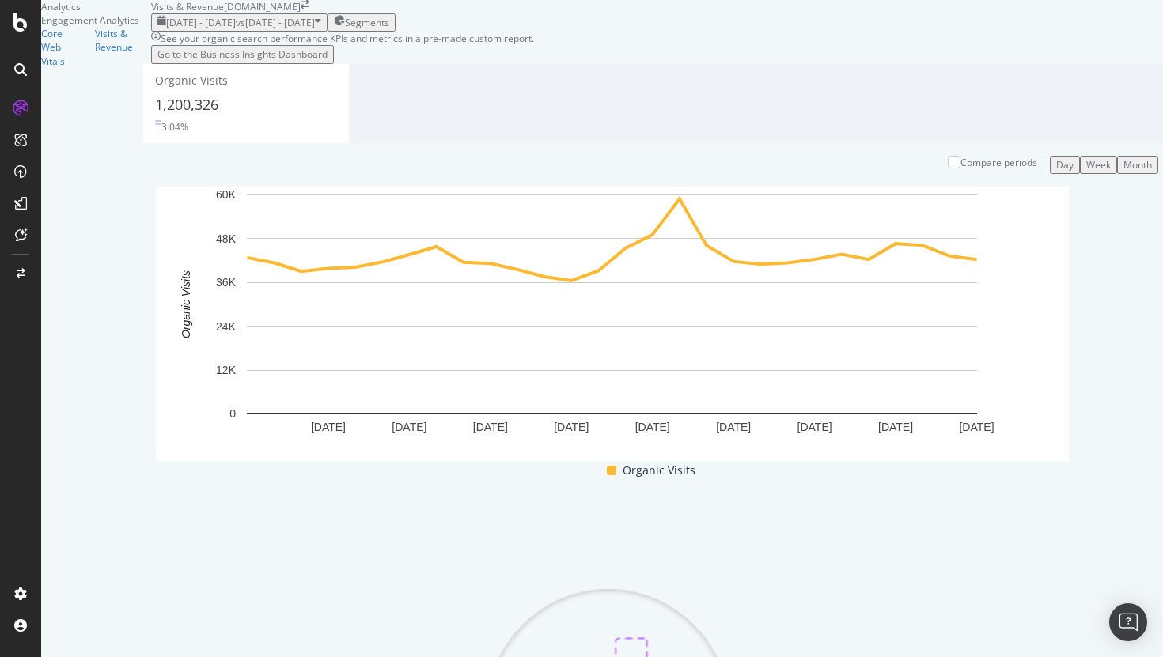
scroll to position [27, 0]
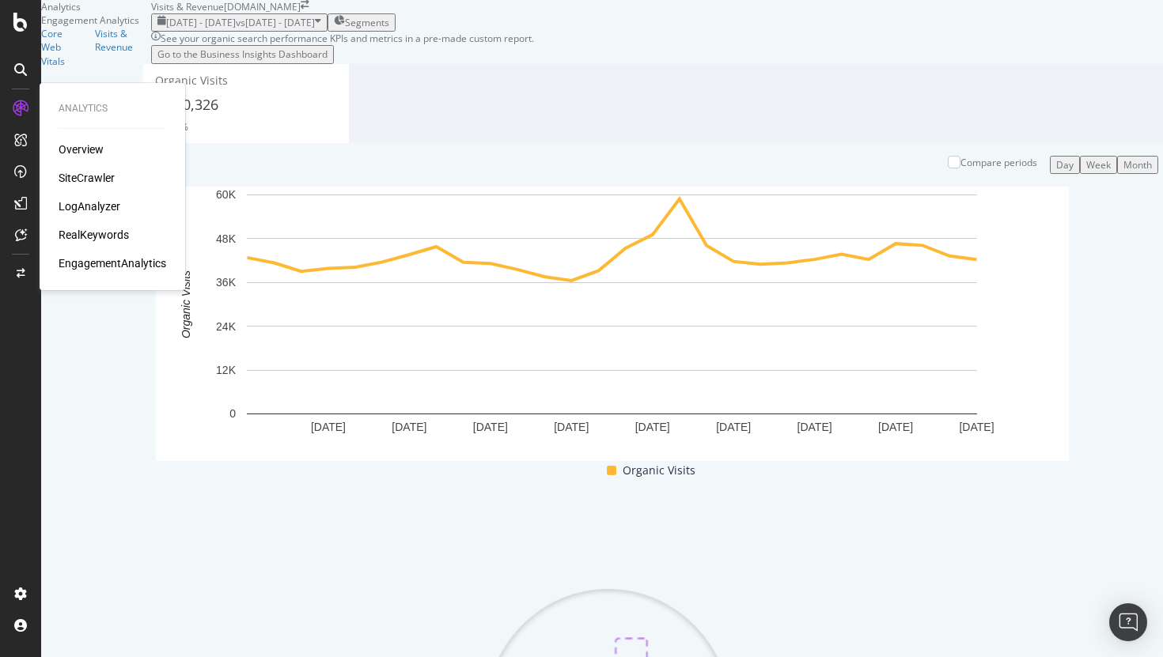
click at [84, 203] on div "LogAnalyzer" at bounding box center [90, 207] width 62 height 16
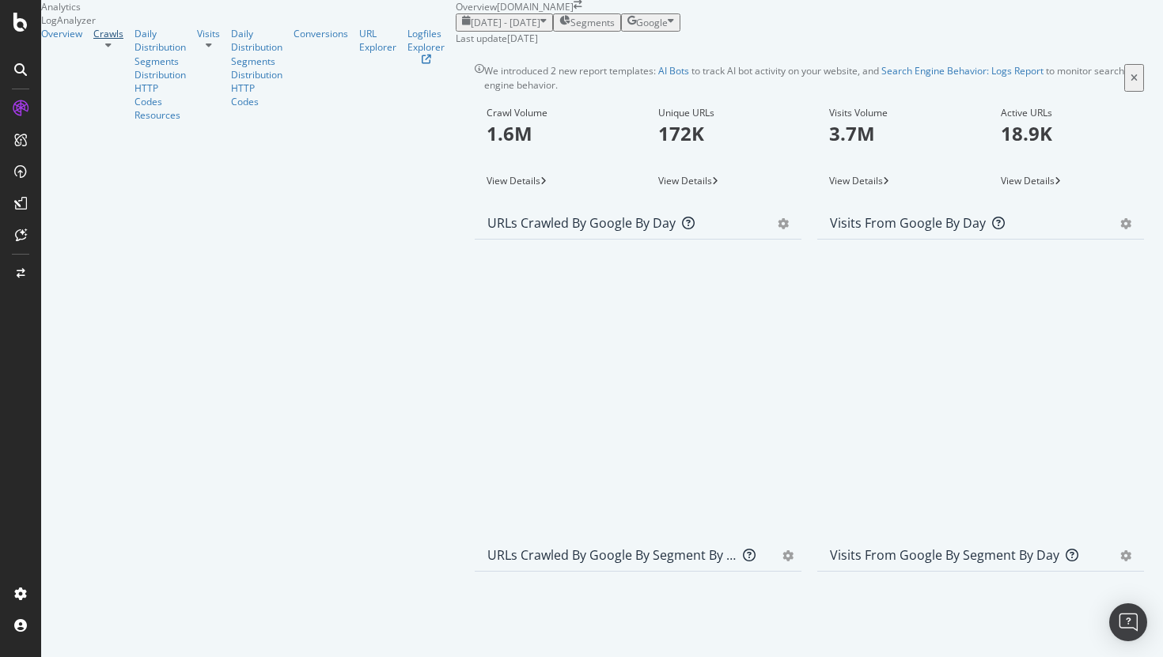
click at [93, 40] on div "Crawls" at bounding box center [108, 33] width 30 height 13
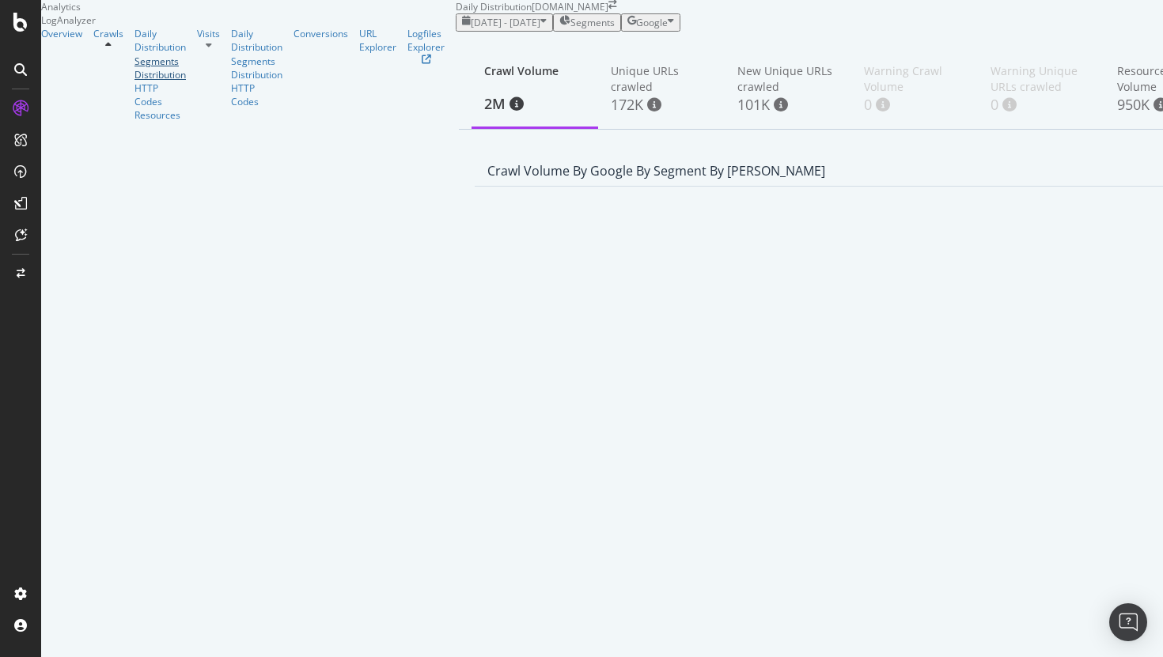
click at [135, 81] on div "Segments Distribution" at bounding box center [160, 68] width 51 height 27
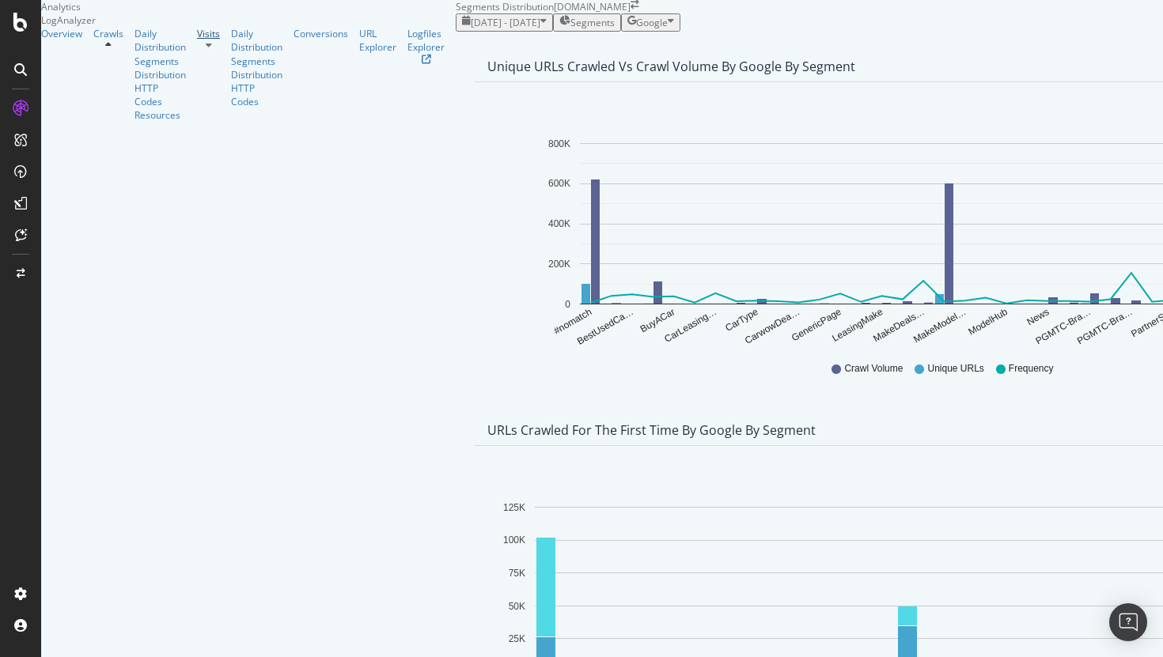
click at [197, 40] on div "Visits" at bounding box center [208, 33] width 23 height 13
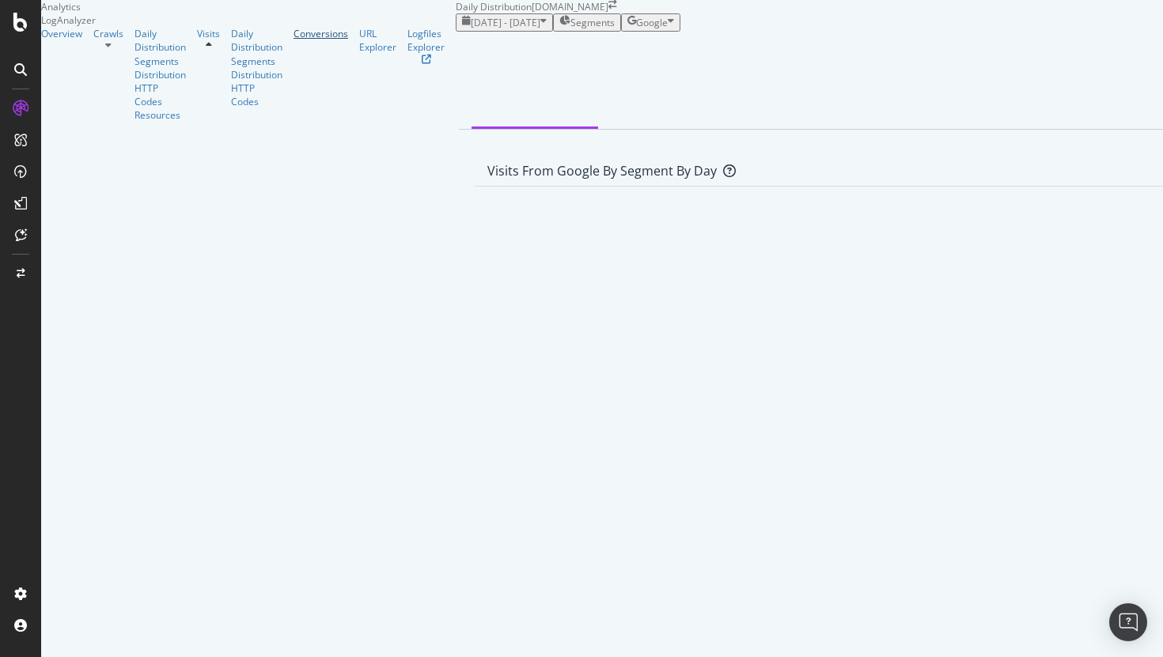
click at [294, 40] on div "Conversions" at bounding box center [321, 33] width 55 height 13
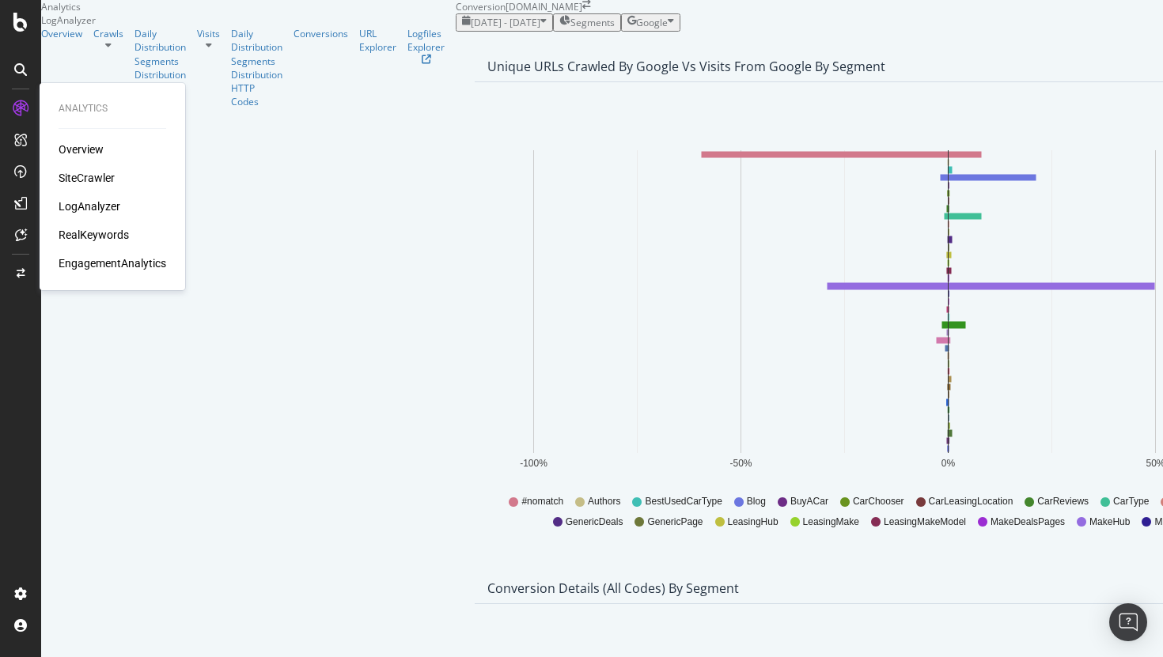
click at [81, 178] on div "SiteCrawler" at bounding box center [87, 178] width 56 height 16
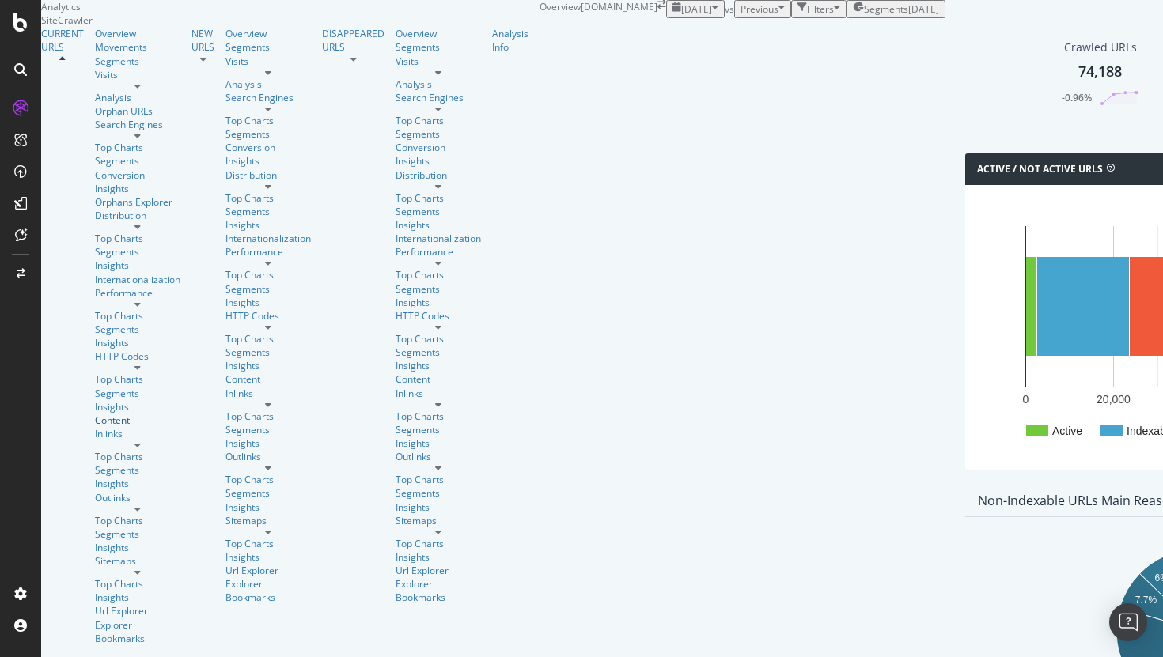
click at [95, 414] on div "Content" at bounding box center [137, 420] width 85 height 13
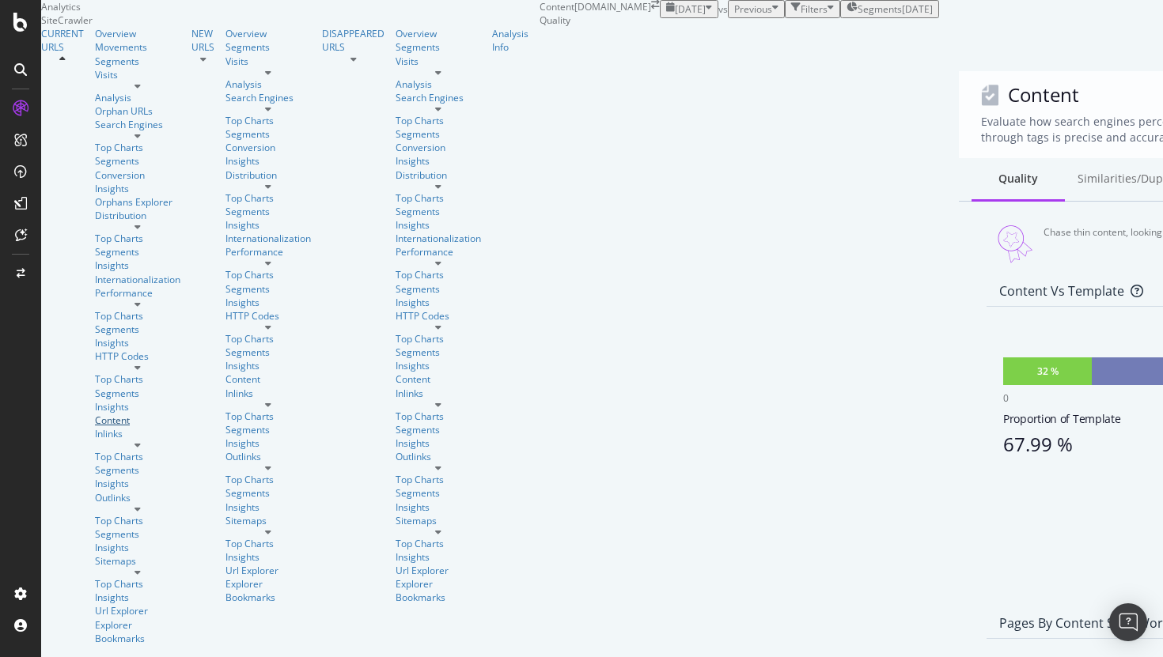
scroll to position [949, 0]
click at [95, 427] on div "Inlinks" at bounding box center [137, 433] width 85 height 13
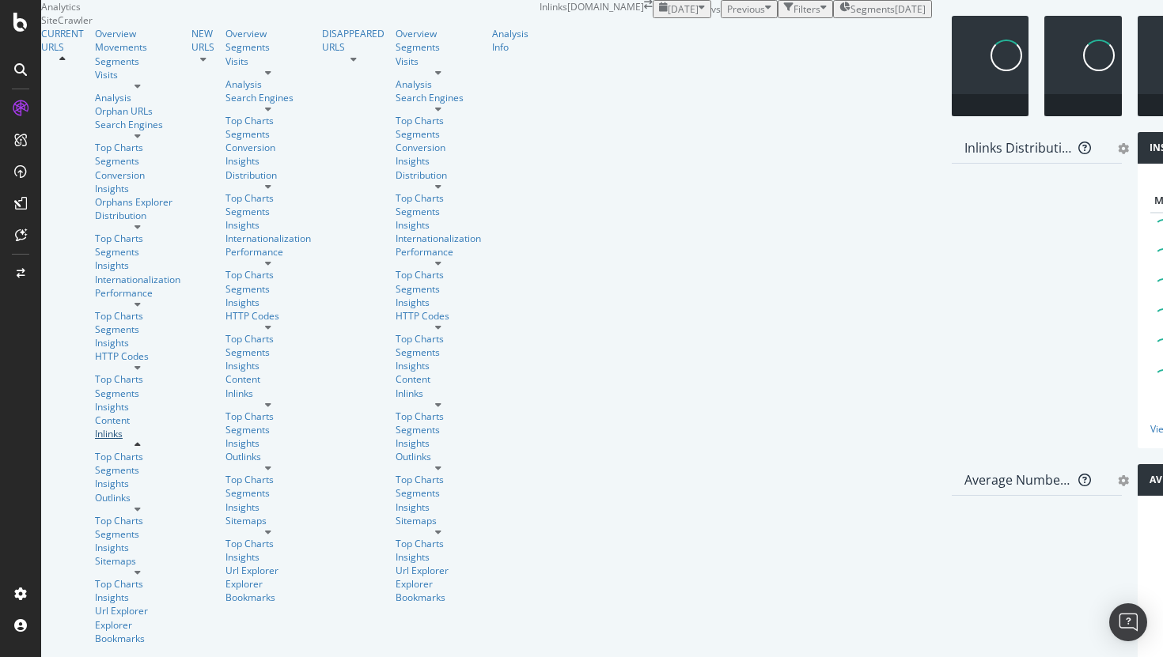
scroll to position [613, 0]
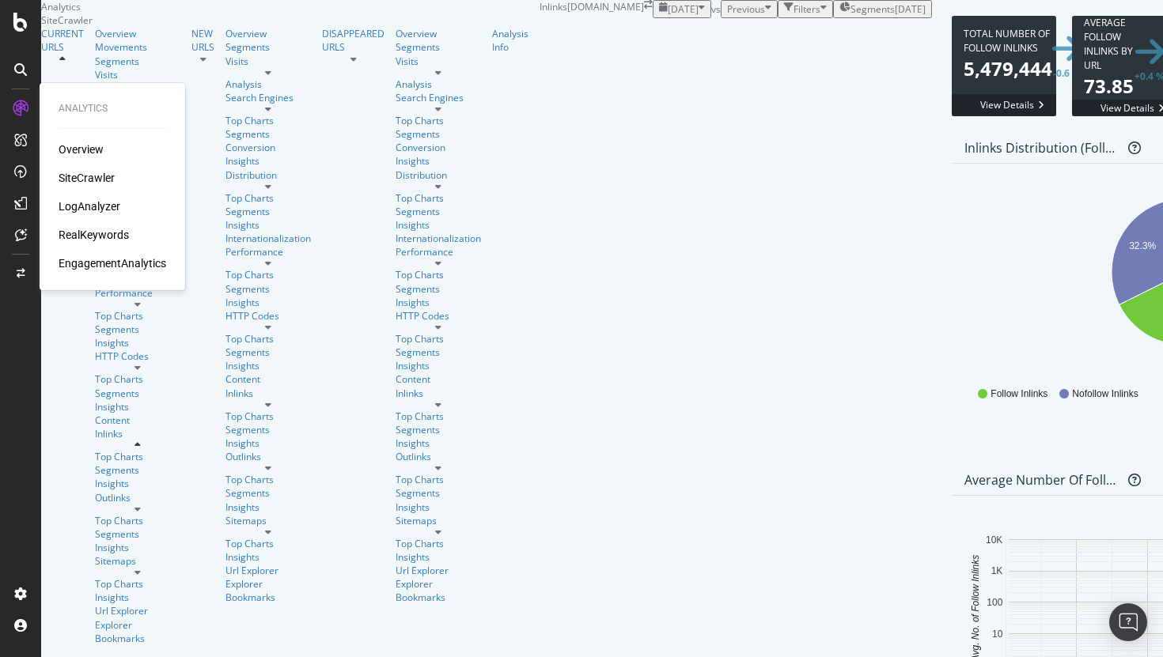
click at [89, 157] on div "Overview SiteCrawler LogAnalyzer RealKeywords EngagementAnalytics" at bounding box center [113, 207] width 108 height 130
click at [92, 142] on div "Overview" at bounding box center [81, 150] width 45 height 16
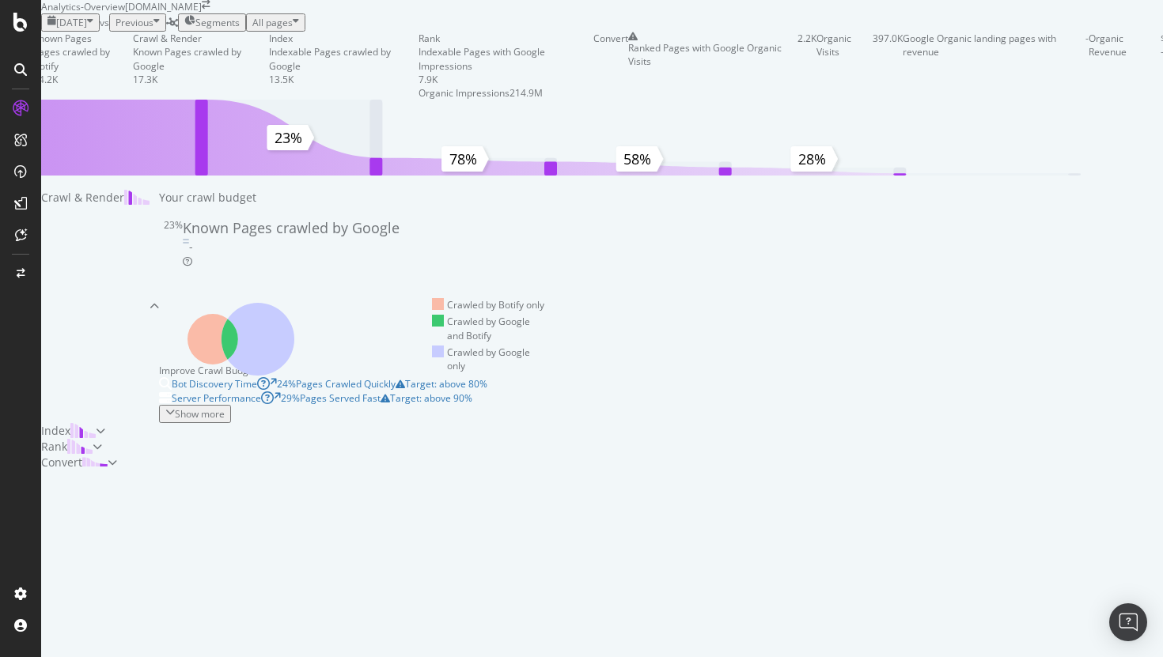
scroll to position [571, 0]
click at [105, 423] on div "Index" at bounding box center [73, 431] width 64 height 16
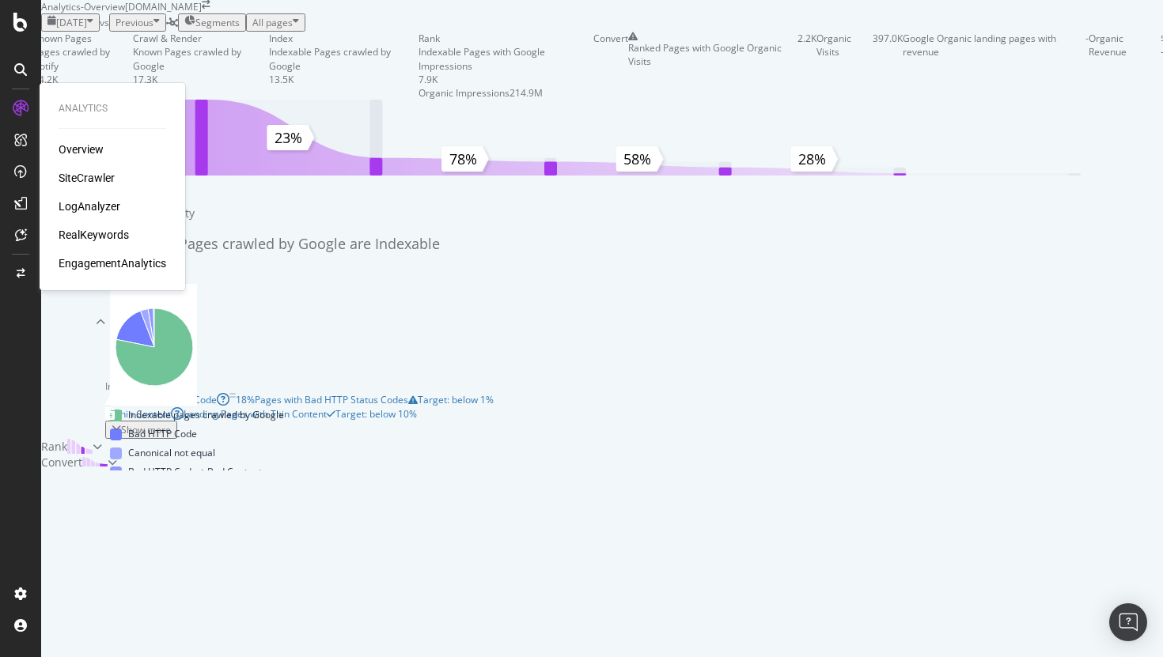
click at [66, 235] on div "RealKeywords" at bounding box center [94, 235] width 70 height 16
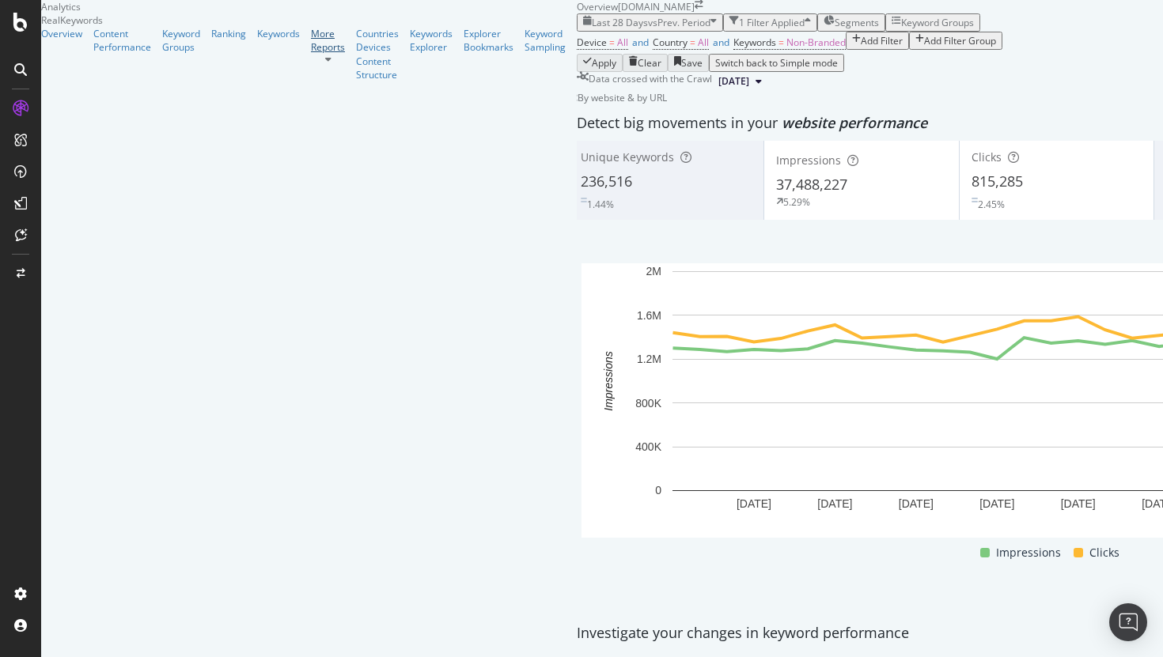
click at [311, 54] on div "More Reports" at bounding box center [328, 40] width 34 height 27
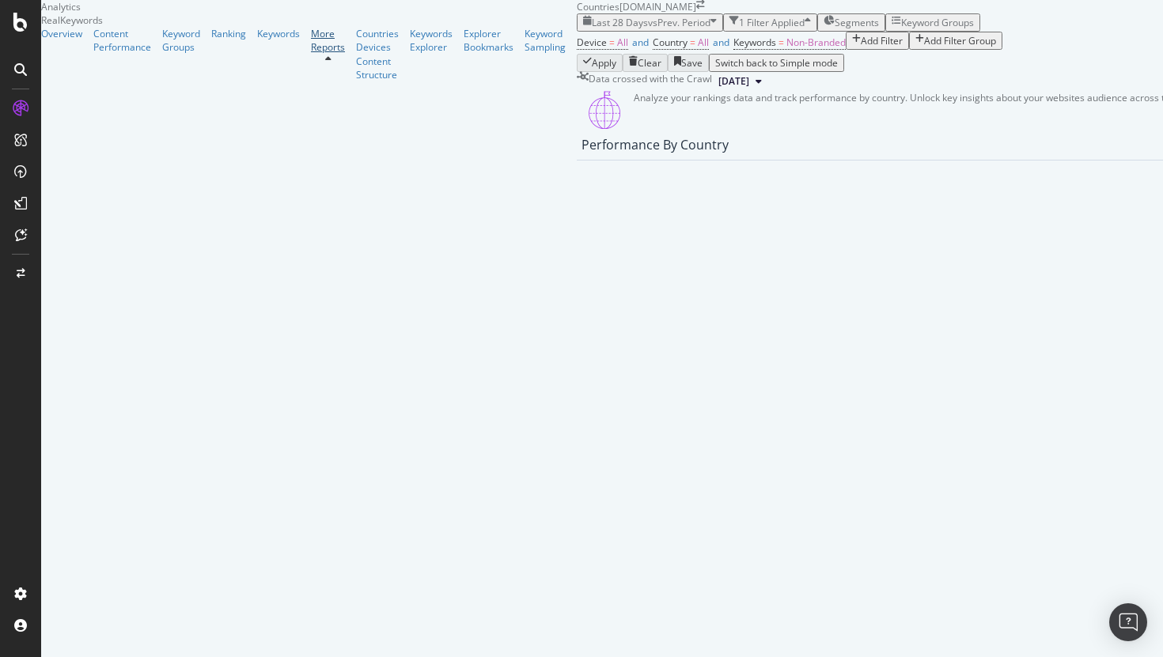
scroll to position [1715, 0]
click at [356, 54] on div "Devices" at bounding box center [377, 46] width 43 height 13
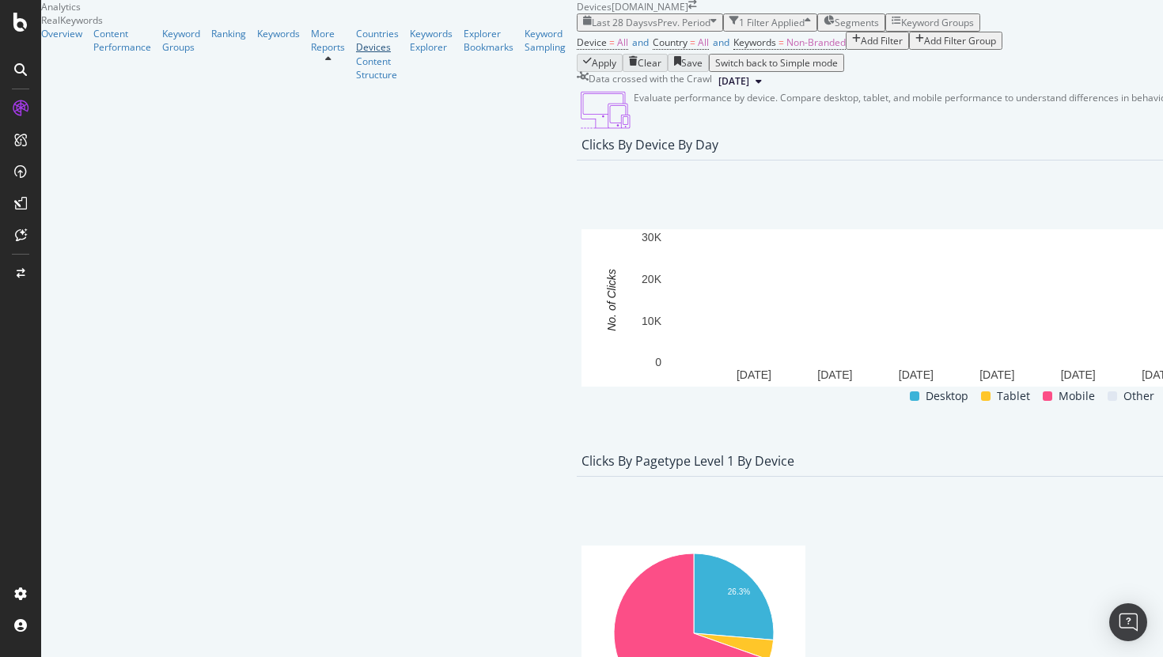
scroll to position [608, 0]
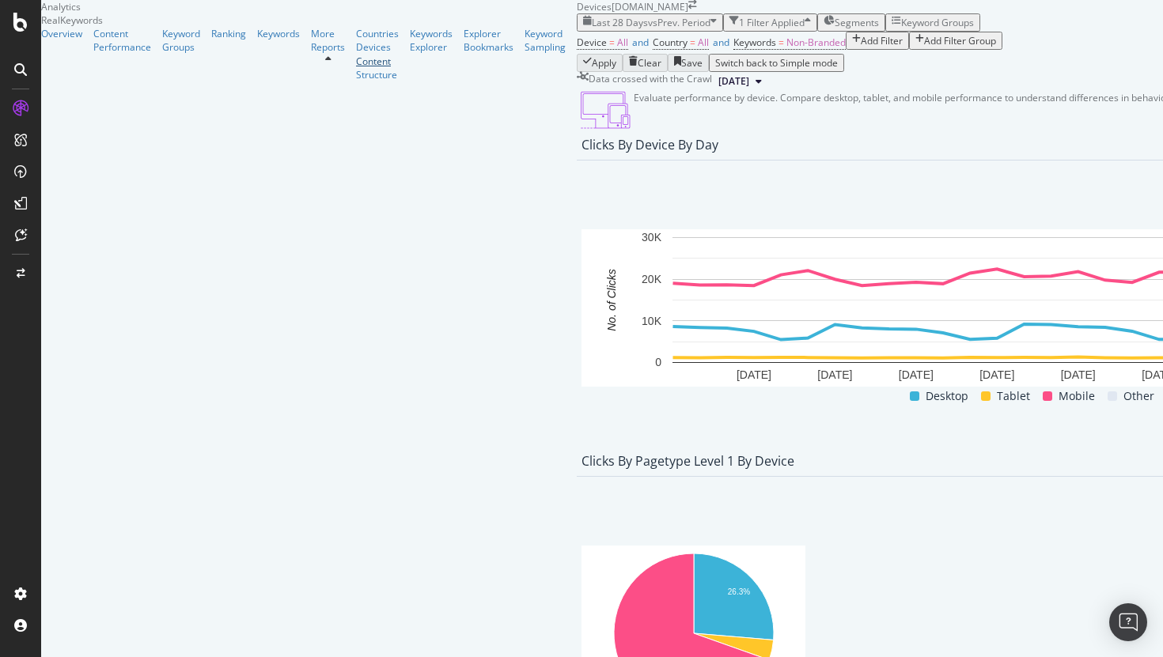
click at [356, 68] on div "Content" at bounding box center [377, 61] width 43 height 13
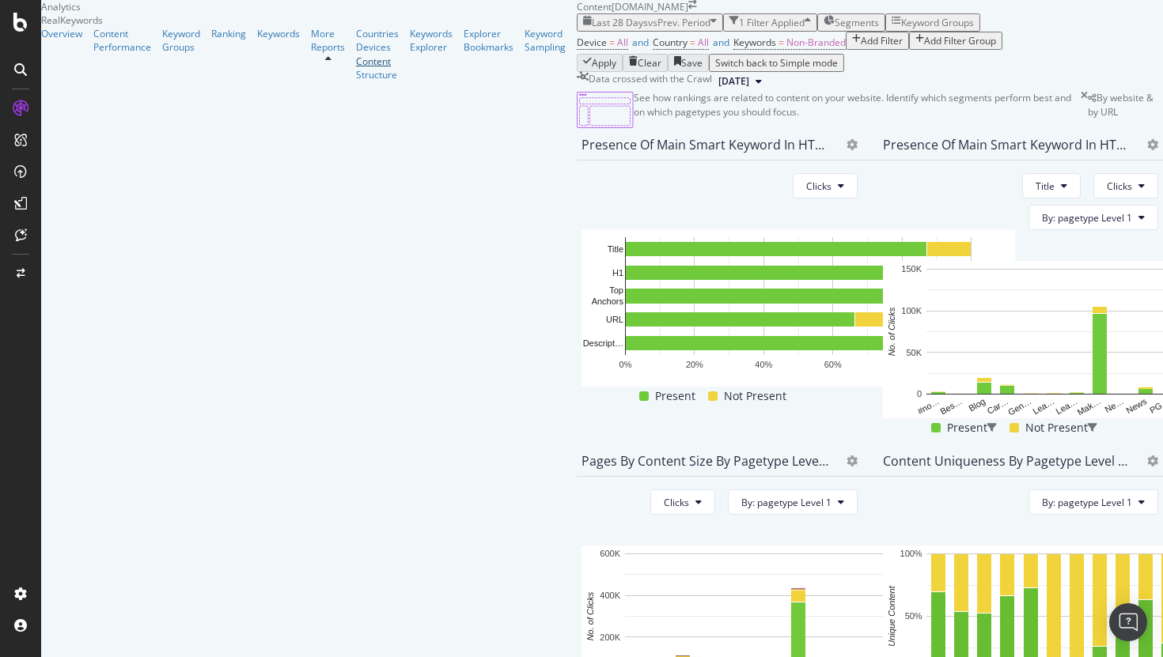
scroll to position [608, 0]
click at [356, 81] on div "Structure" at bounding box center [377, 74] width 43 height 13
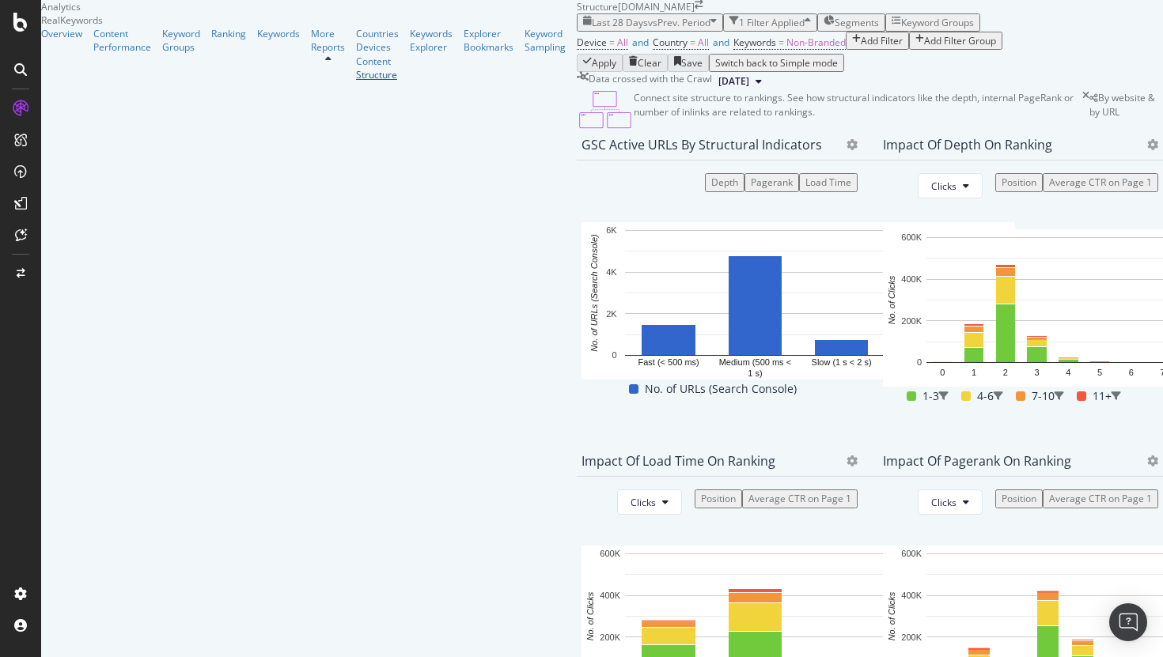
scroll to position [608, 0]
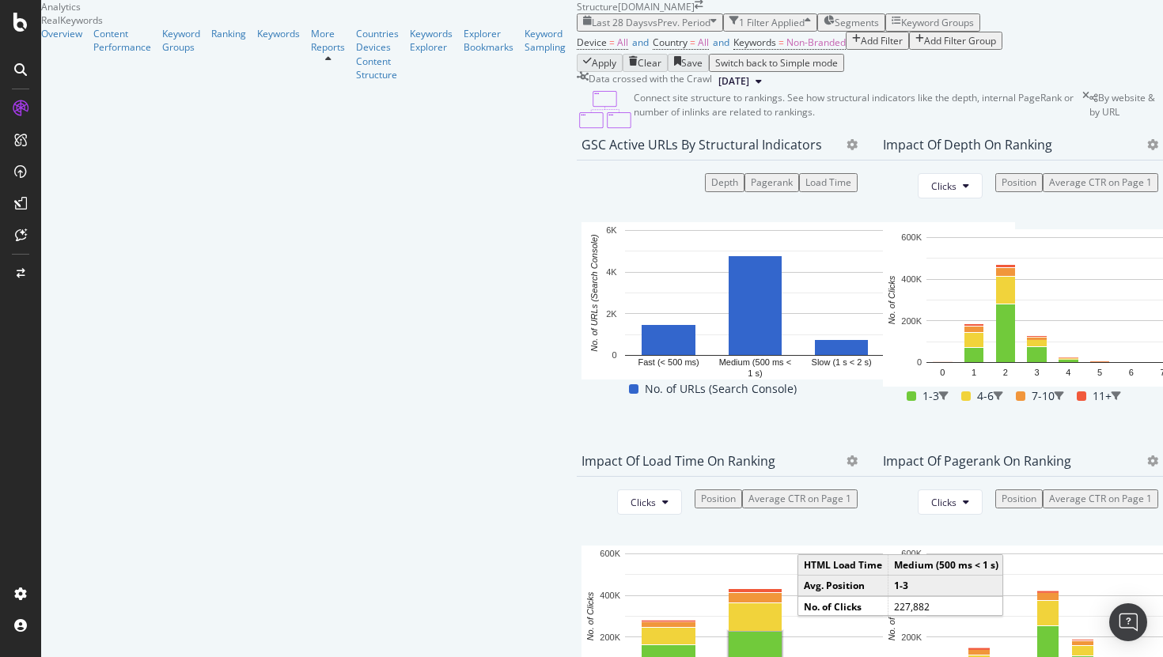
click at [835, 17] on span "Segments" at bounding box center [857, 22] width 44 height 13
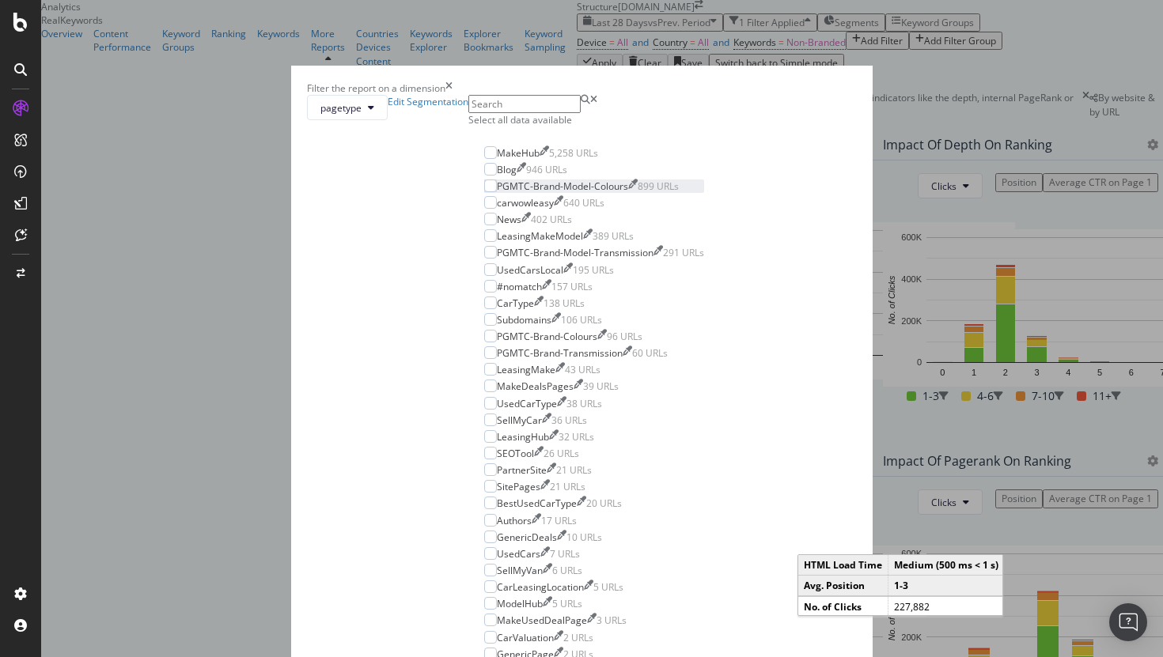
click at [511, 193] on div "PGMTC-Brand-Model-Colours" at bounding box center [562, 186] width 131 height 13
click at [507, 260] on div "PGMTC-Brand-Model-Transmission" at bounding box center [575, 252] width 157 height 13
click at [523, 360] on div "PGMTC-Brand-Transmission" at bounding box center [560, 353] width 126 height 13
click at [533, 343] on div "PGMTC-Brand-Colours" at bounding box center [547, 336] width 100 height 13
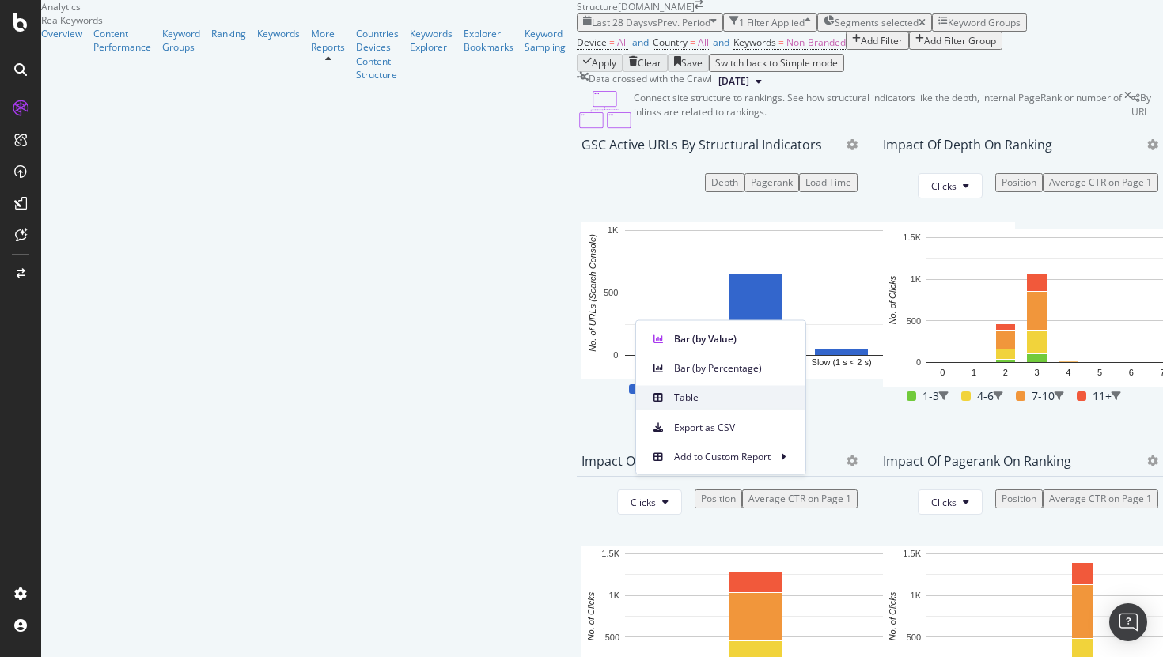
click at [690, 392] on span "Table" at bounding box center [733, 397] width 119 height 14
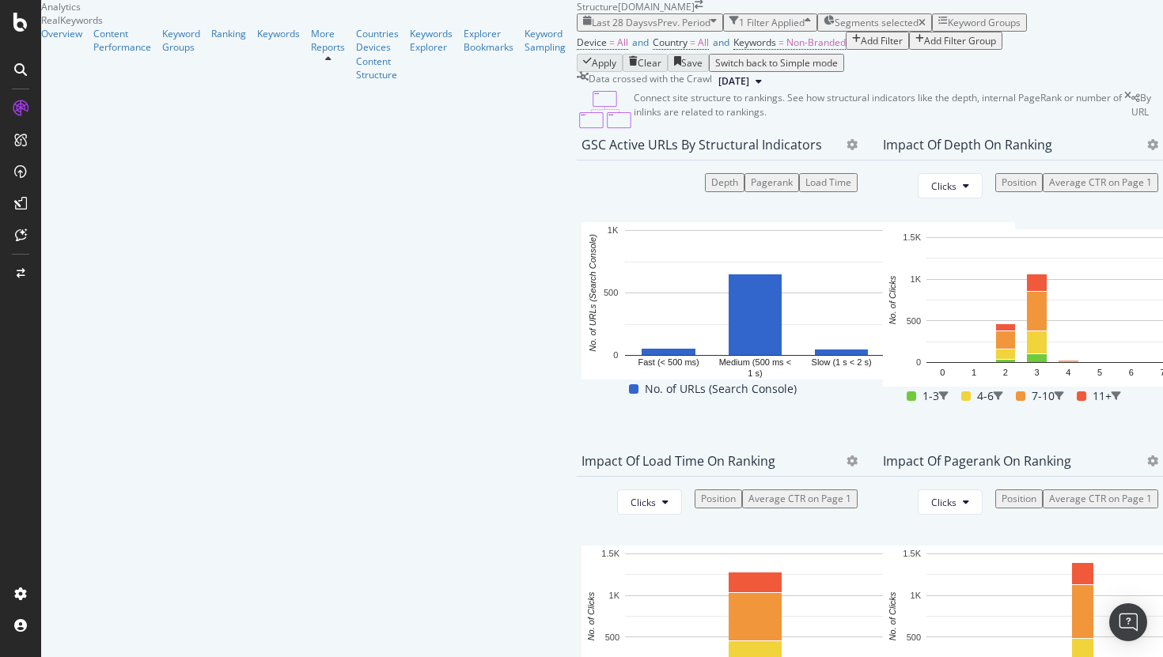
scroll to position [500, 0]
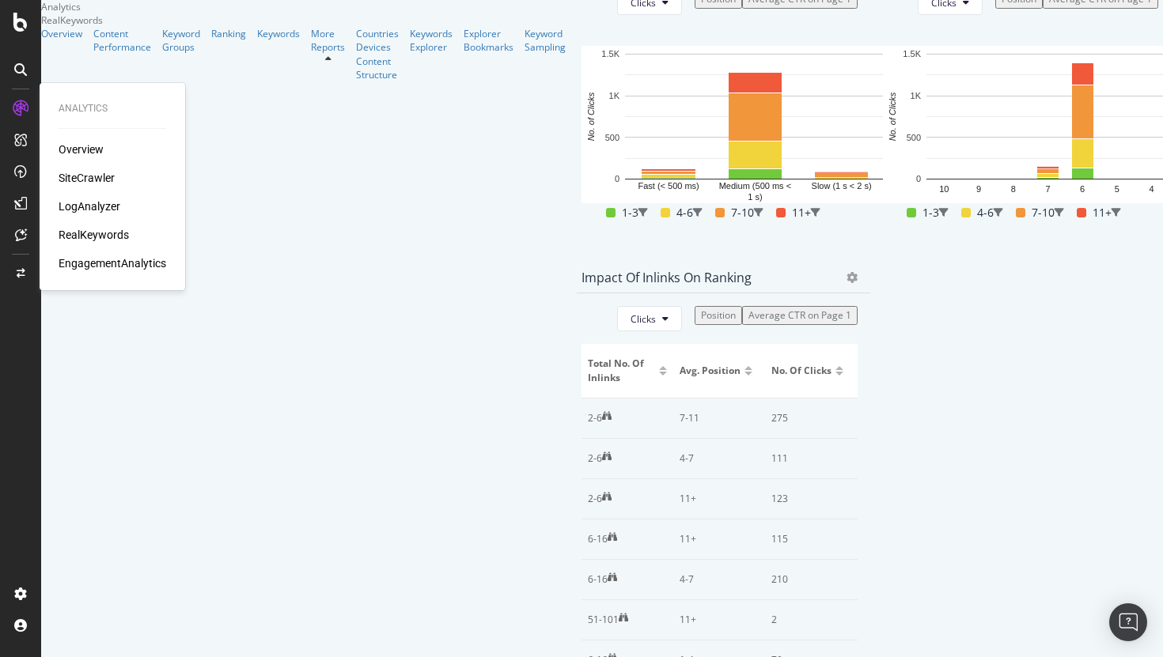
click at [74, 178] on div "SiteCrawler" at bounding box center [87, 178] width 56 height 16
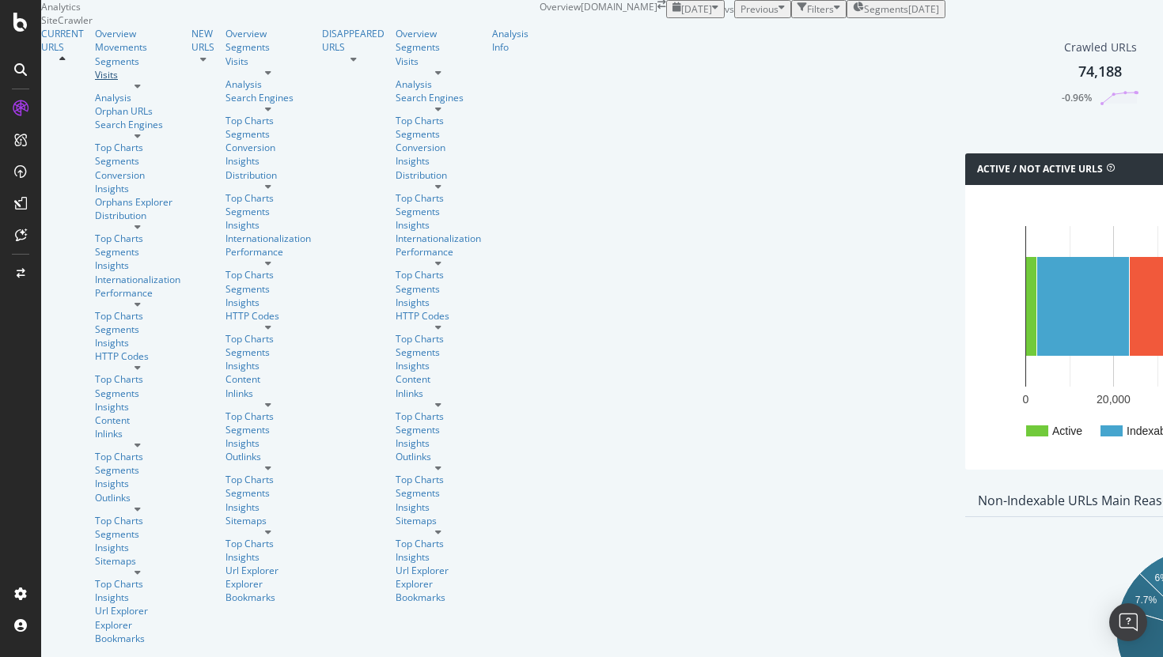
click at [95, 81] on div "Visits" at bounding box center [137, 74] width 85 height 13
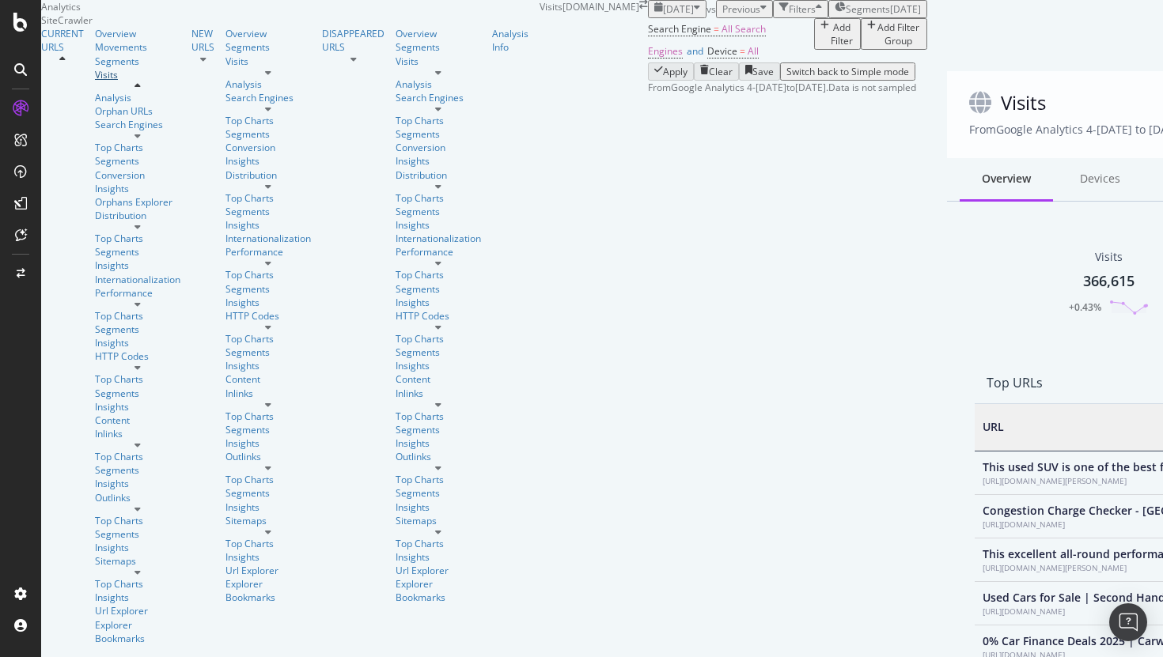
scroll to position [475, 930]
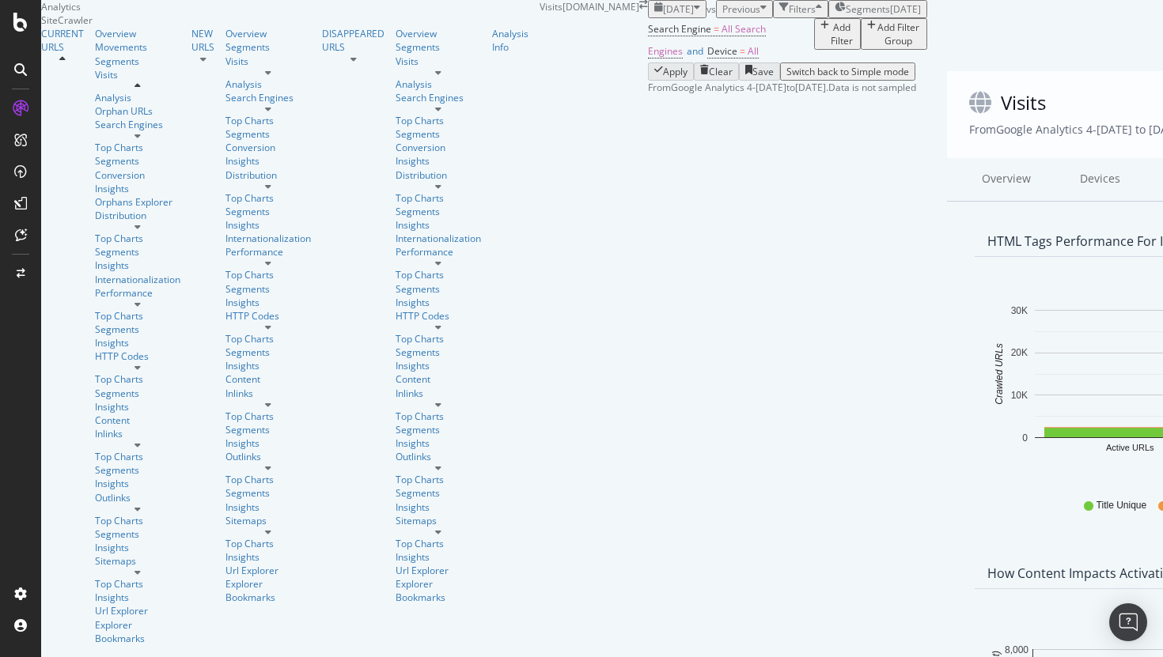
click at [846, 16] on span "Segments" at bounding box center [868, 8] width 44 height 13
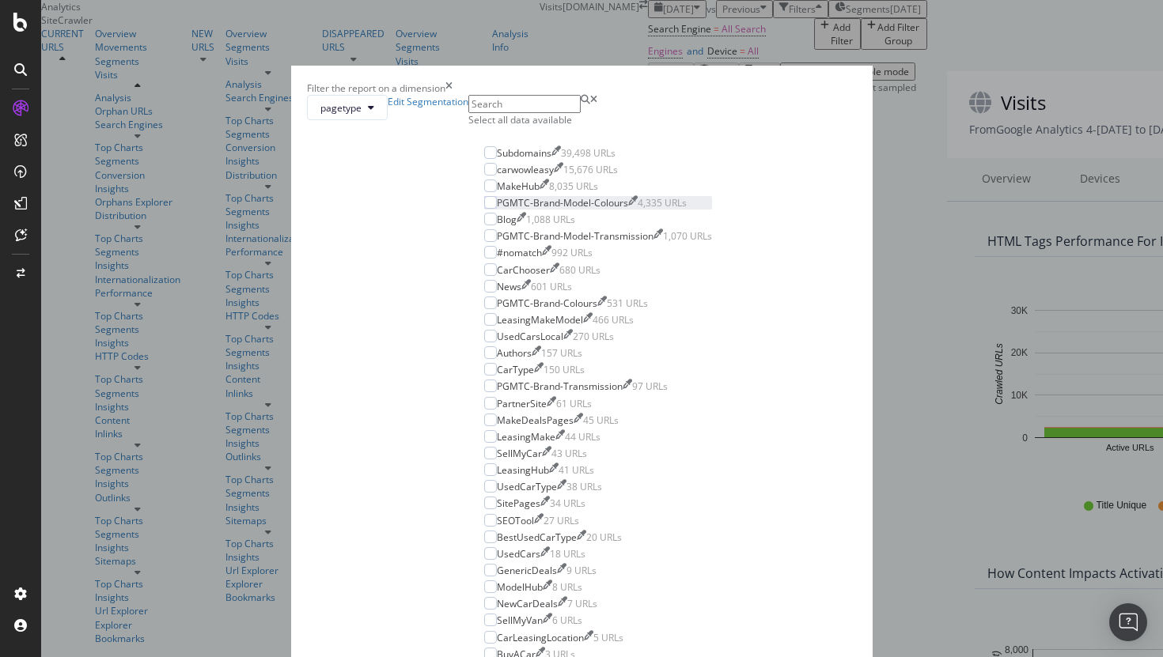
click at [529, 210] on div "PGMTC-Brand-Model-Colours" at bounding box center [562, 202] width 131 height 13
click at [511, 243] on div "PGMTC-Brand-Model-Transmission" at bounding box center [575, 235] width 157 height 13
click at [529, 310] on div "PGMTC-Brand-Colours" at bounding box center [547, 303] width 100 height 13
click at [525, 393] on div "PGMTC-Brand-Transmission" at bounding box center [560, 386] width 126 height 13
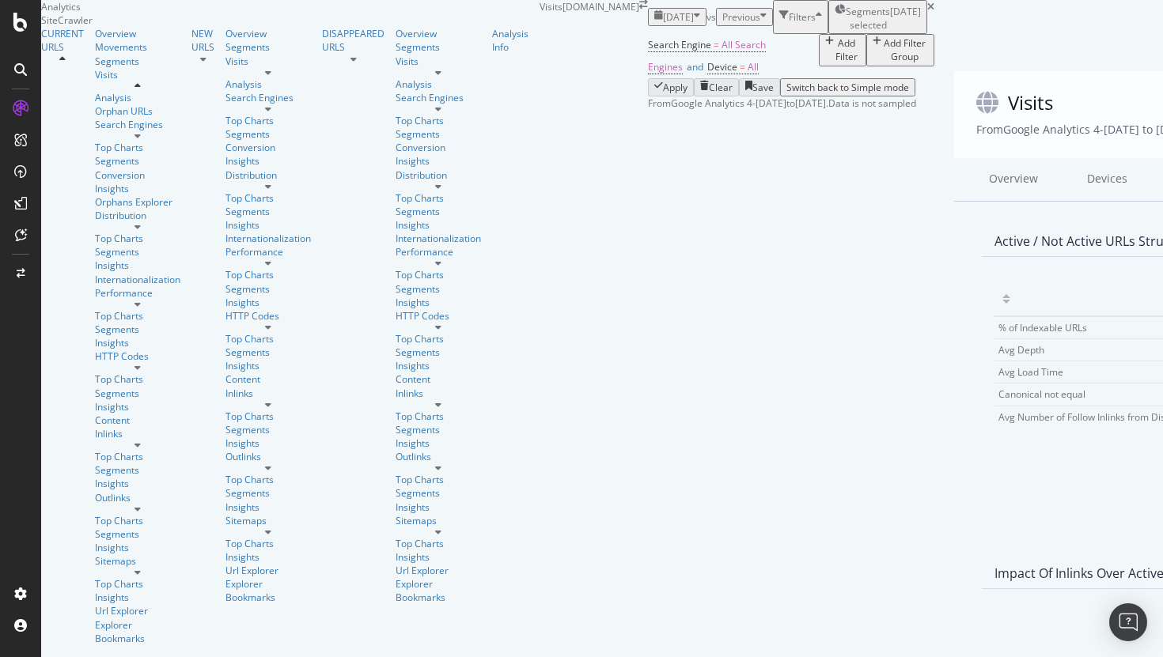
scroll to position [901, 0]
click at [846, 17] on span "Segments selected" at bounding box center [868, 18] width 44 height 27
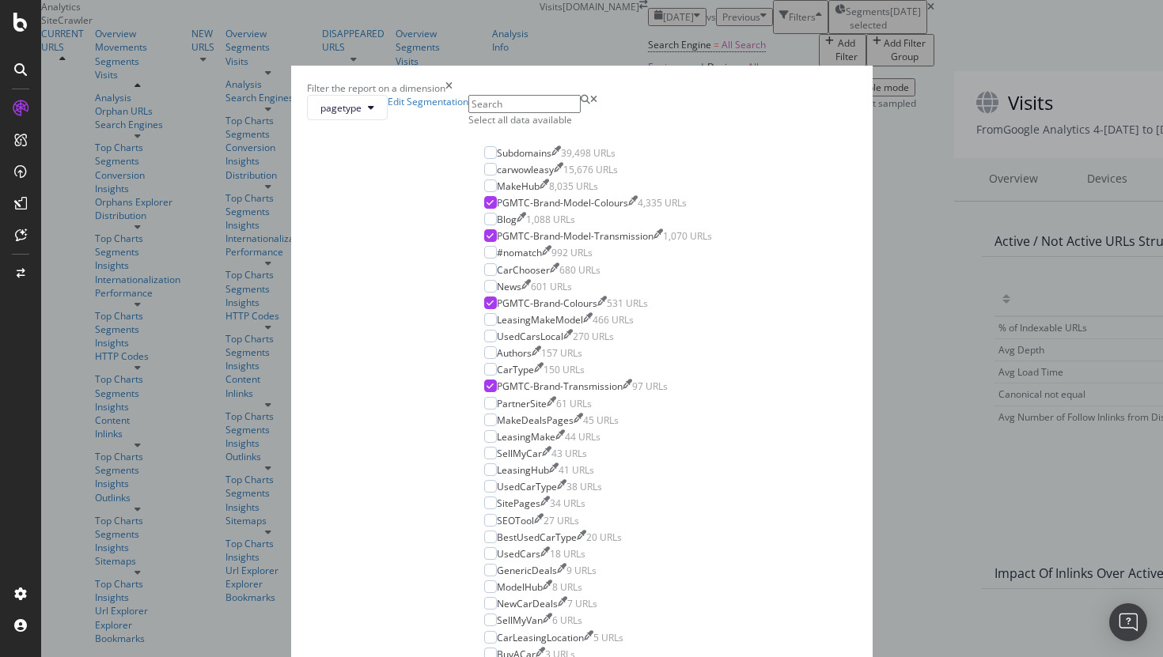
click at [737, 93] on div "Filter the report on a dimension" at bounding box center [582, 87] width 550 height 13
click at [637, 16] on div "Filter the report on a dimension pagetype Edit Segmentation Select all data ava…" at bounding box center [581, 328] width 1163 height 657
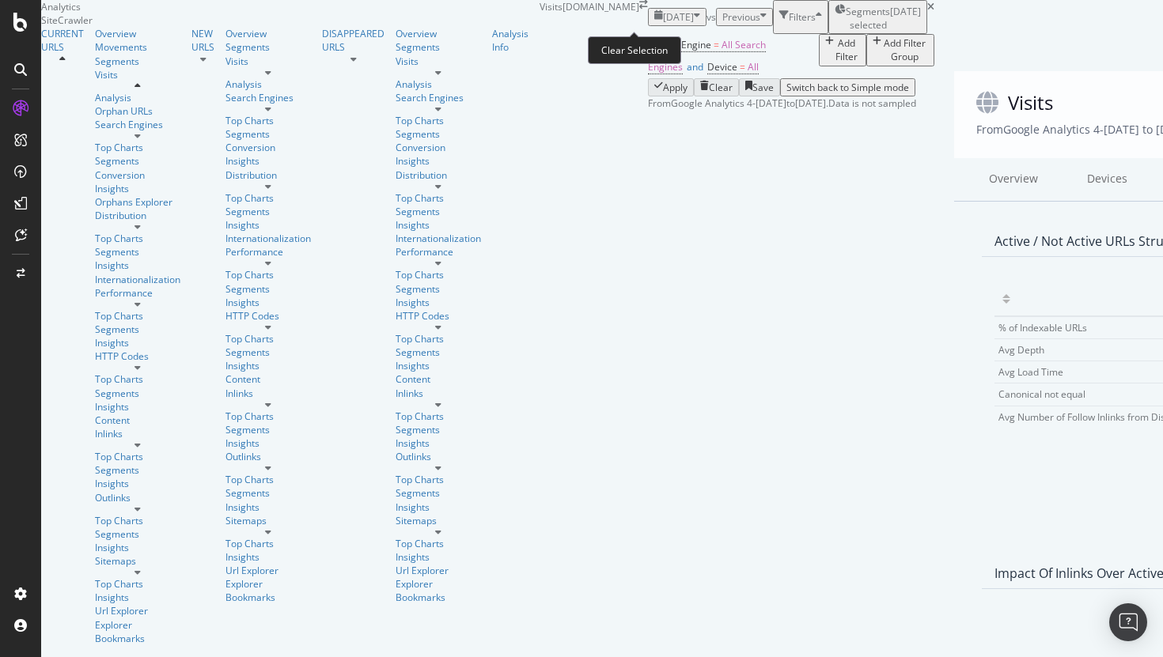
click at [927, 12] on icon at bounding box center [930, 6] width 7 height 9
